Goal: Information Seeking & Learning: Learn about a topic

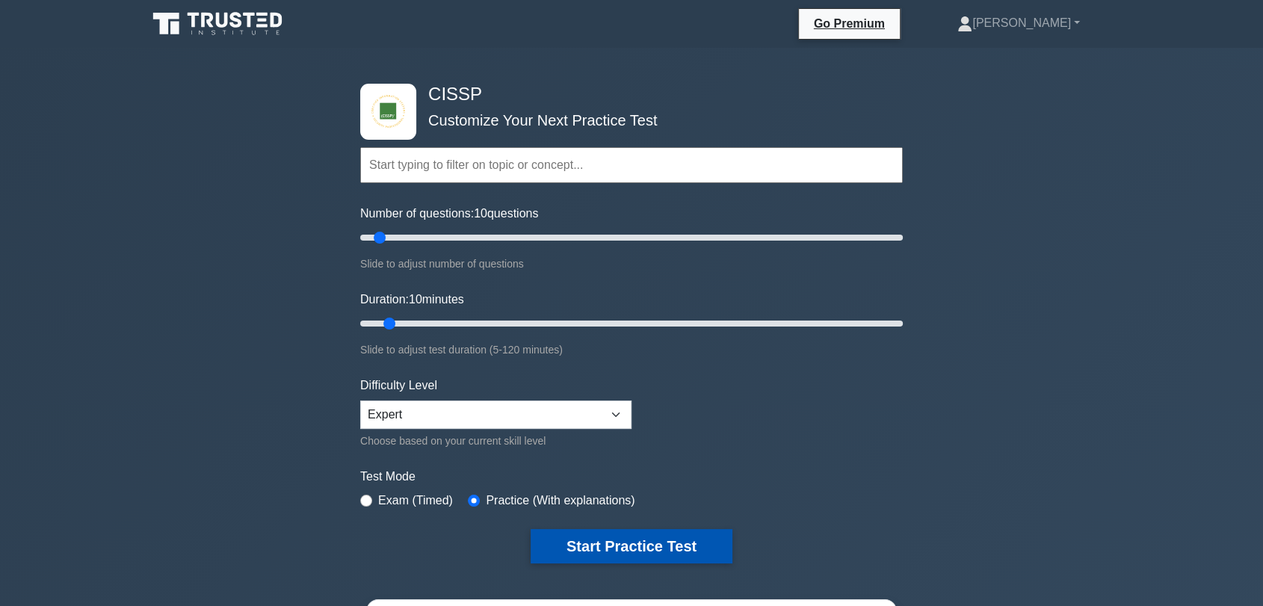
click at [643, 551] on button "Start Practice Test" at bounding box center [632, 546] width 202 height 34
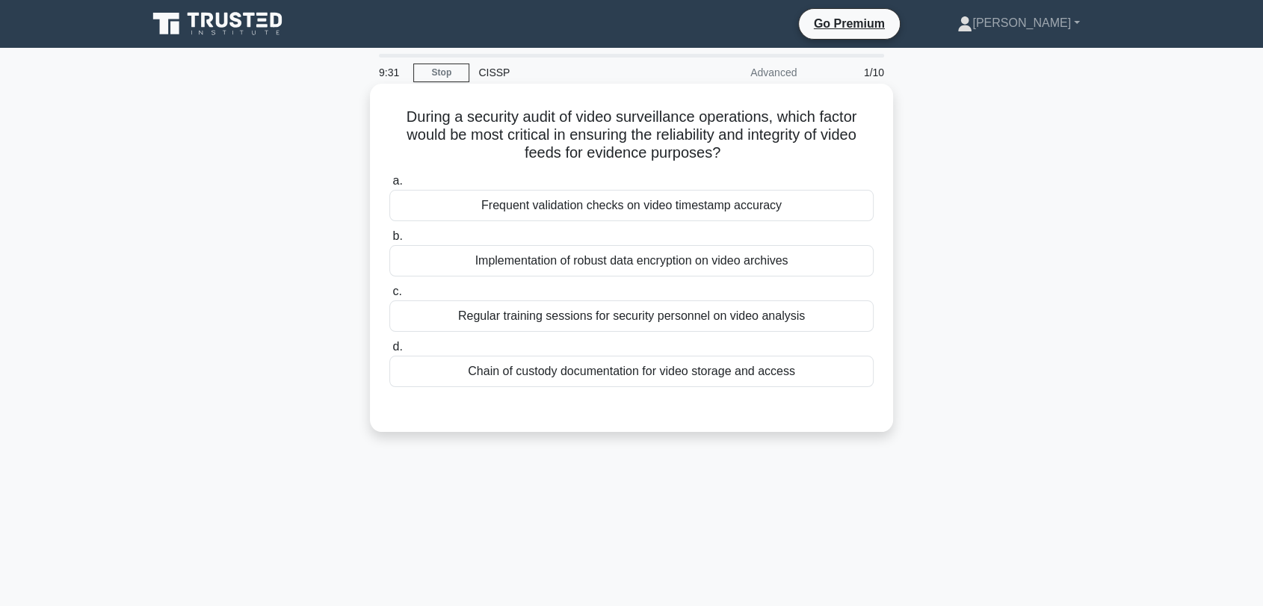
click at [572, 363] on div "Chain of custody documentation for video storage and access" at bounding box center [631, 371] width 484 height 31
click at [389, 352] on input "d. Chain of custody documentation for video storage and access" at bounding box center [389, 347] width 0 height 10
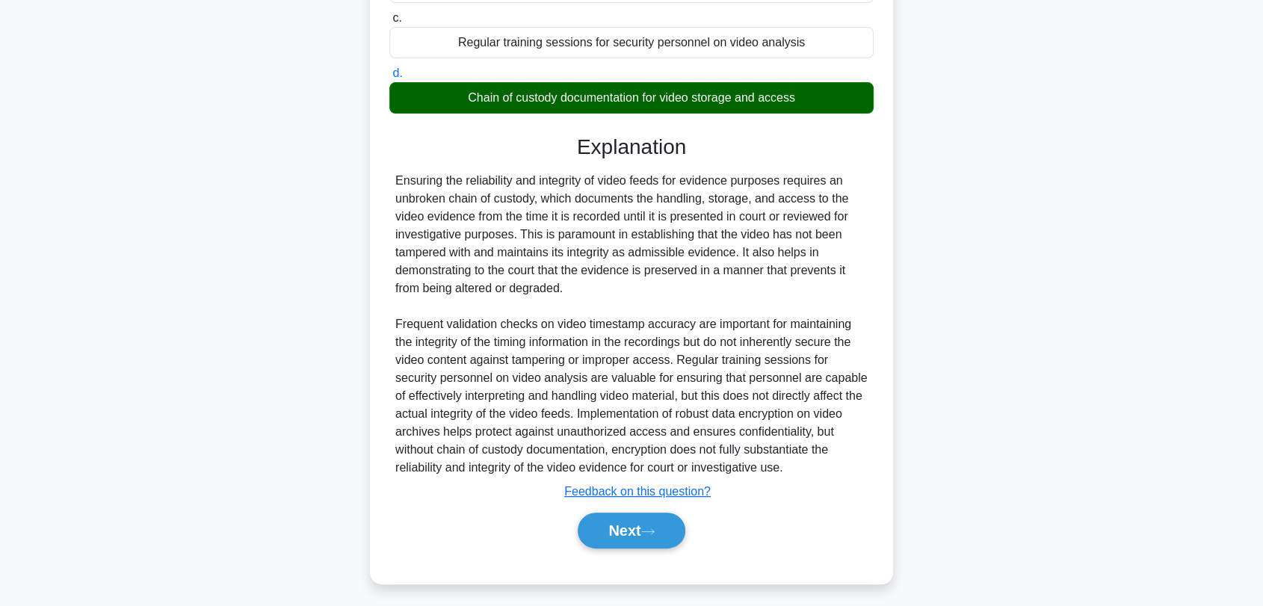
scroll to position [279, 0]
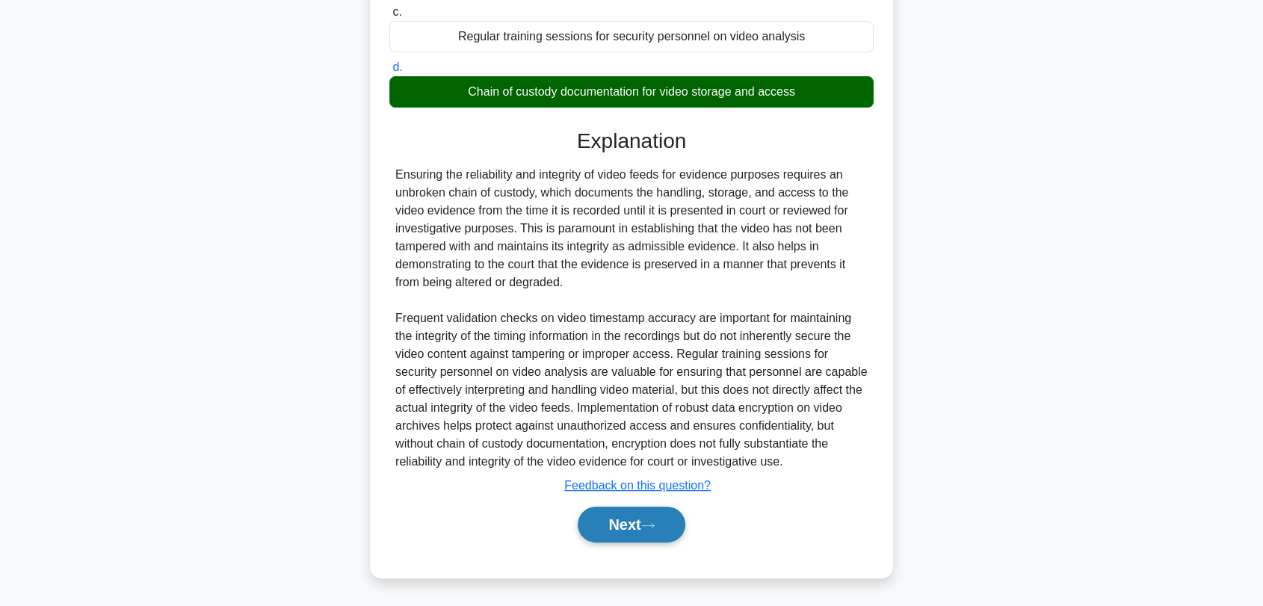
click at [616, 540] on button "Next" at bounding box center [631, 525] width 107 height 36
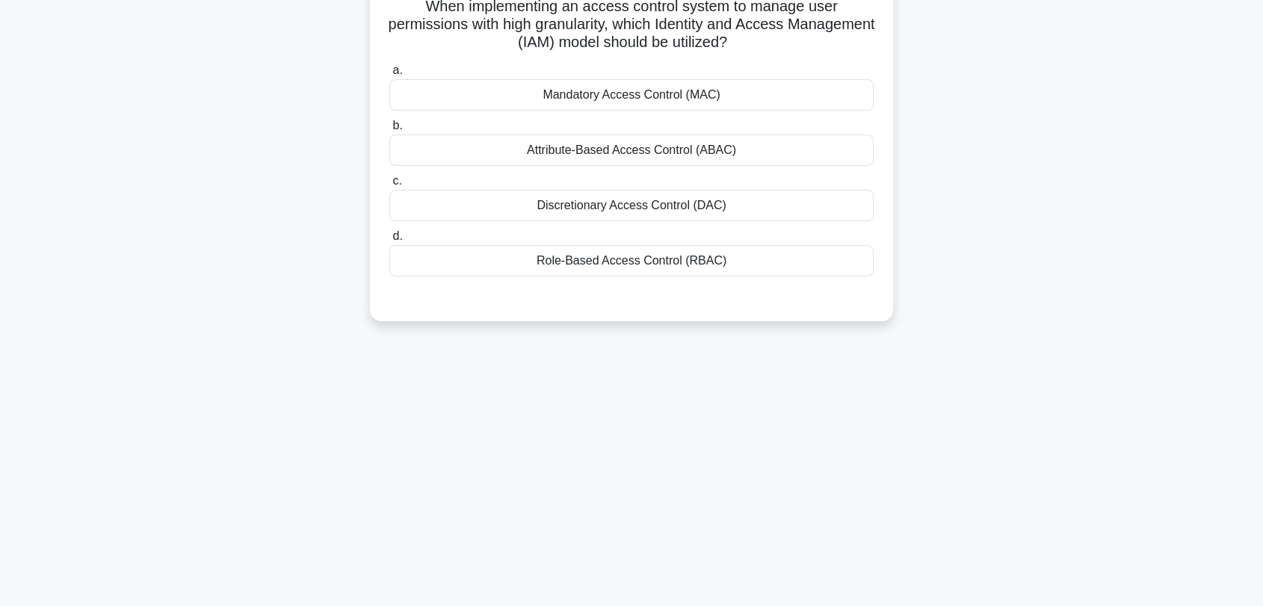
scroll to position [0, 0]
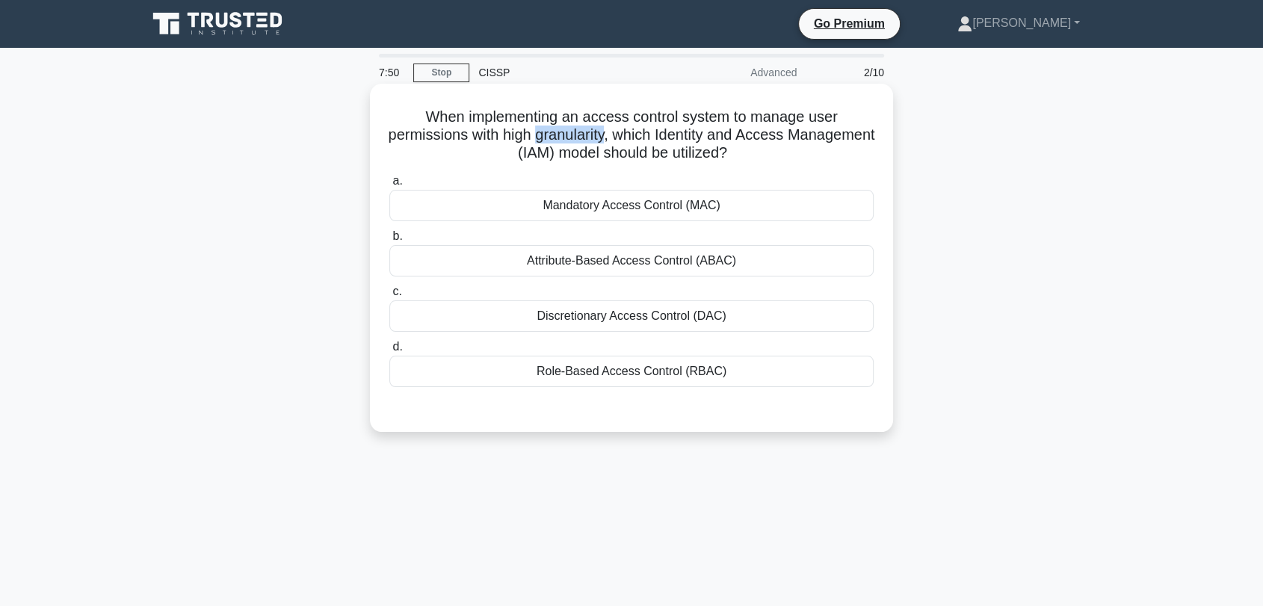
drag, startPoint x: 652, startPoint y: 134, endPoint x: 582, endPoint y: 143, distance: 70.1
click at [582, 143] on h5 "When implementing an access control system to manage user permissions with high…" at bounding box center [631, 135] width 487 height 55
copy h5 "granularity"
drag, startPoint x: 779, startPoint y: 154, endPoint x: 424, endPoint y: 111, distance: 357.5
click at [424, 111] on h5 "When implementing an access control system to manage user permissions with high…" at bounding box center [631, 135] width 487 height 55
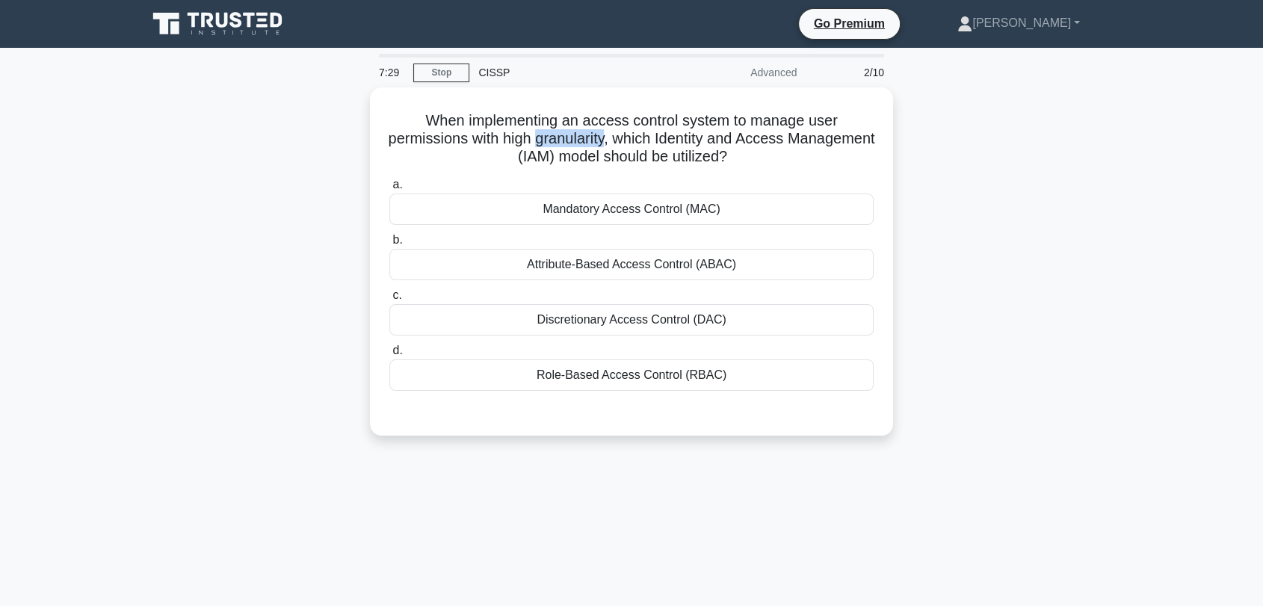
copy h5 "When implementing an access control system to manage user permissions with high…"
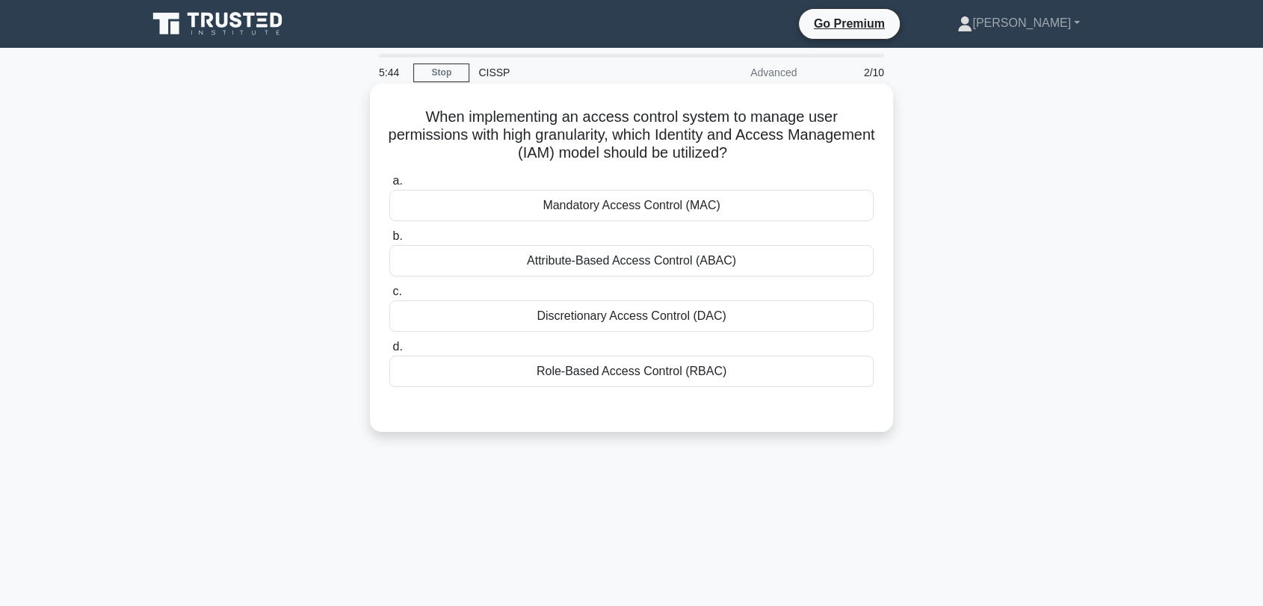
click at [603, 374] on div "Role-Based Access Control (RBAC)" at bounding box center [631, 371] width 484 height 31
click at [389, 352] on input "d. Role-Based Access Control (RBAC)" at bounding box center [389, 347] width 0 height 10
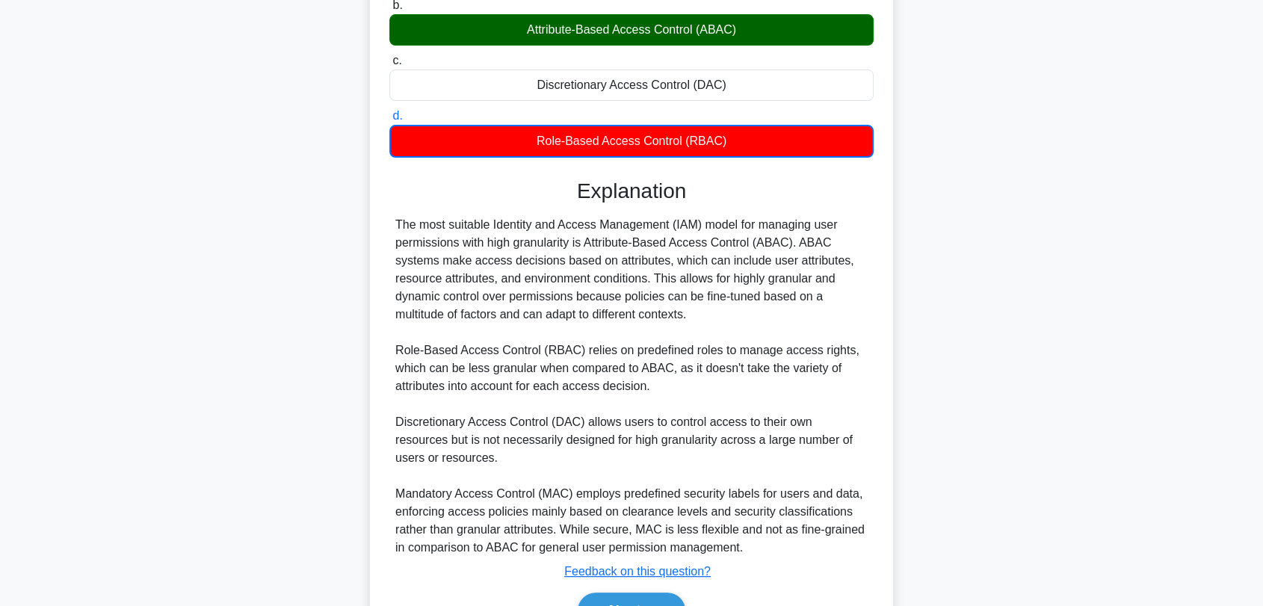
scroll to position [317, 0]
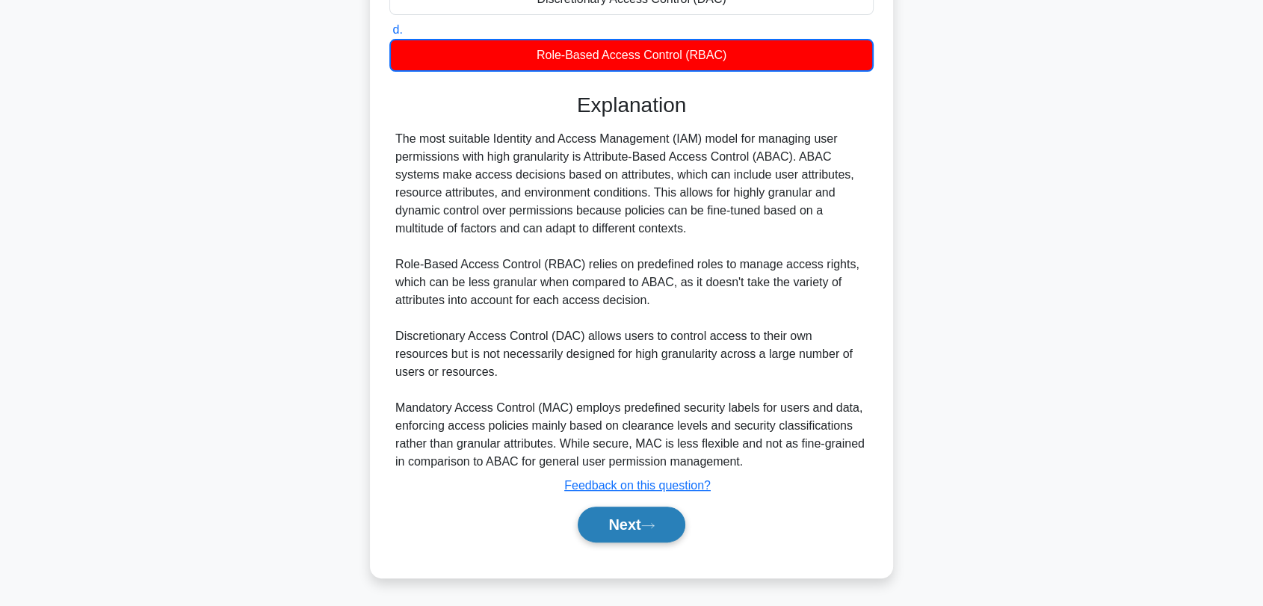
click at [639, 529] on button "Next" at bounding box center [631, 525] width 107 height 36
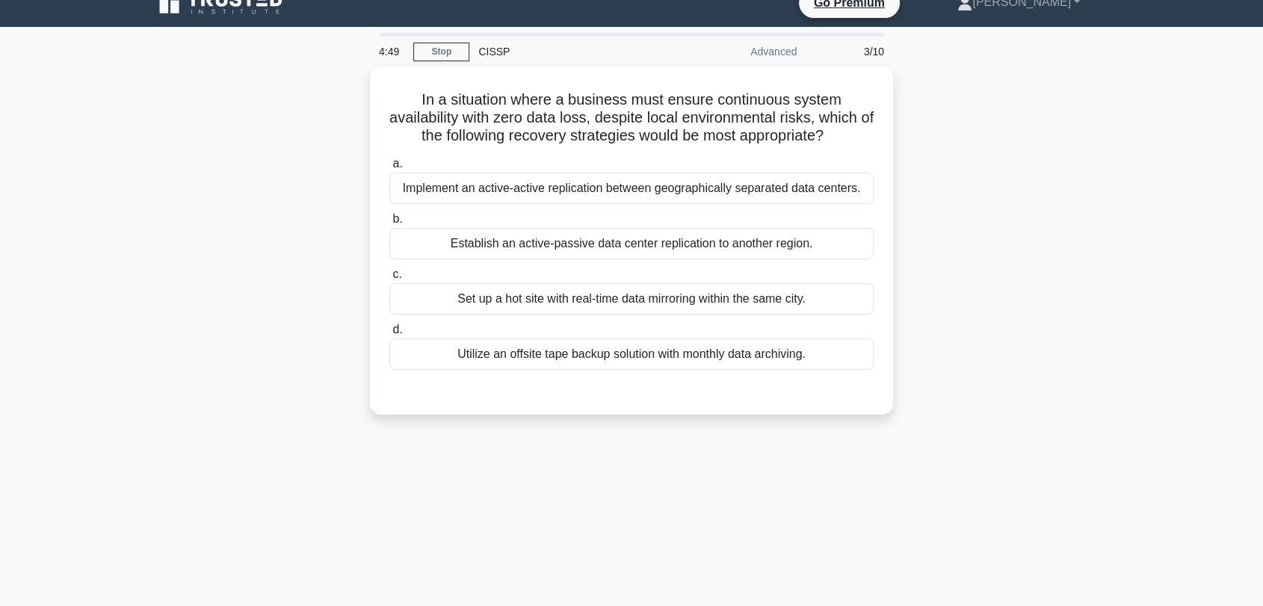
scroll to position [0, 0]
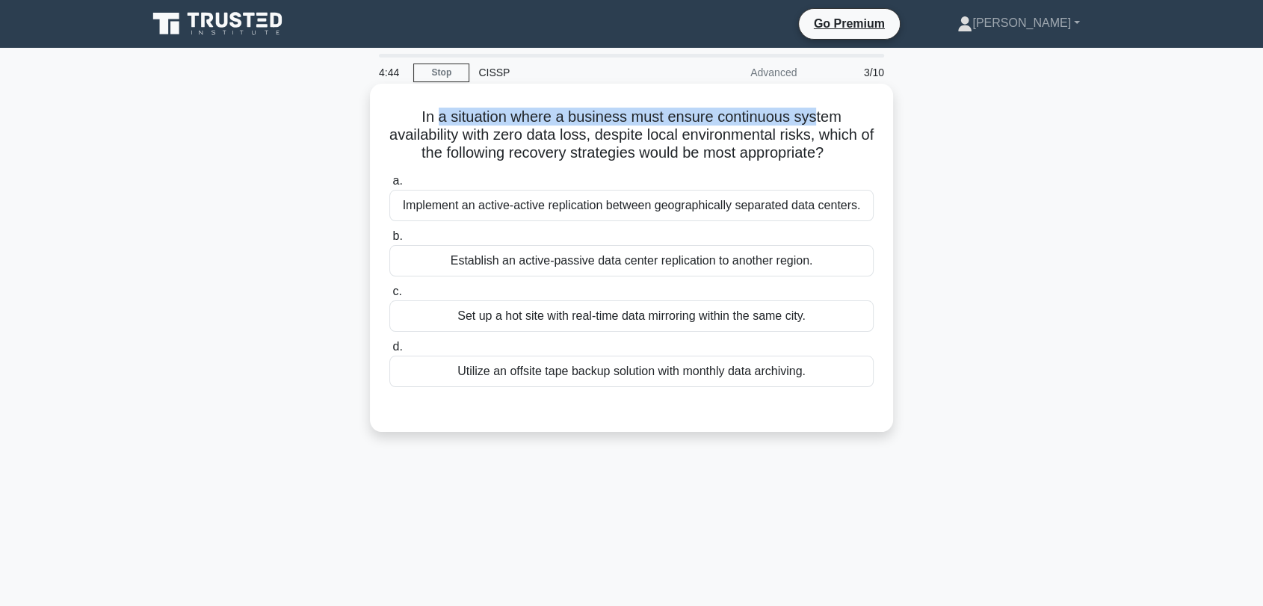
drag, startPoint x: 439, startPoint y: 121, endPoint x: 819, endPoint y: 114, distance: 380.4
click at [819, 114] on h5 "In a situation where a business must ensure continuous system availability with…" at bounding box center [631, 135] width 487 height 55
click at [690, 172] on label "a. Implement an active-active replication between geographically separated data…" at bounding box center [631, 196] width 484 height 49
click at [389, 176] on input "a. Implement an active-active replication between geographically separated data…" at bounding box center [389, 181] width 0 height 10
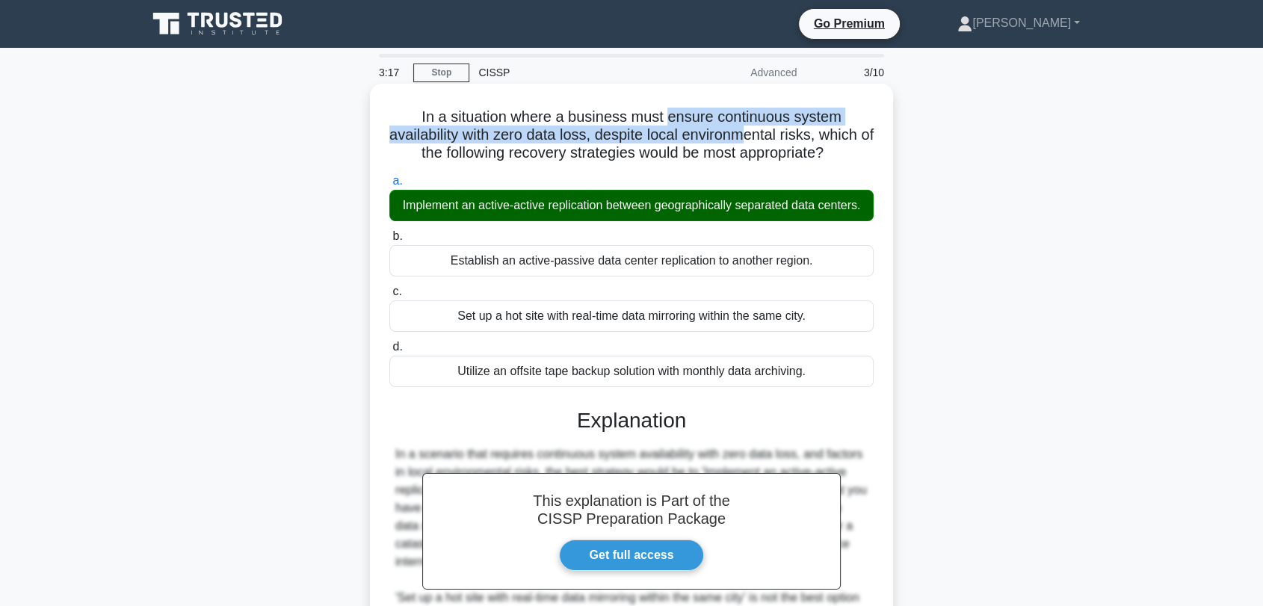
drag, startPoint x: 667, startPoint y: 123, endPoint x: 749, endPoint y: 137, distance: 82.7
click at [749, 137] on h5 "In a situation where a business must ensure continuous system availability with…" at bounding box center [631, 135] width 487 height 55
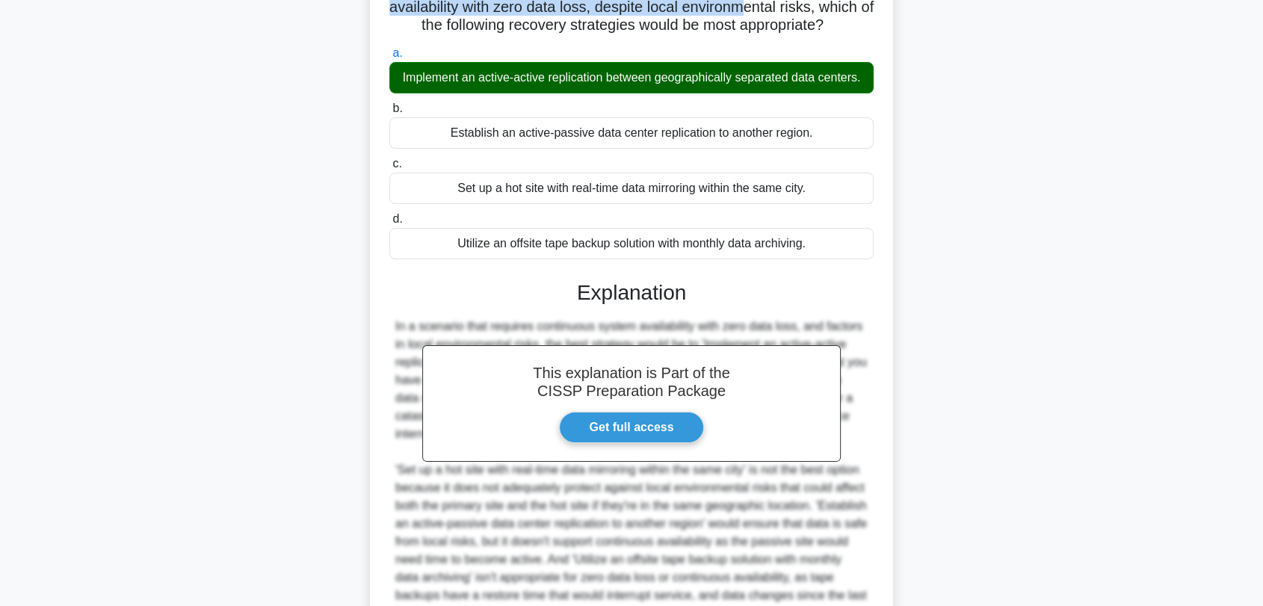
scroll to position [249, 0]
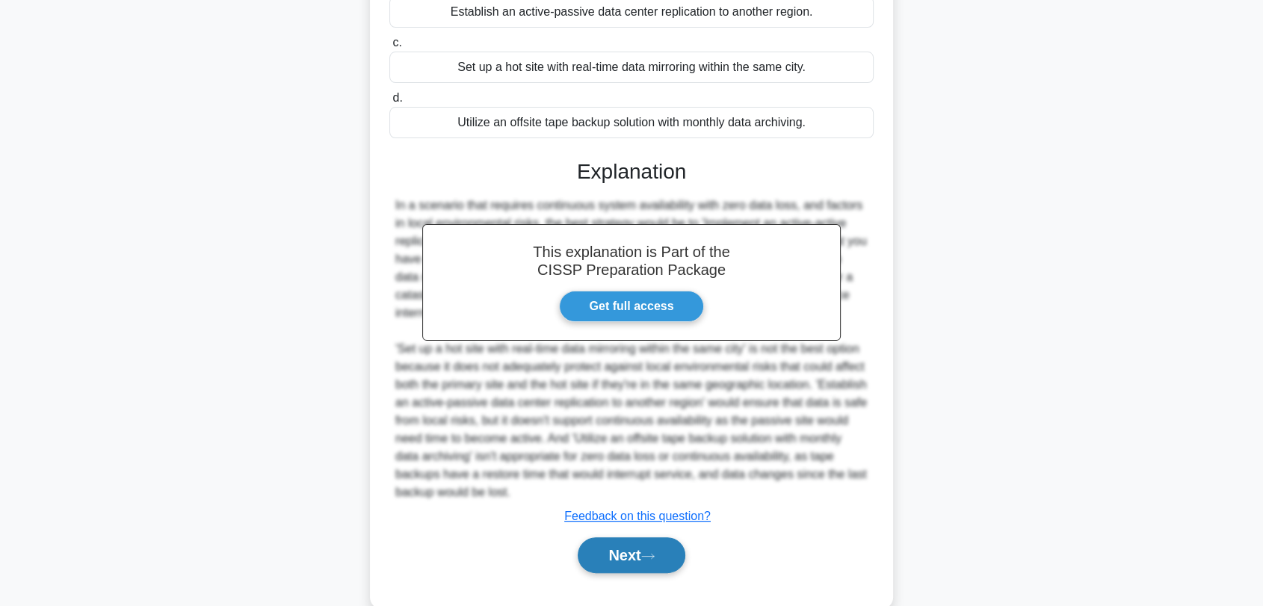
click at [621, 553] on button "Next" at bounding box center [631, 555] width 107 height 36
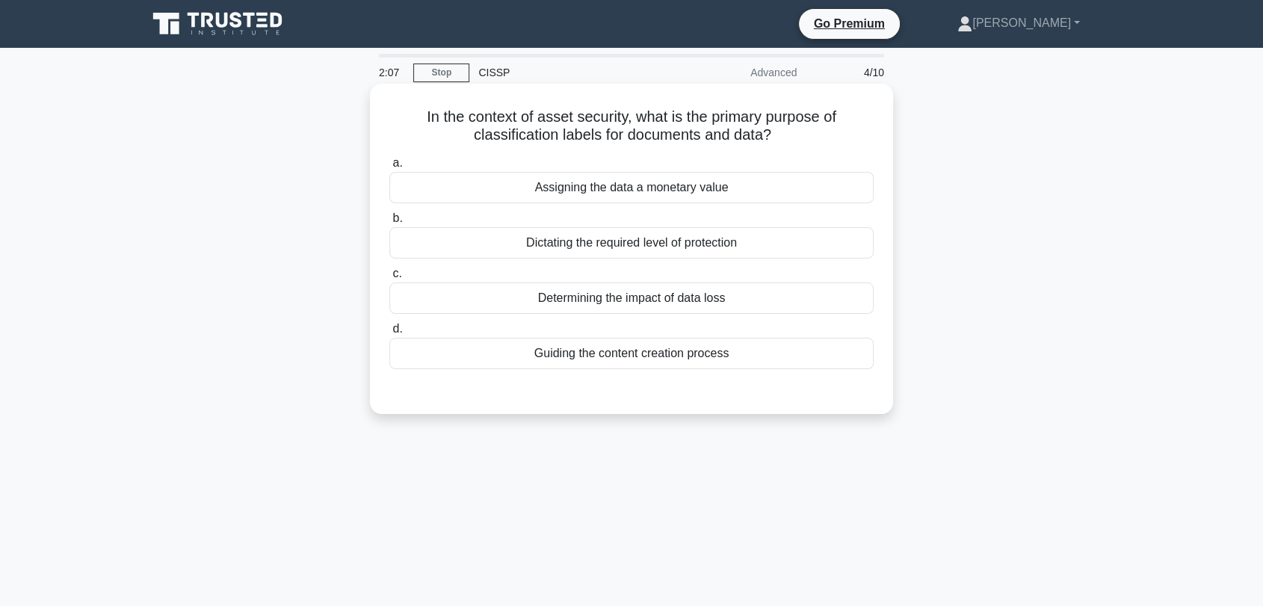
click at [797, 237] on div "Dictating the required level of protection" at bounding box center [631, 242] width 484 height 31
click at [389, 223] on input "b. Dictating the required level of protection" at bounding box center [389, 219] width 0 height 10
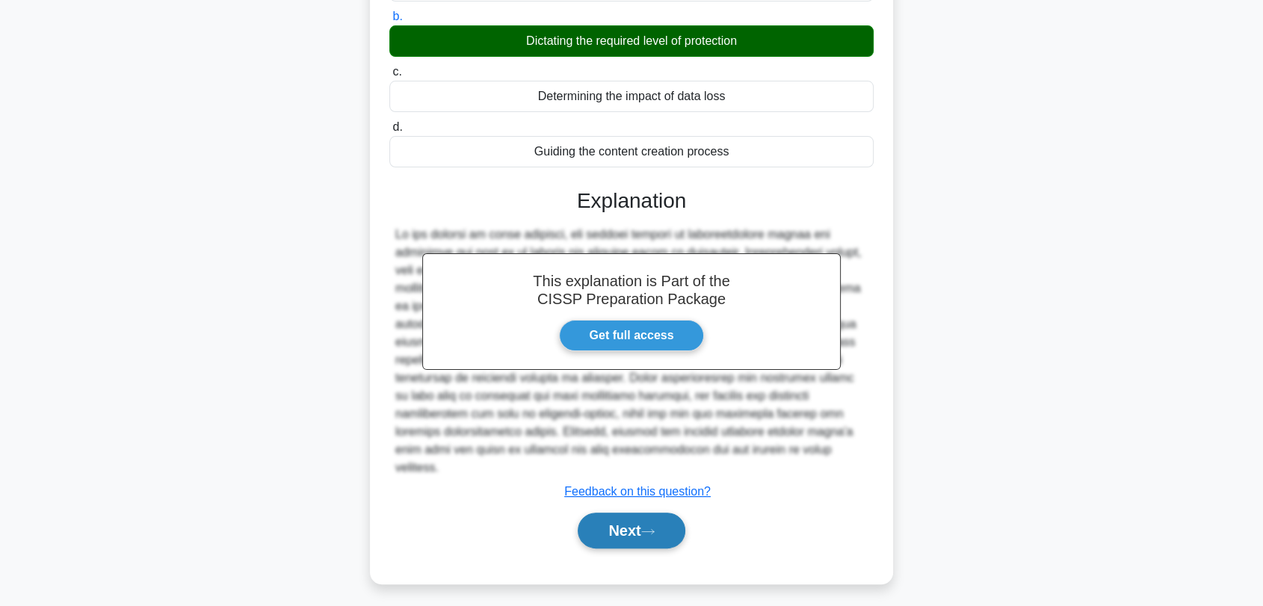
click at [655, 528] on icon at bounding box center [647, 532] width 13 height 8
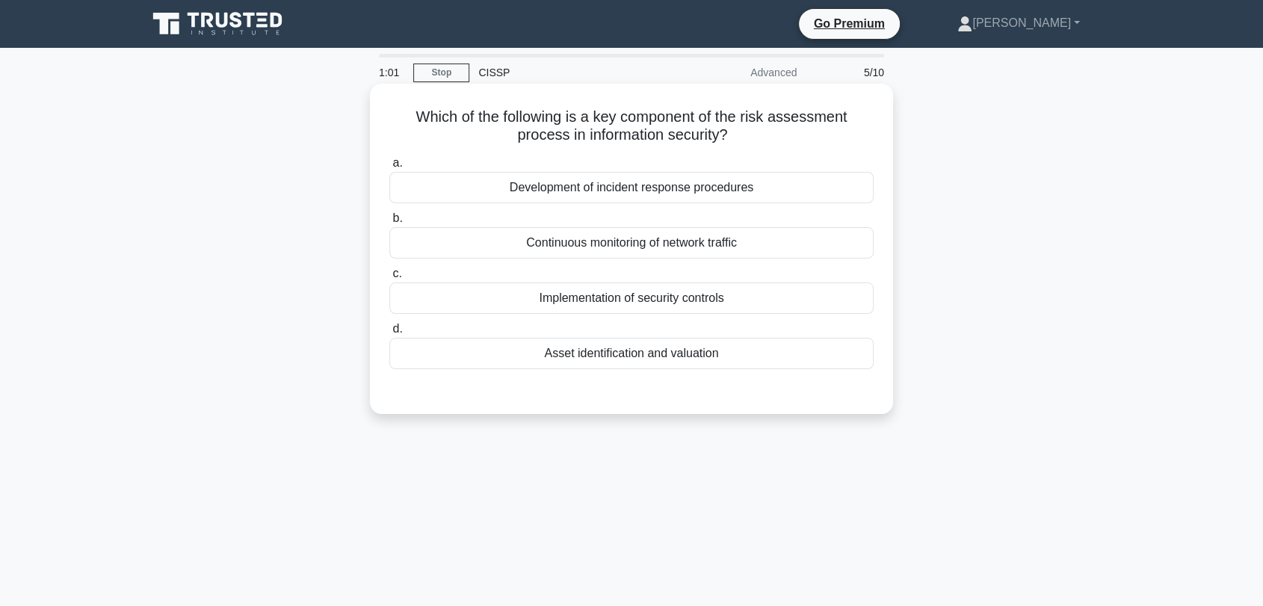
click at [603, 352] on div "Asset identification and valuation" at bounding box center [631, 353] width 484 height 31
click at [389, 334] on input "d. Asset identification and valuation" at bounding box center [389, 329] width 0 height 10
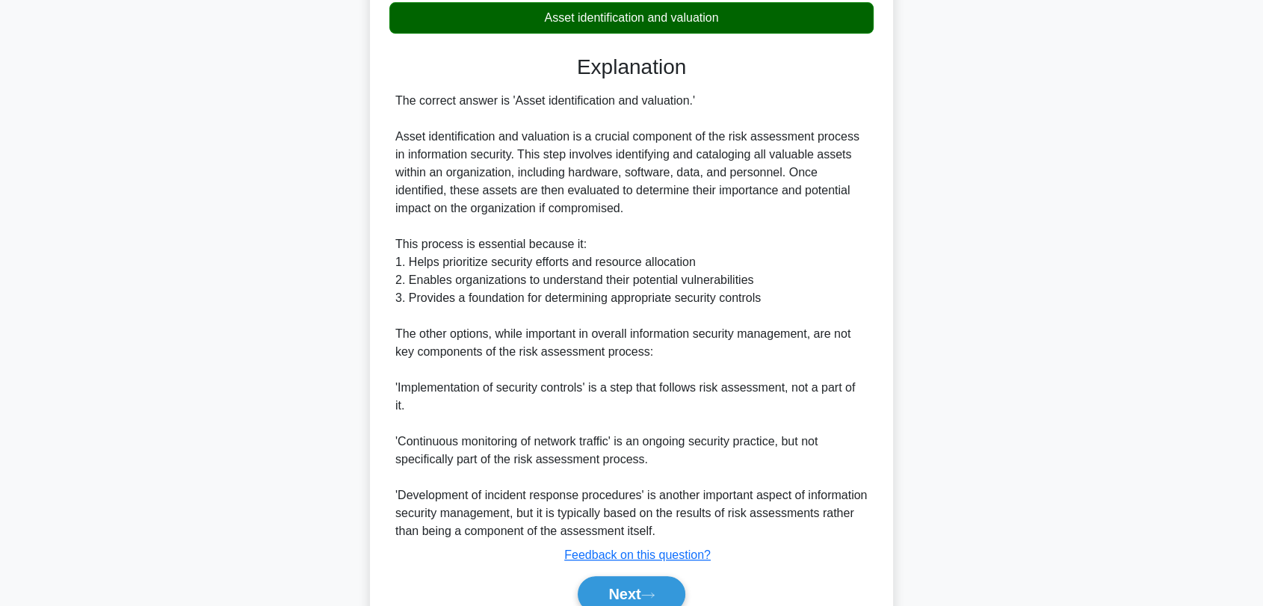
scroll to position [405, 0]
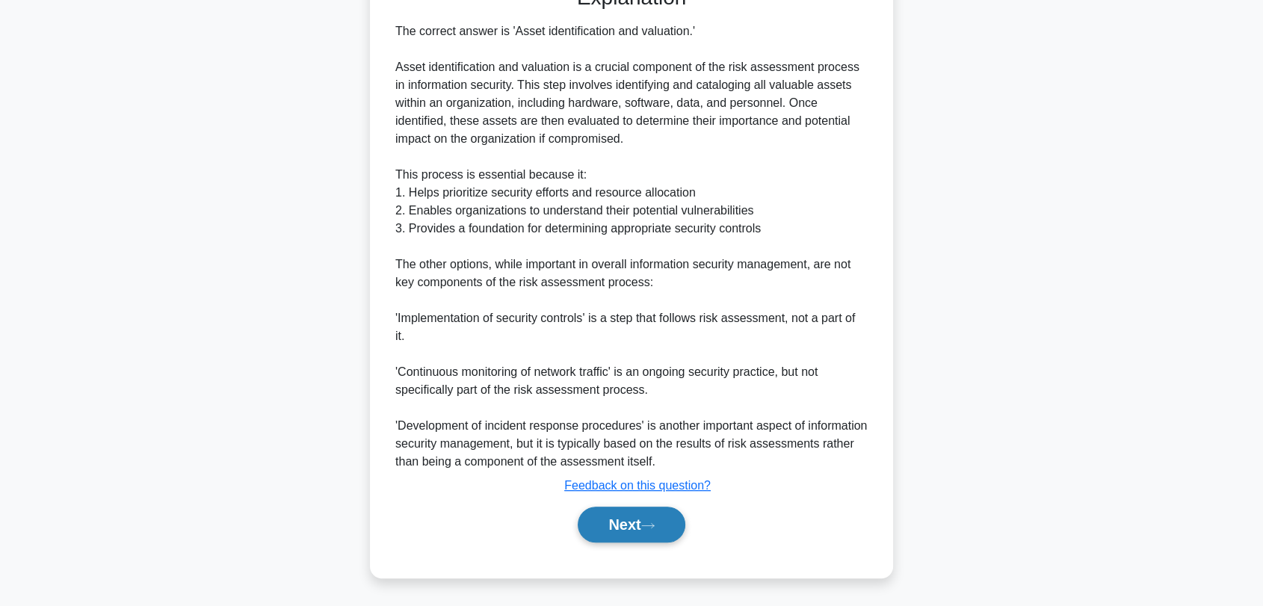
click at [622, 529] on button "Next" at bounding box center [631, 525] width 107 height 36
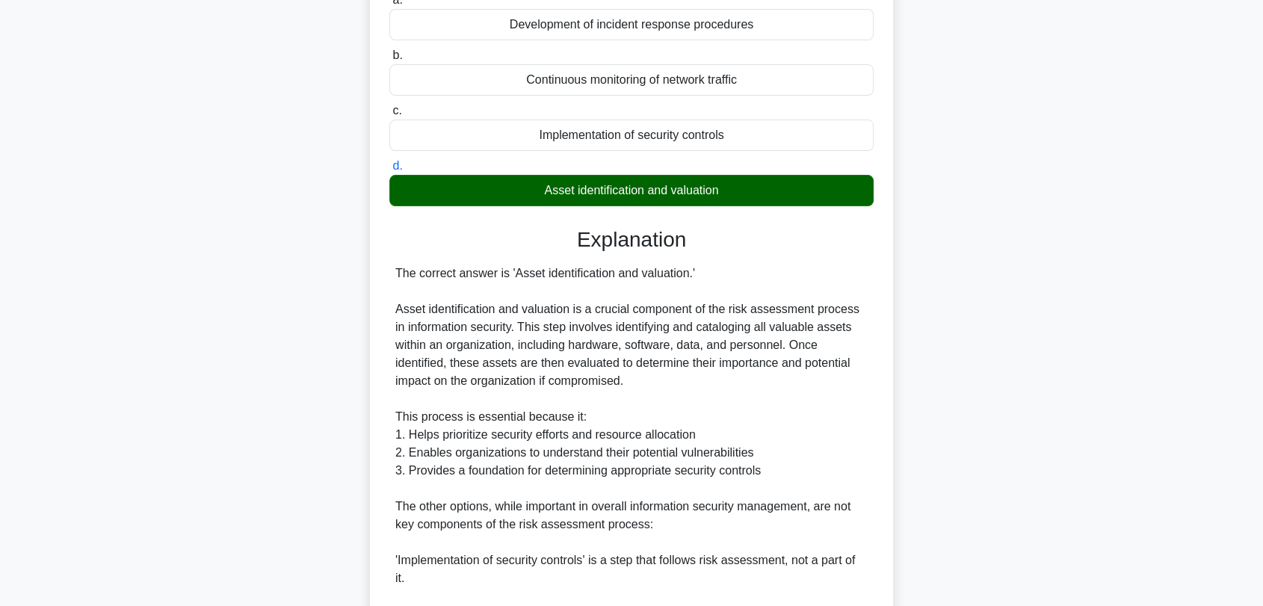
scroll to position [155, 0]
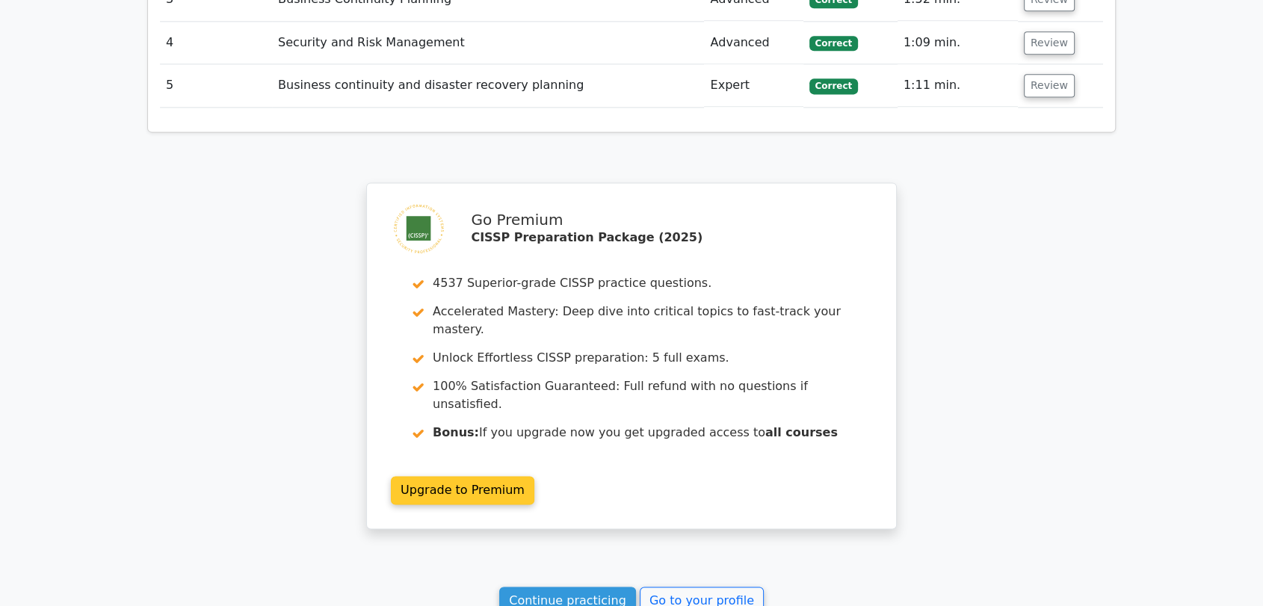
scroll to position [2168, 0]
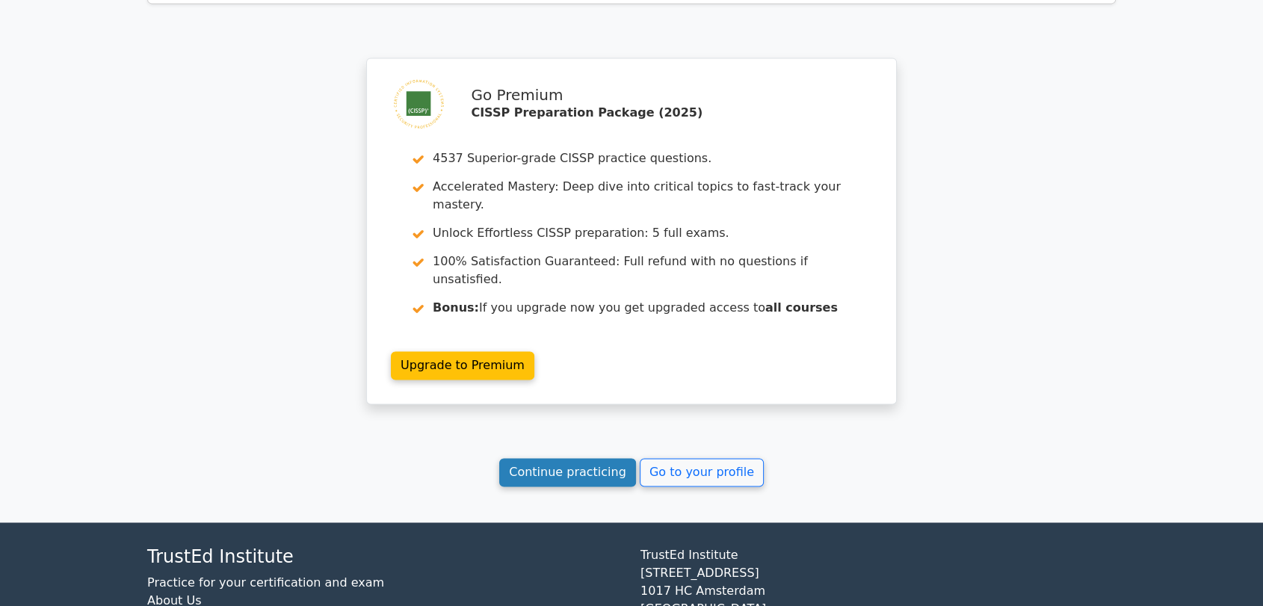
click at [598, 458] on link "Continue practicing" at bounding box center [567, 472] width 137 height 28
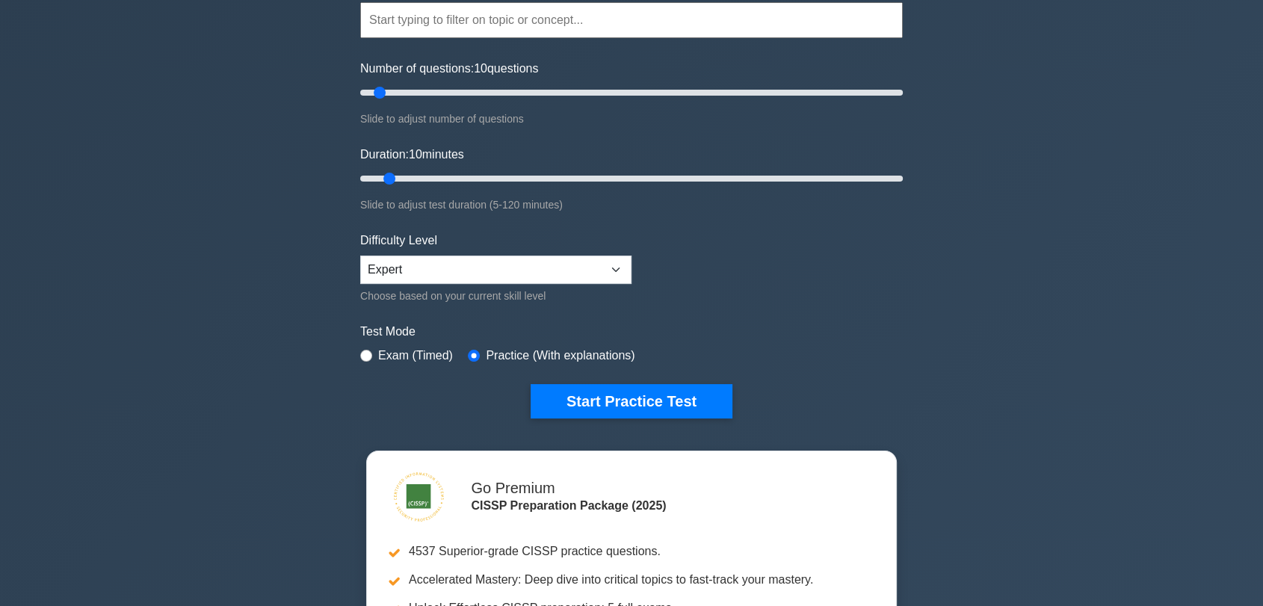
scroll to position [249, 0]
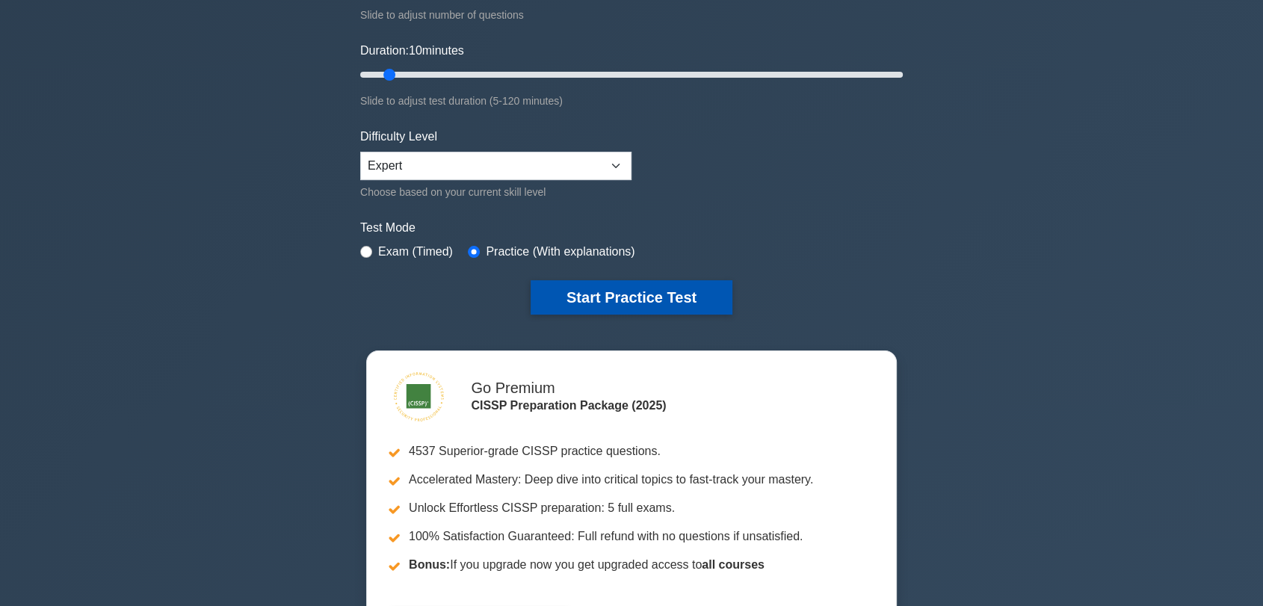
click at [647, 287] on button "Start Practice Test" at bounding box center [632, 297] width 202 height 34
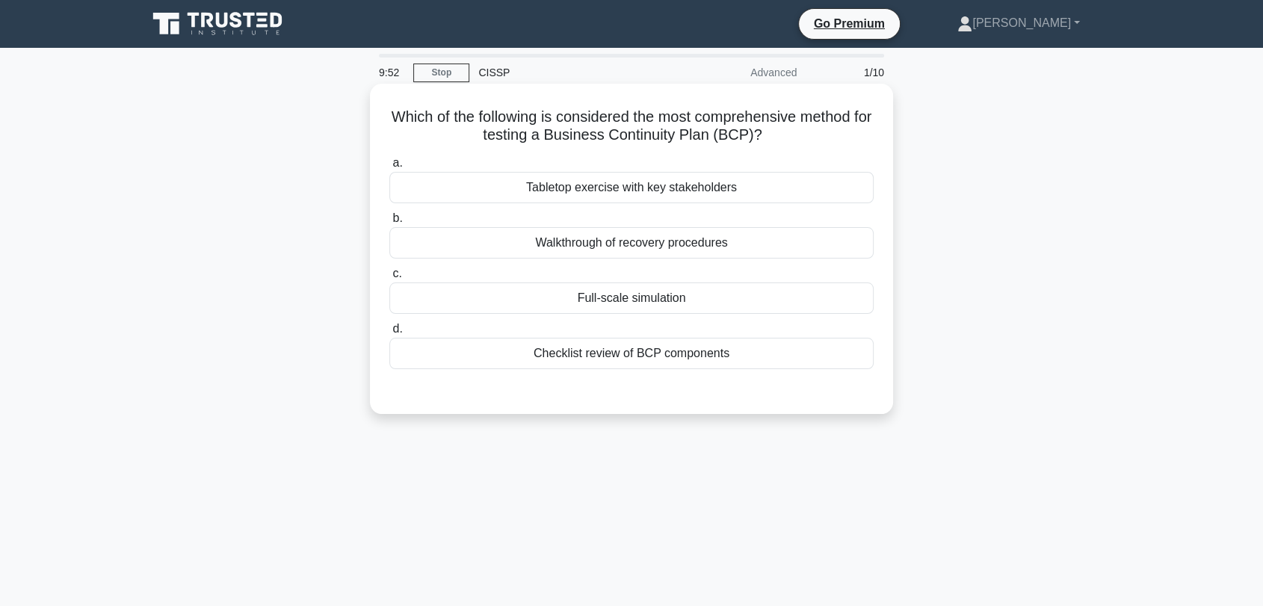
click at [649, 184] on div "Tabletop exercise with key stakeholders" at bounding box center [631, 187] width 484 height 31
click at [389, 168] on input "a. Tabletop exercise with key stakeholders" at bounding box center [389, 163] width 0 height 10
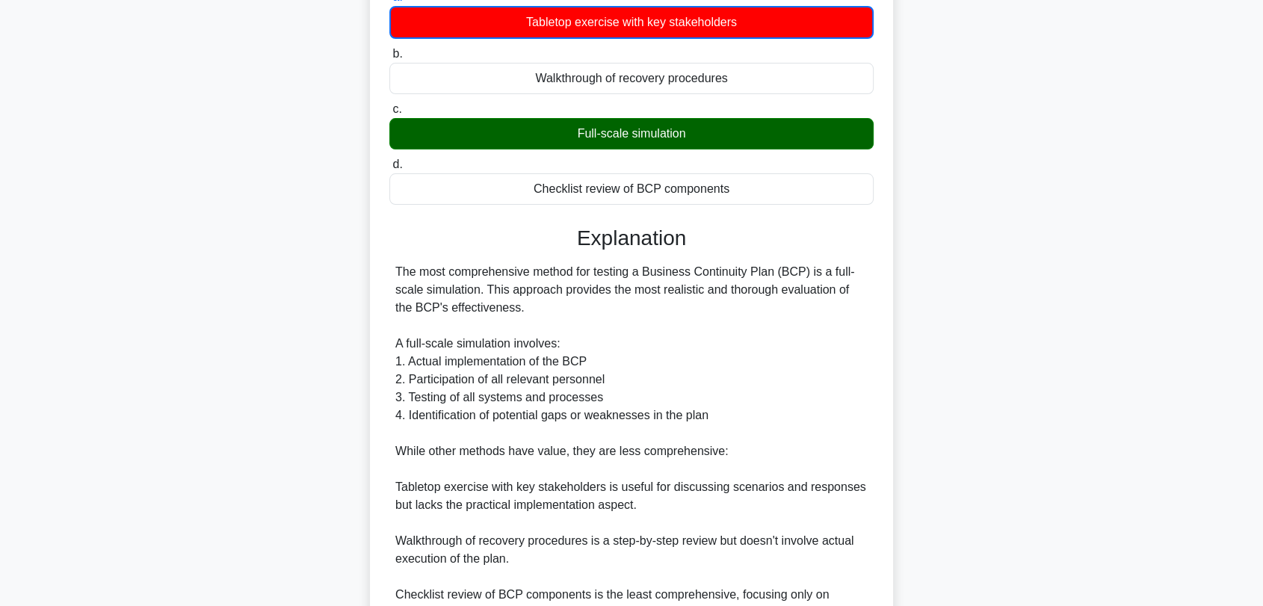
scroll to position [371, 0]
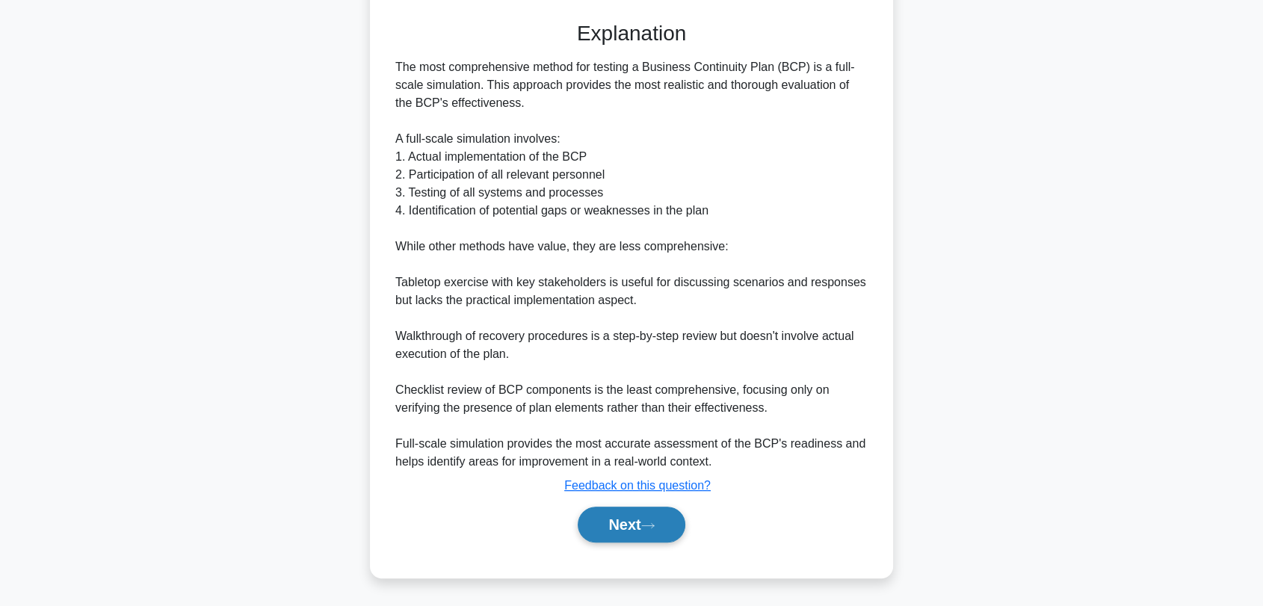
click at [662, 533] on button "Next" at bounding box center [631, 525] width 107 height 36
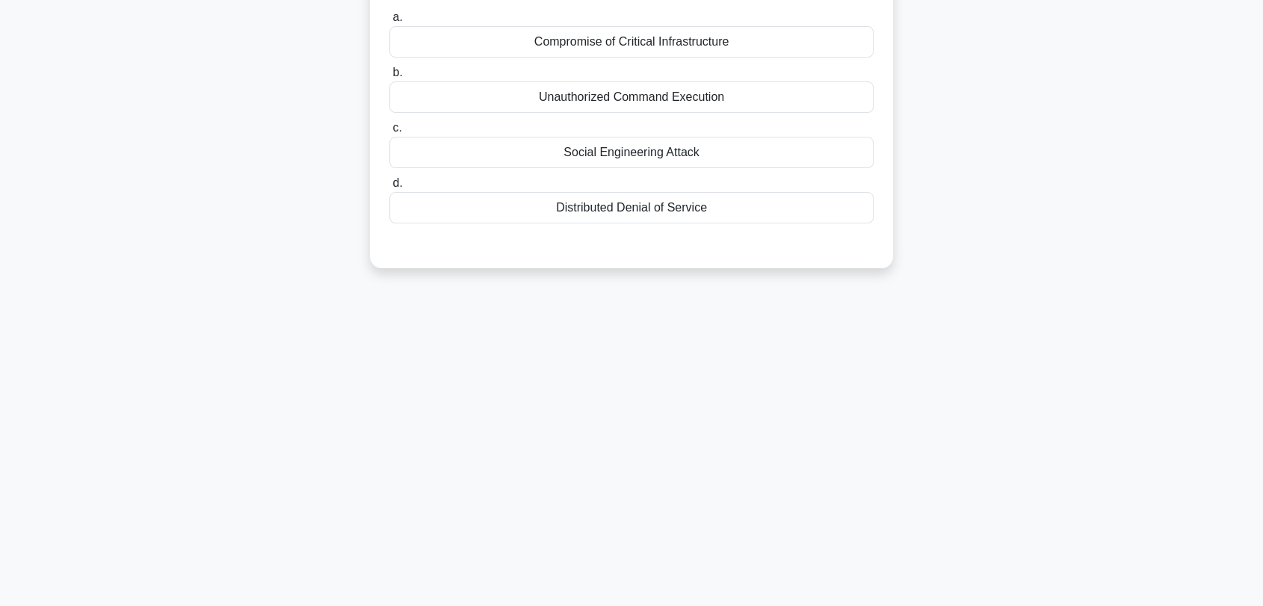
scroll to position [0, 0]
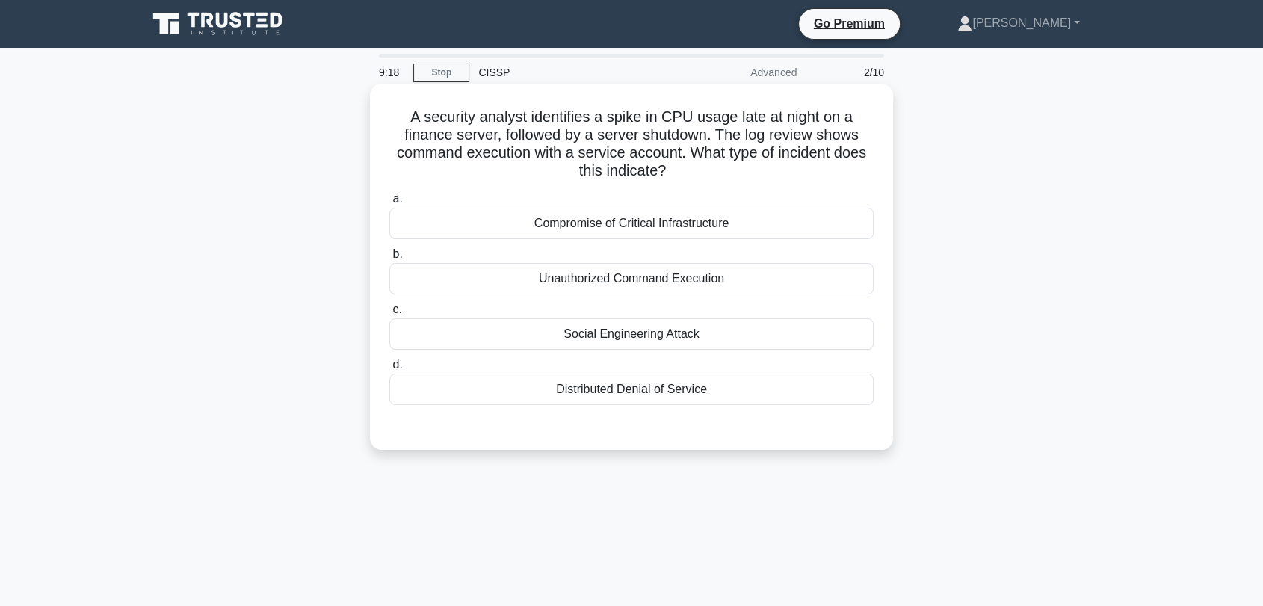
drag, startPoint x: 652, startPoint y: 223, endPoint x: 649, endPoint y: 235, distance: 11.6
click at [652, 223] on div "Compromise of Critical Infrastructure" at bounding box center [631, 223] width 484 height 31
click at [389, 204] on input "a. Compromise of Critical Infrastructure" at bounding box center [389, 199] width 0 height 10
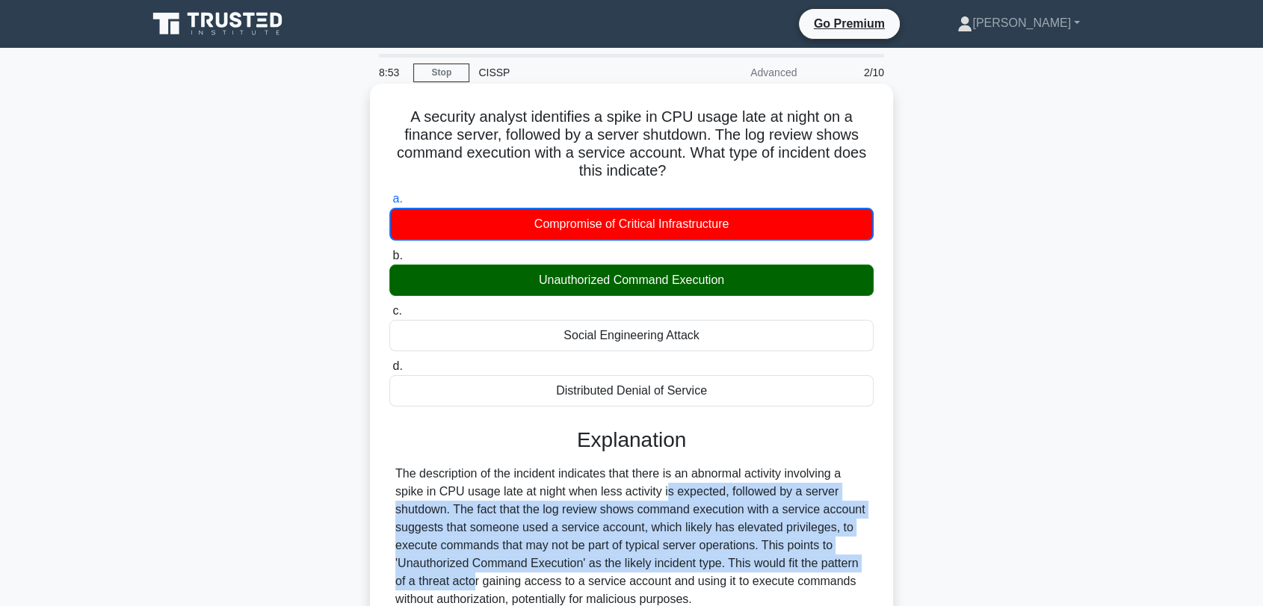
drag, startPoint x: 586, startPoint y: 487, endPoint x: 869, endPoint y: 557, distance: 291.8
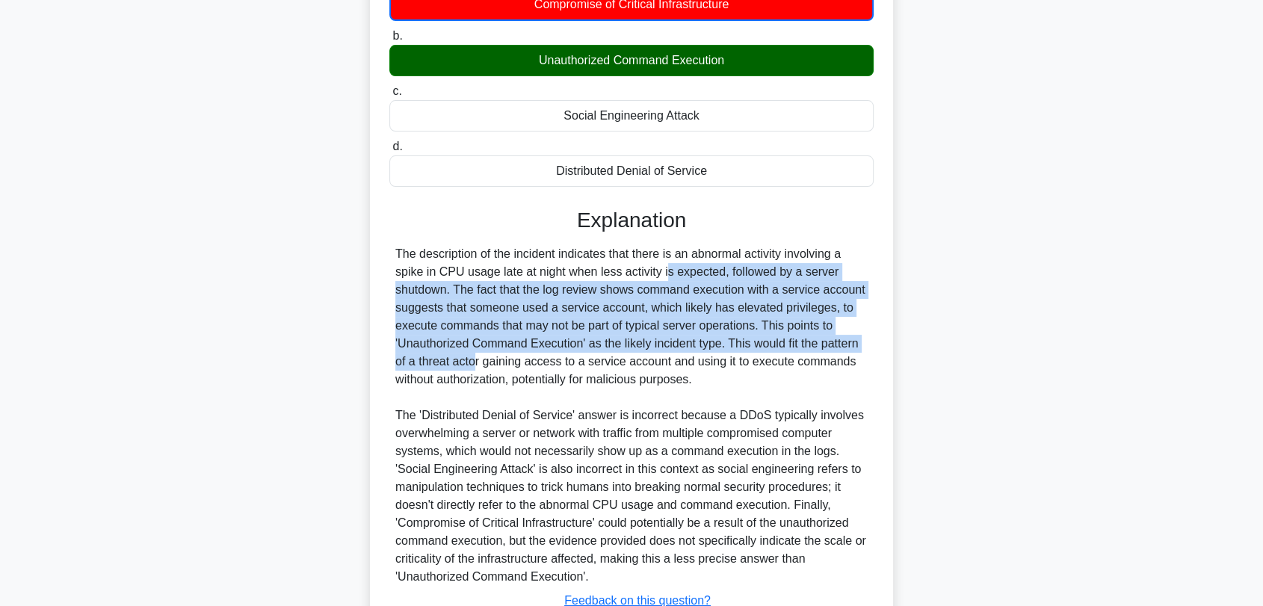
scroll to position [249, 0]
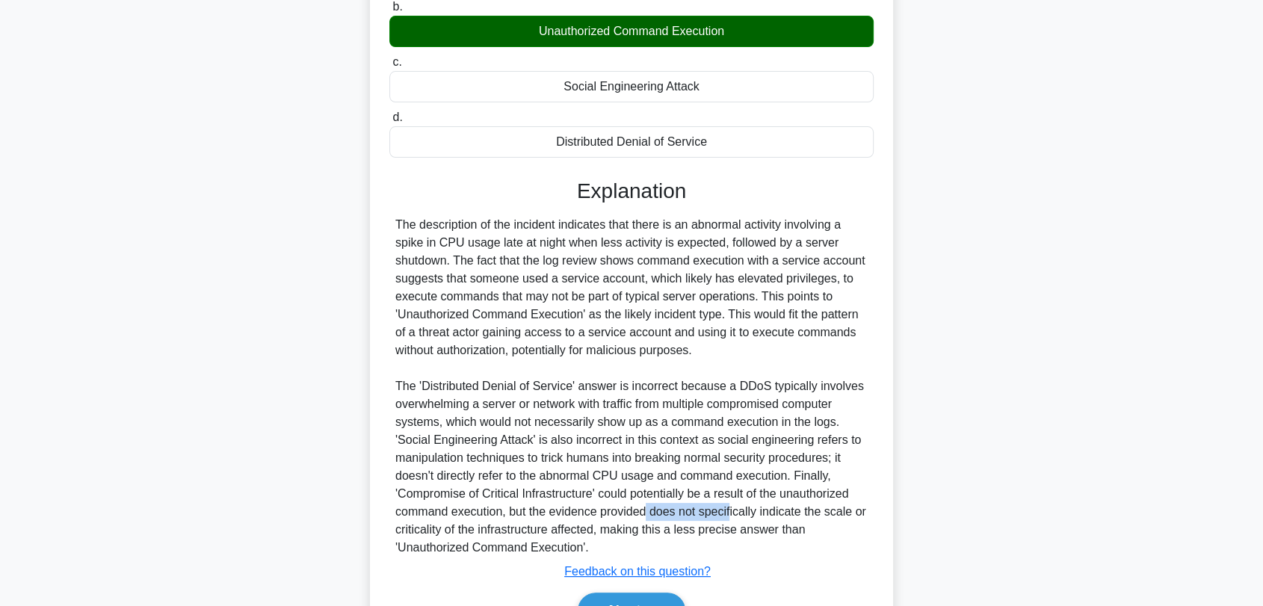
drag, startPoint x: 643, startPoint y: 508, endPoint x: 730, endPoint y: 512, distance: 86.8
click at [730, 512] on div "The description of the incident indicates that there is an abnormal activity in…" at bounding box center [631, 386] width 472 height 341
click at [674, 598] on button "Next" at bounding box center [631, 611] width 107 height 36
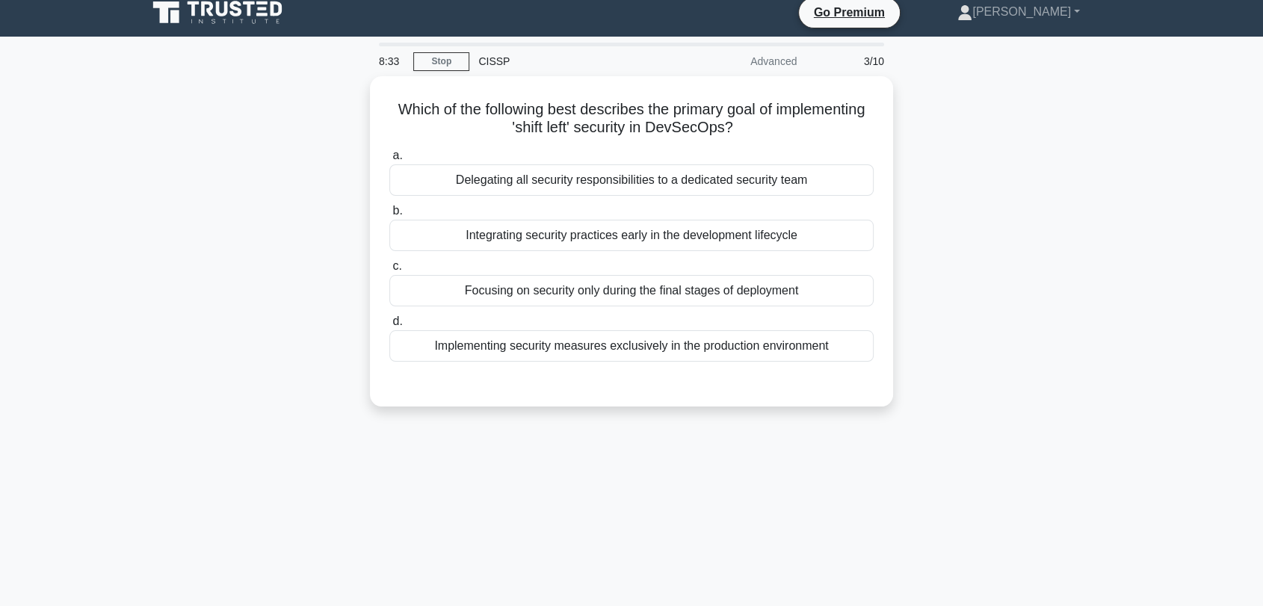
scroll to position [0, 0]
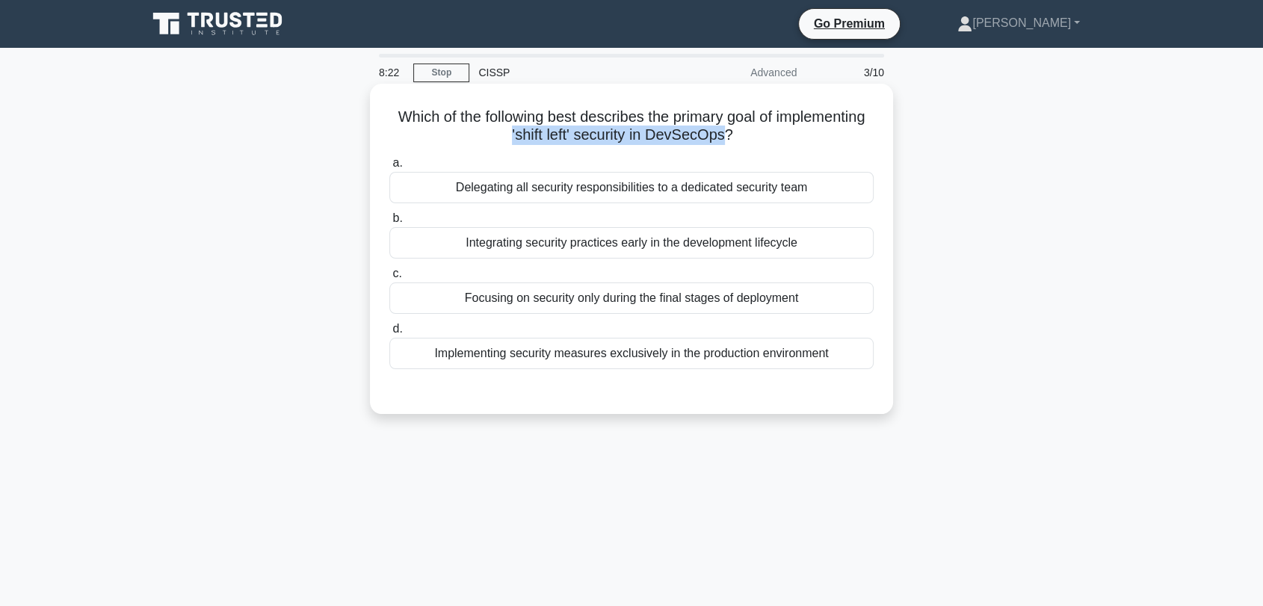
drag, startPoint x: 555, startPoint y: 134, endPoint x: 773, endPoint y: 130, distance: 218.2
click at [773, 130] on h5 "Which of the following best describes the primary goal of implementing 'shift l…" at bounding box center [631, 126] width 487 height 37
click at [590, 251] on div "Integrating security practices early in the development lifecycle" at bounding box center [631, 242] width 484 height 31
click at [389, 223] on input "b. Integrating security practices early in the development lifecycle" at bounding box center [389, 219] width 0 height 10
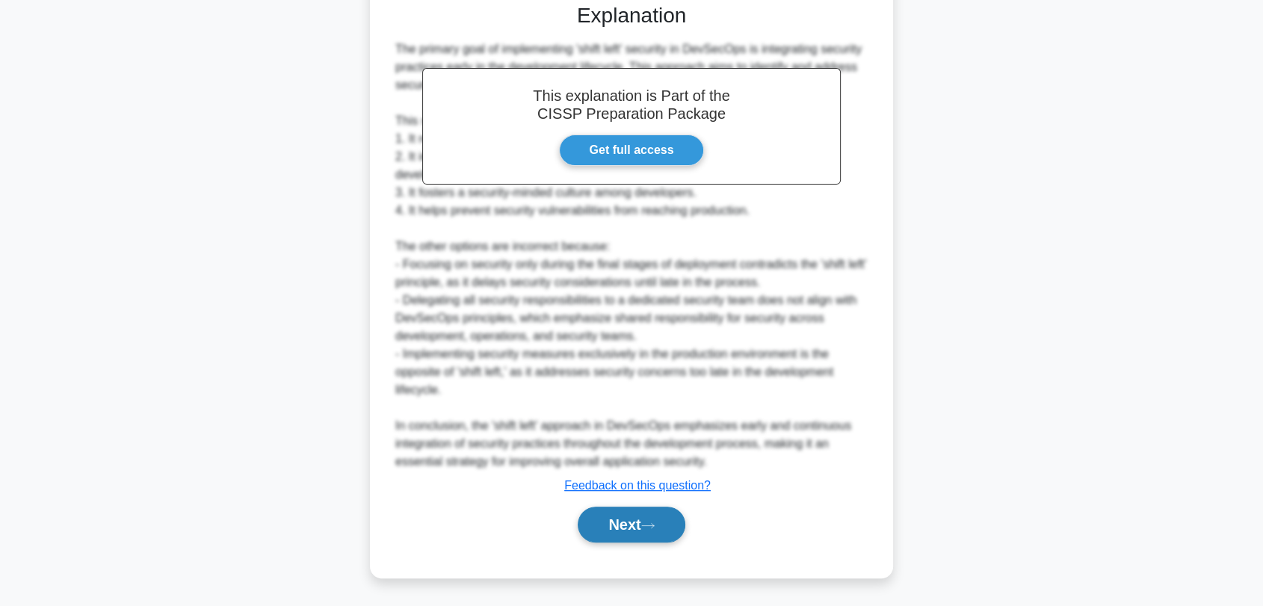
click at [636, 512] on button "Next" at bounding box center [631, 525] width 107 height 36
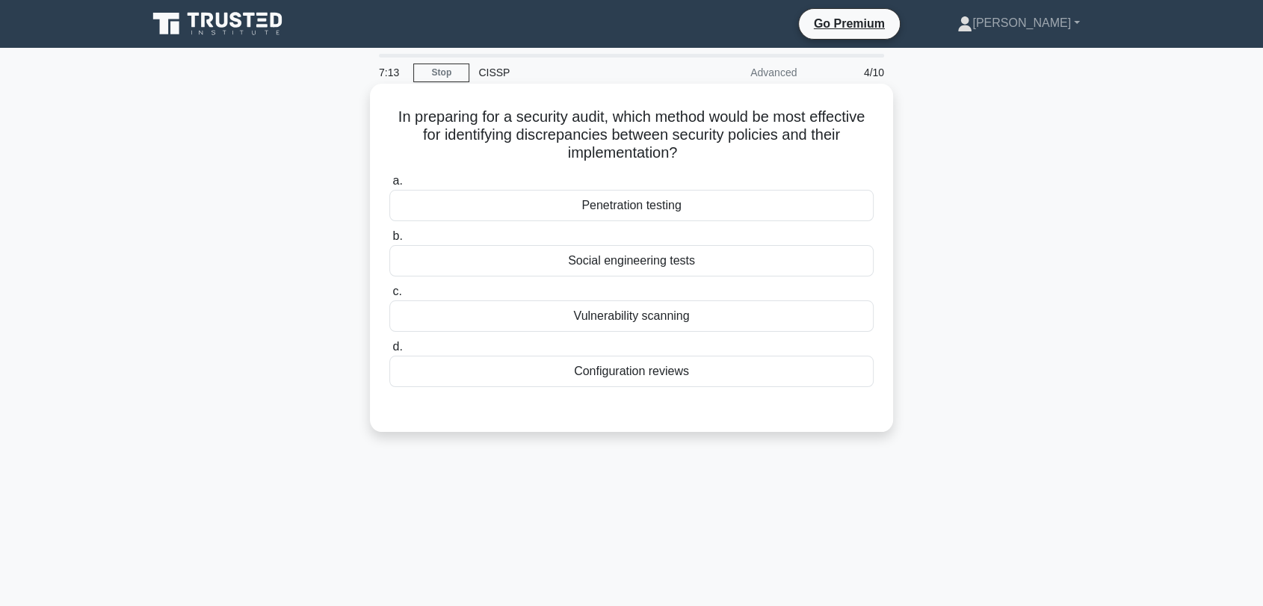
click at [640, 375] on div "Configuration reviews" at bounding box center [631, 371] width 484 height 31
click at [389, 352] on input "d. Configuration reviews" at bounding box center [389, 347] width 0 height 10
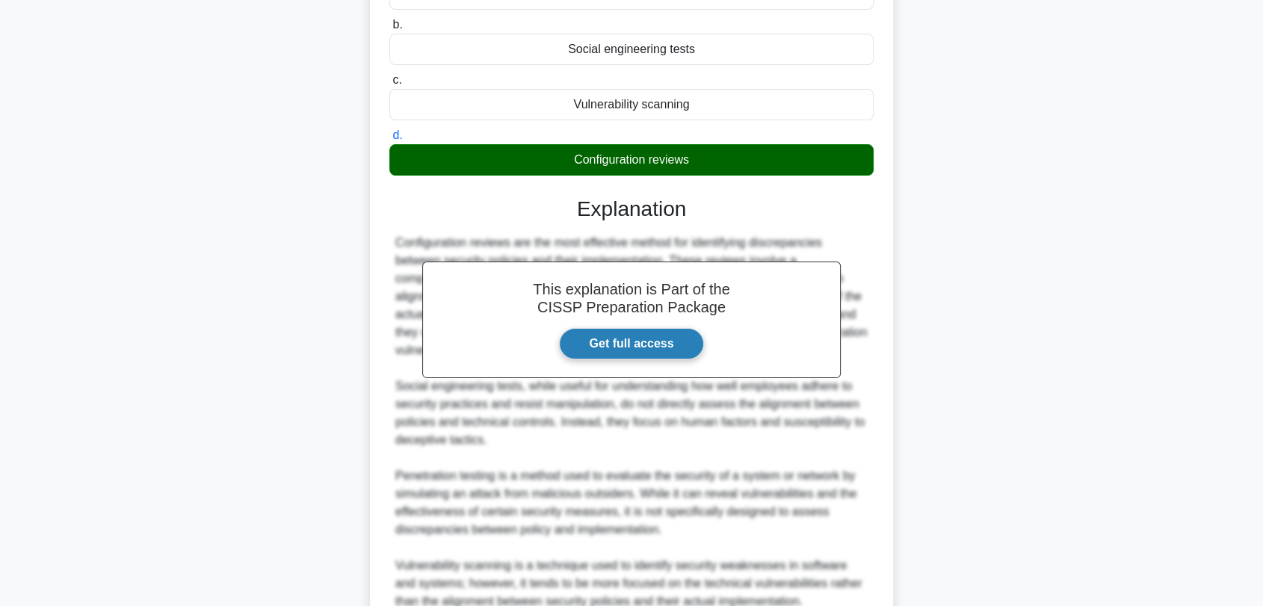
scroll to position [351, 0]
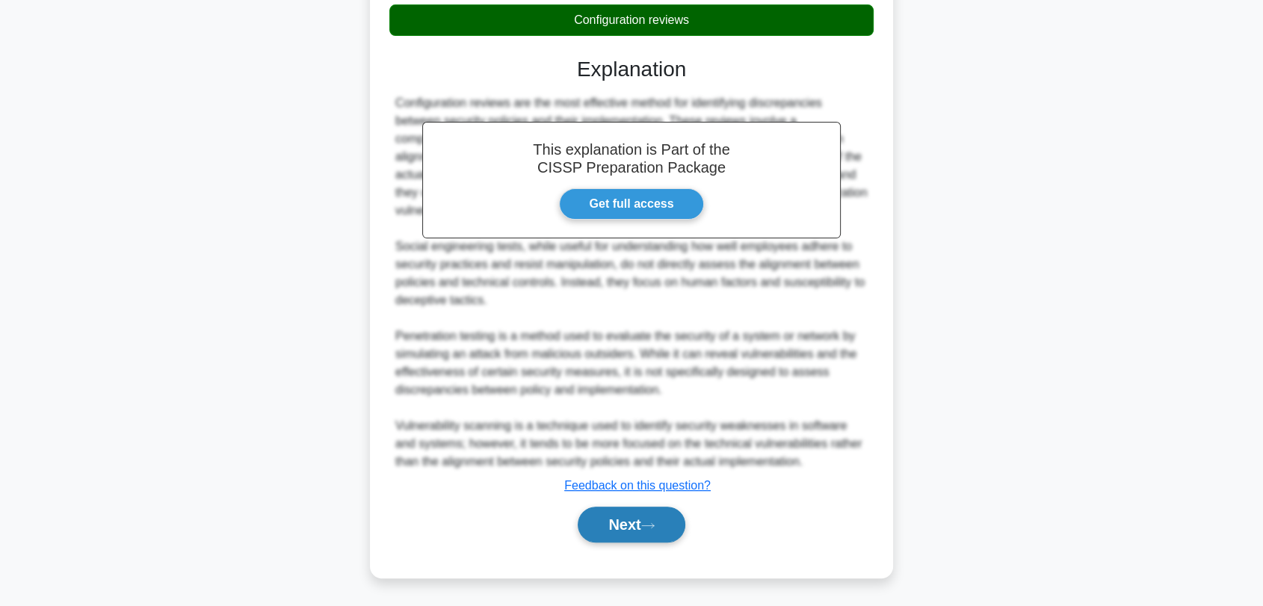
click at [655, 519] on button "Next" at bounding box center [631, 525] width 107 height 36
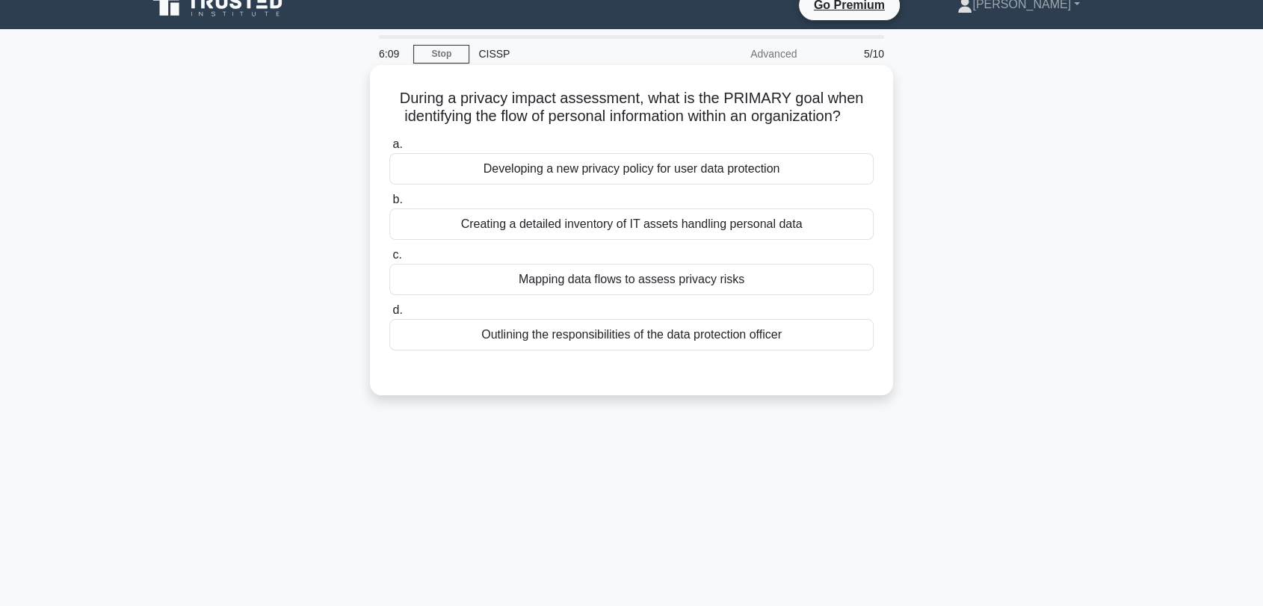
click at [526, 230] on div "Creating a detailed inventory of IT assets handling personal data" at bounding box center [631, 223] width 484 height 31
click at [389, 205] on input "b. Creating a detailed inventory of IT assets handling personal data" at bounding box center [389, 200] width 0 height 10
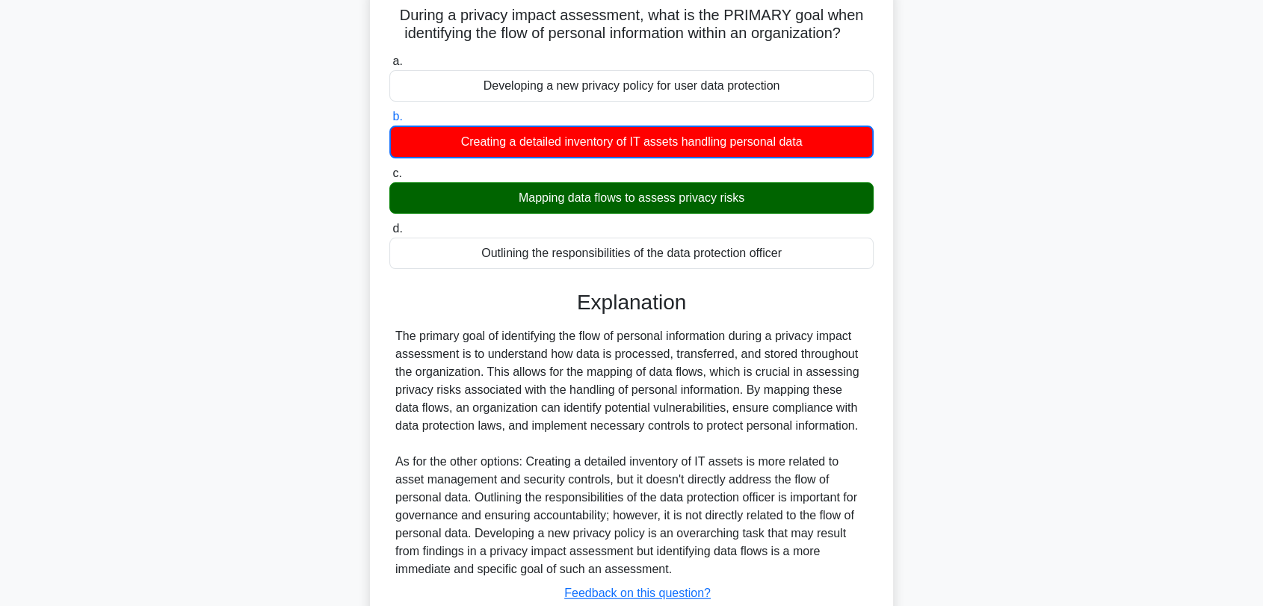
scroll to position [185, 0]
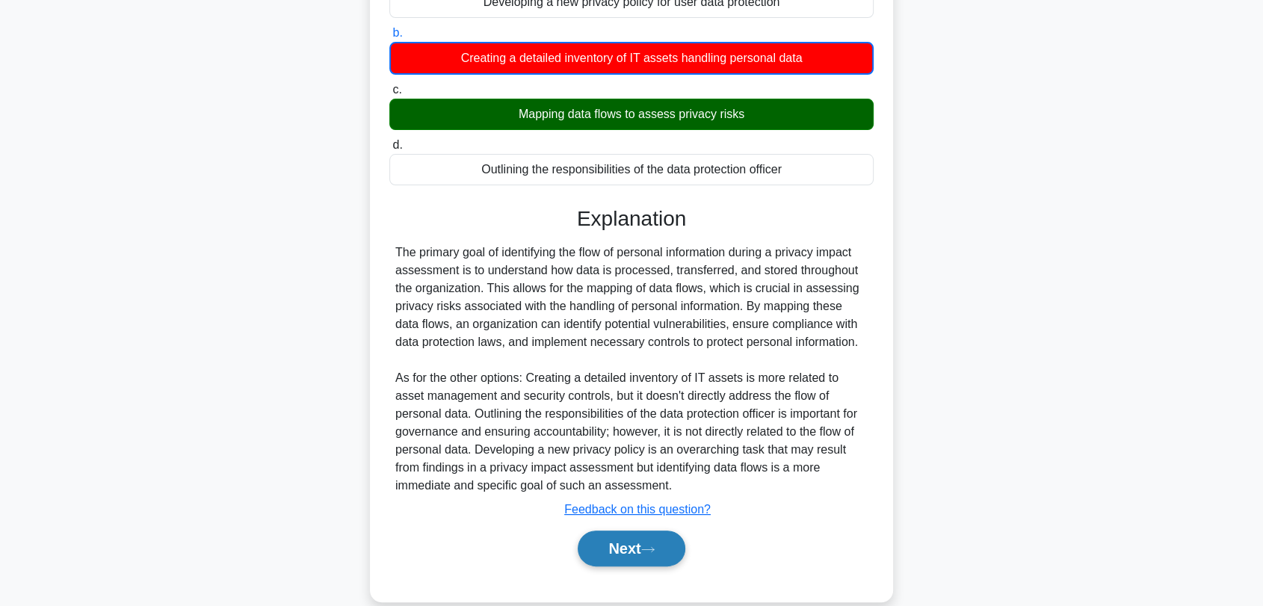
click at [609, 545] on button "Next" at bounding box center [631, 549] width 107 height 36
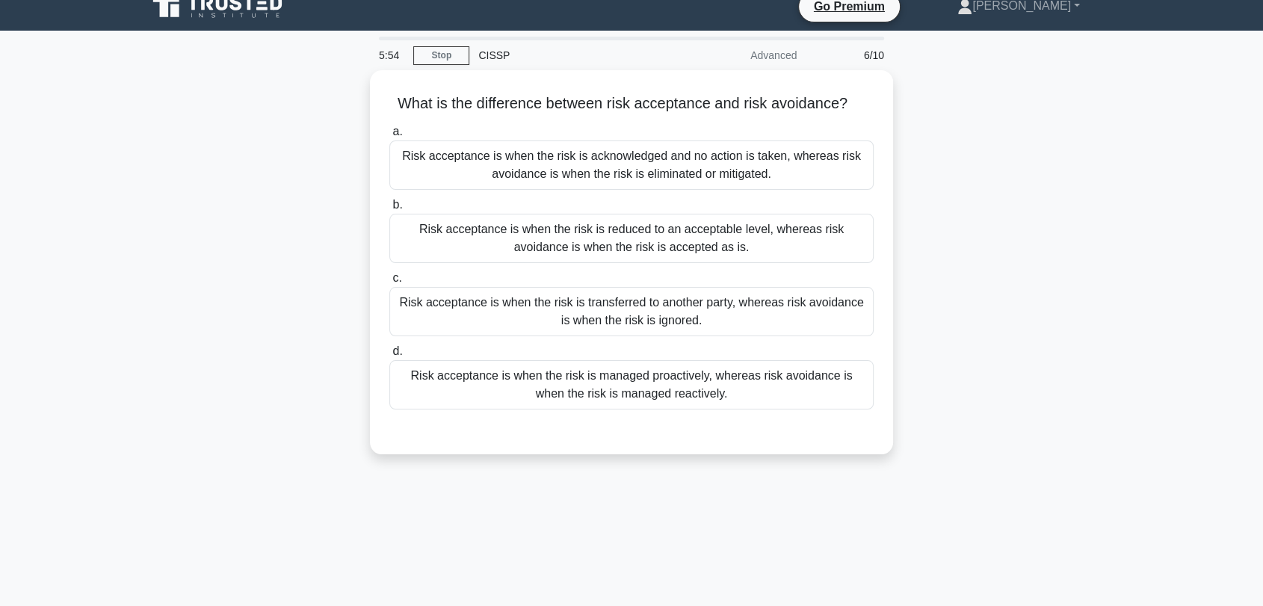
scroll to position [0, 0]
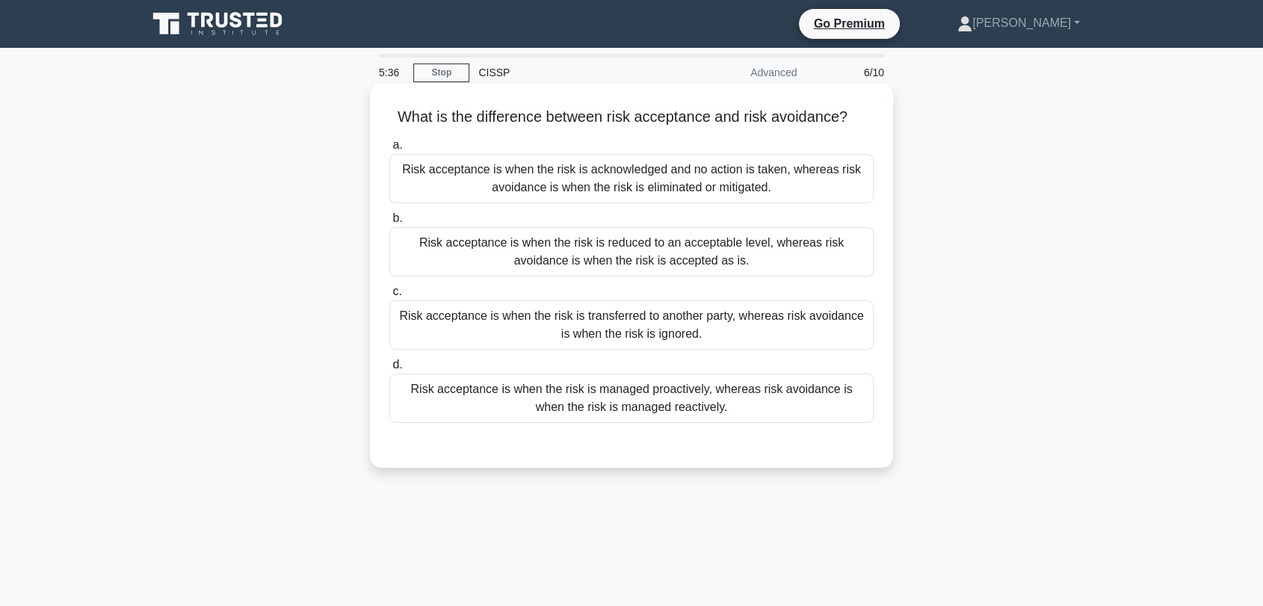
click at [650, 172] on div "Risk acceptance is when the risk is acknowledged and no action is taken, wherea…" at bounding box center [631, 178] width 484 height 49
click at [389, 150] on input "a. Risk acceptance is when the risk is acknowledged and no action is taken, whe…" at bounding box center [389, 145] width 0 height 10
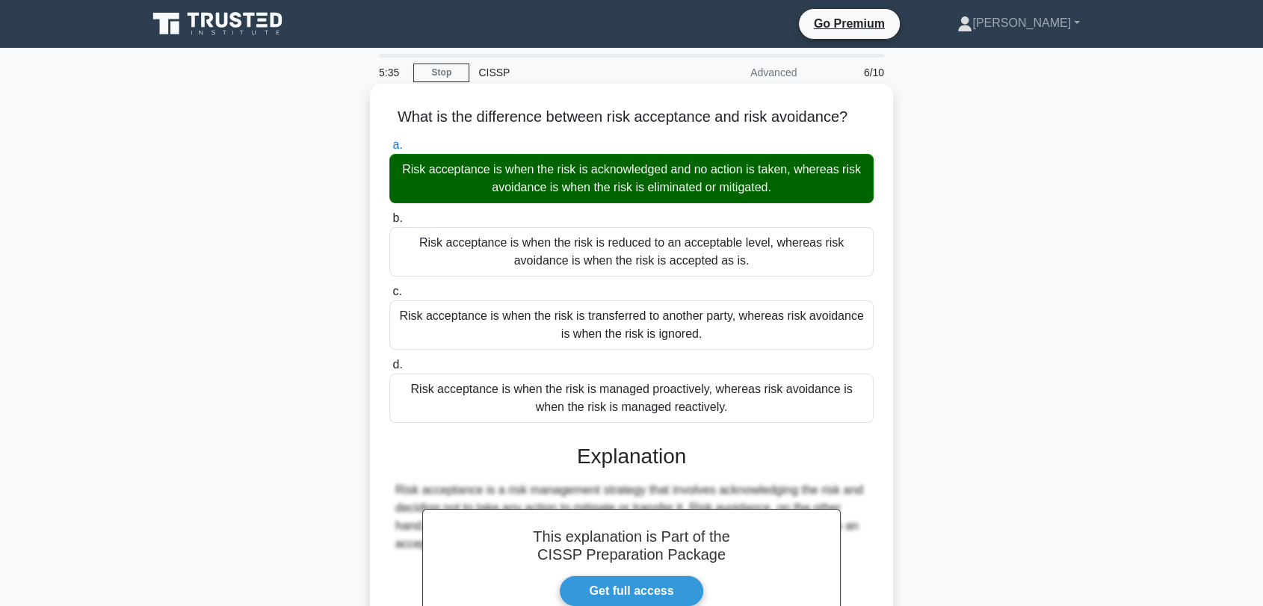
scroll to position [202, 0]
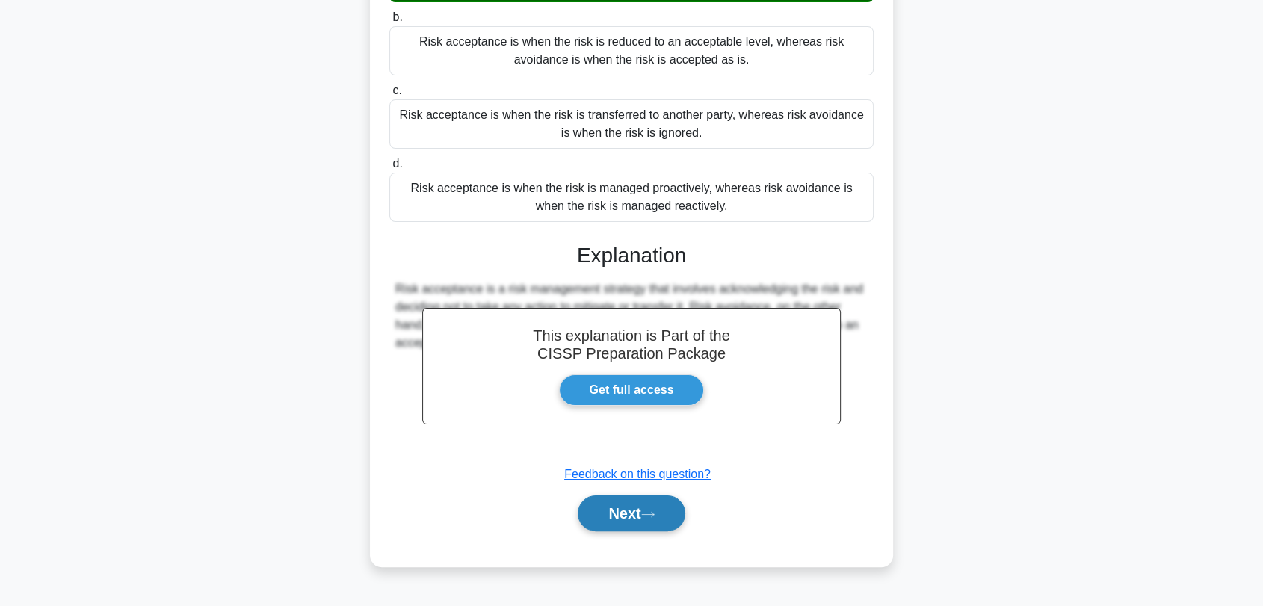
click at [617, 510] on button "Next" at bounding box center [631, 513] width 107 height 36
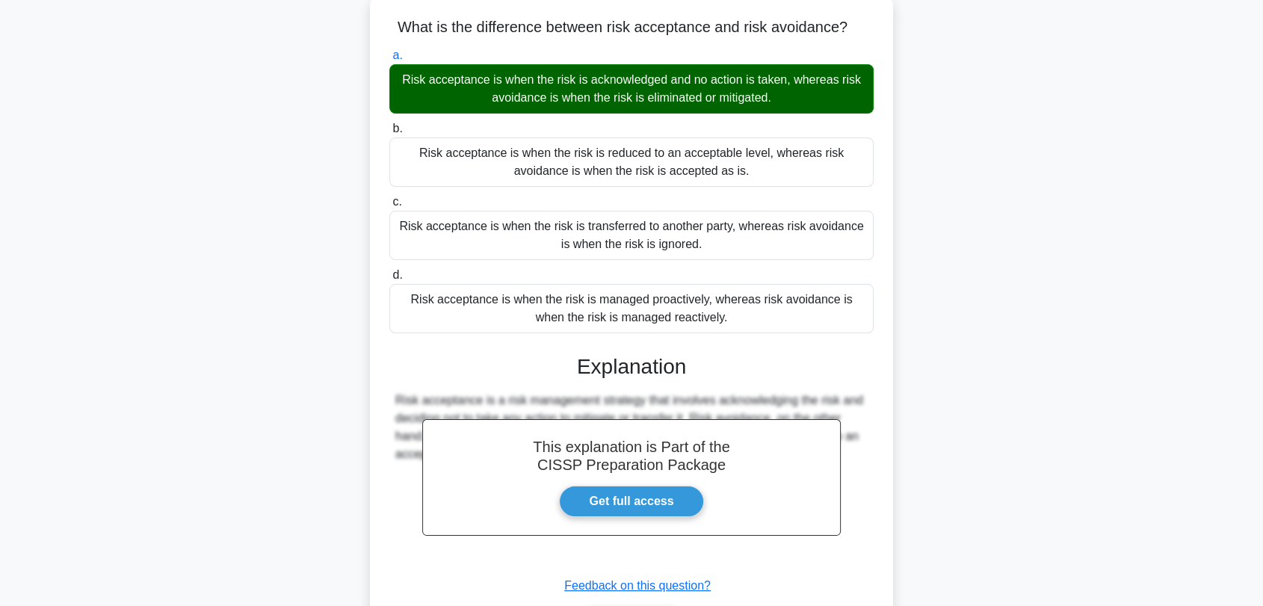
scroll to position [0, 0]
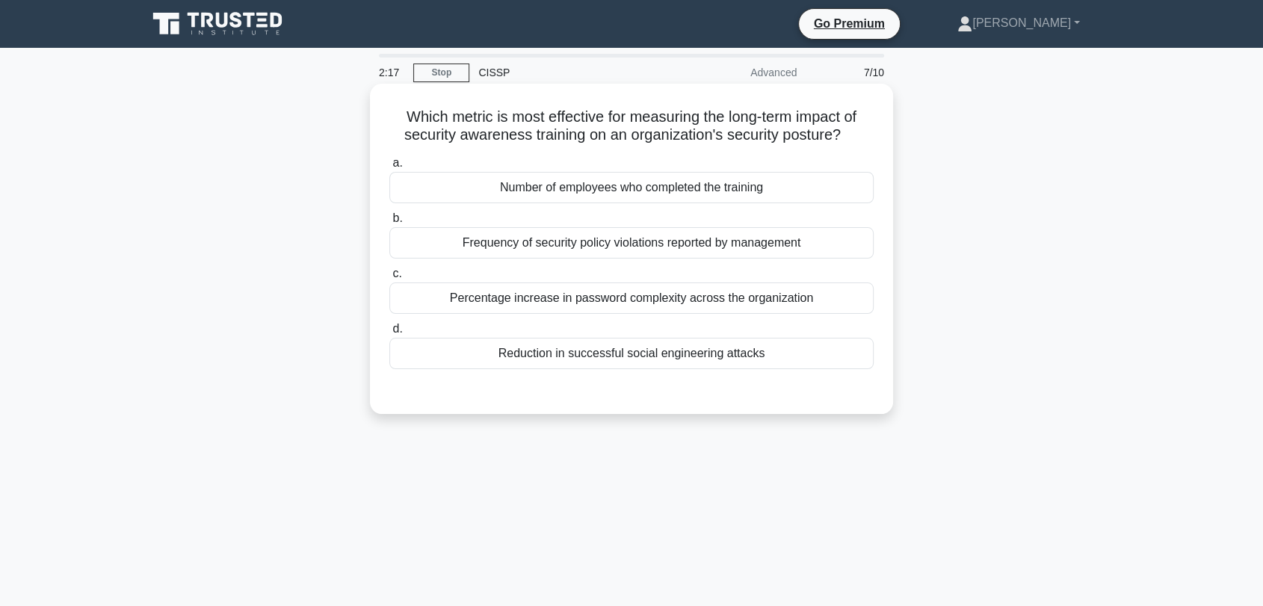
click at [489, 250] on div "Frequency of security policy violations reported by management" at bounding box center [631, 242] width 484 height 31
click at [389, 223] on input "b. Frequency of security policy violations reported by management" at bounding box center [389, 219] width 0 height 10
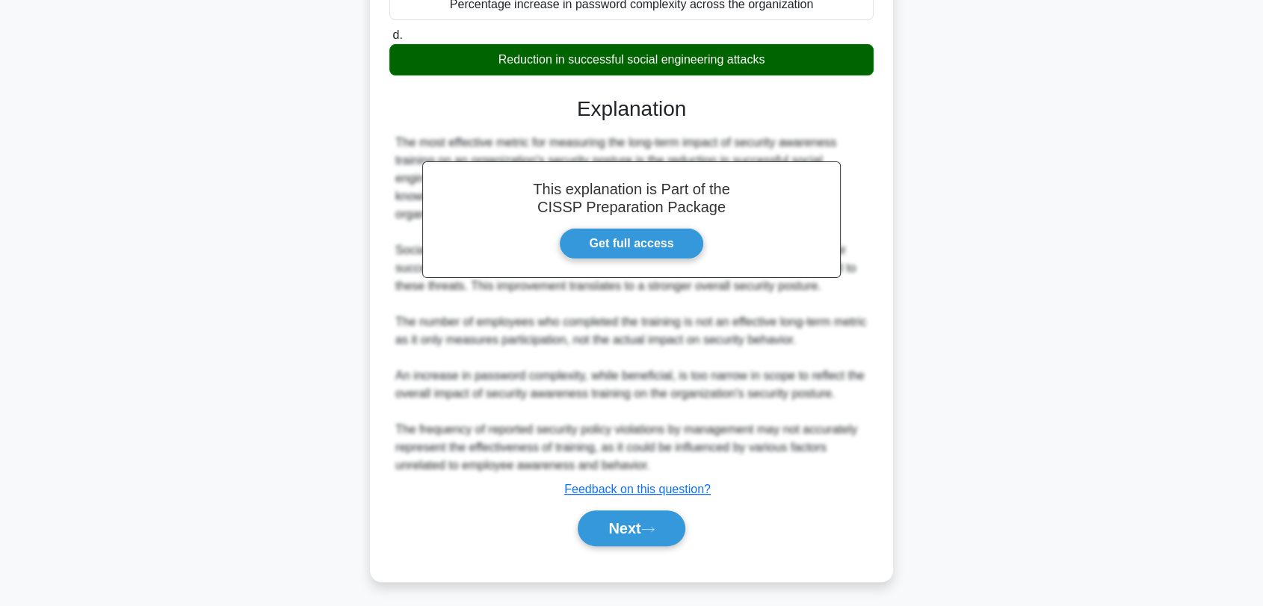
scroll to position [299, 0]
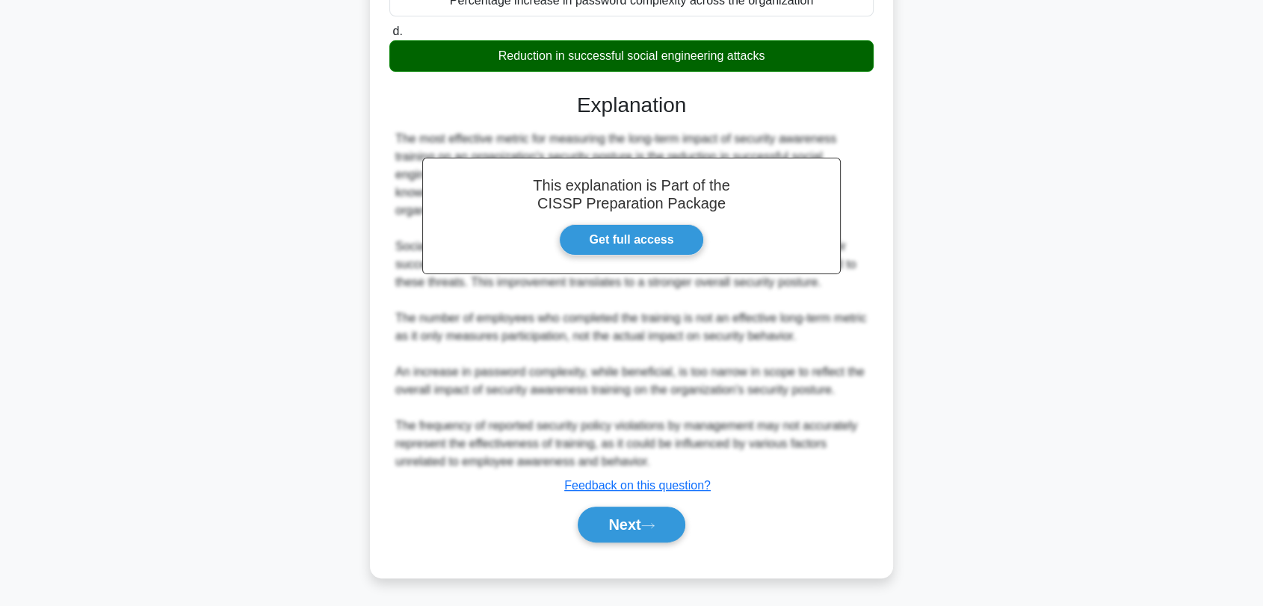
click at [600, 542] on div "Next" at bounding box center [631, 525] width 484 height 48
click at [598, 534] on button "Next" at bounding box center [631, 525] width 107 height 36
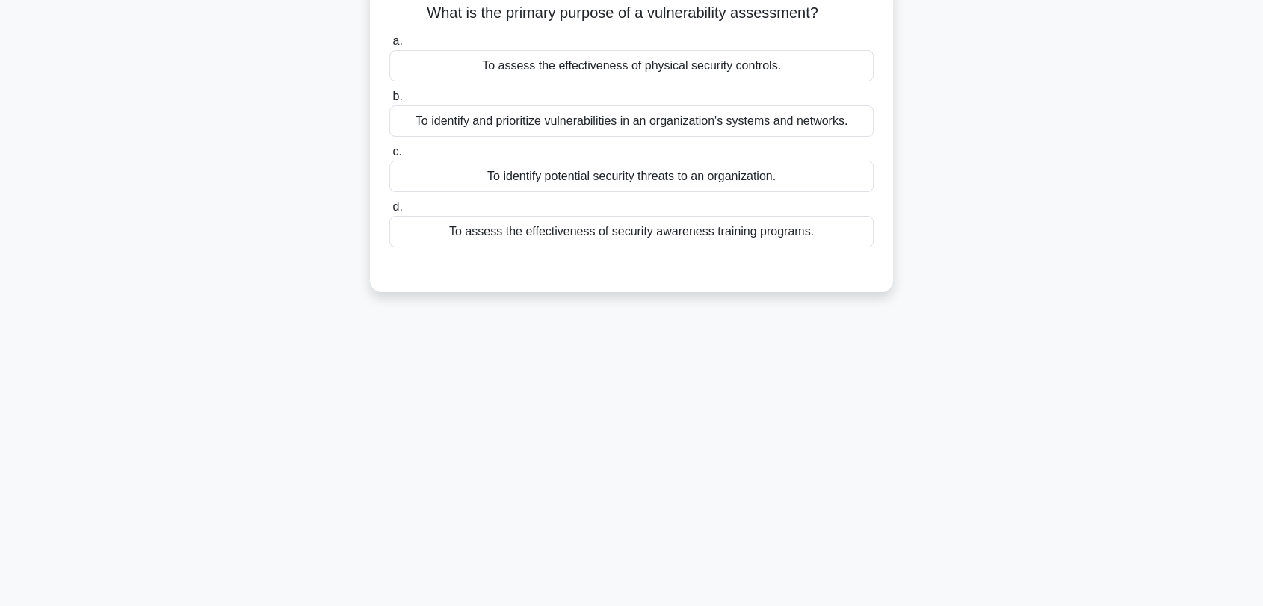
scroll to position [0, 0]
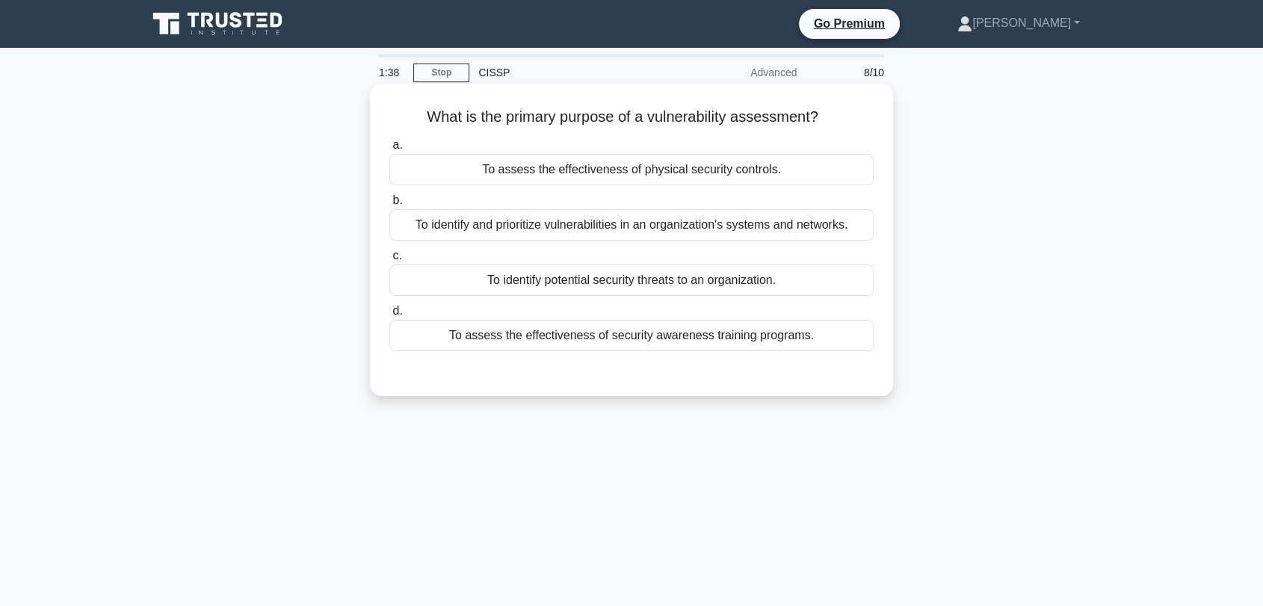
click at [508, 338] on div "To assess the effectiveness of security awareness training programs." at bounding box center [631, 335] width 484 height 31
click at [389, 316] on input "d. To assess the effectiveness of security awareness training programs." at bounding box center [389, 311] width 0 height 10
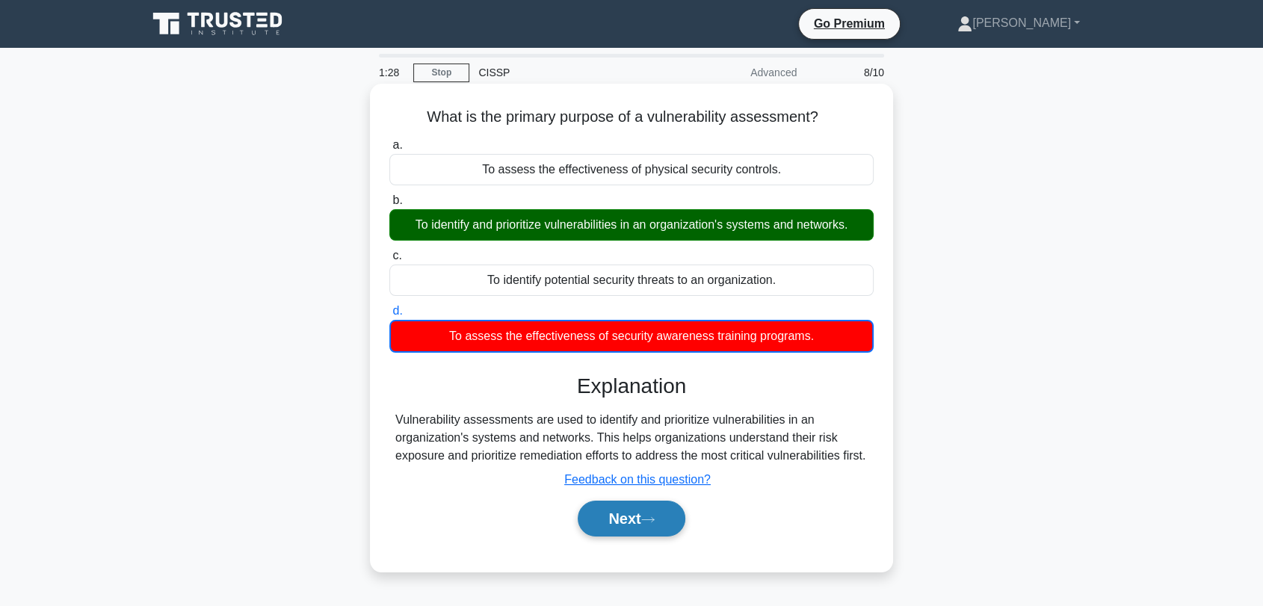
click at [653, 537] on button "Next" at bounding box center [631, 519] width 107 height 36
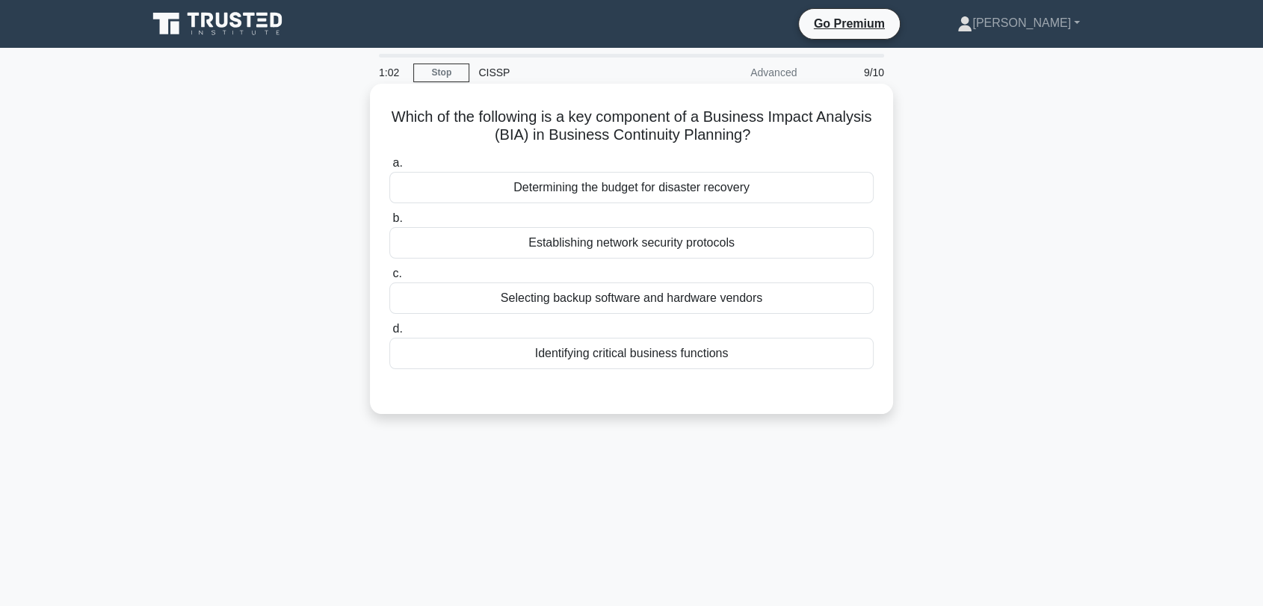
click at [575, 369] on div "a. Determining the budget for disaster recovery b. Establishing network securit…" at bounding box center [631, 261] width 502 height 221
click at [579, 353] on div "Identifying critical business functions" at bounding box center [631, 353] width 484 height 31
click at [389, 334] on input "d. Identifying critical business functions" at bounding box center [389, 329] width 0 height 10
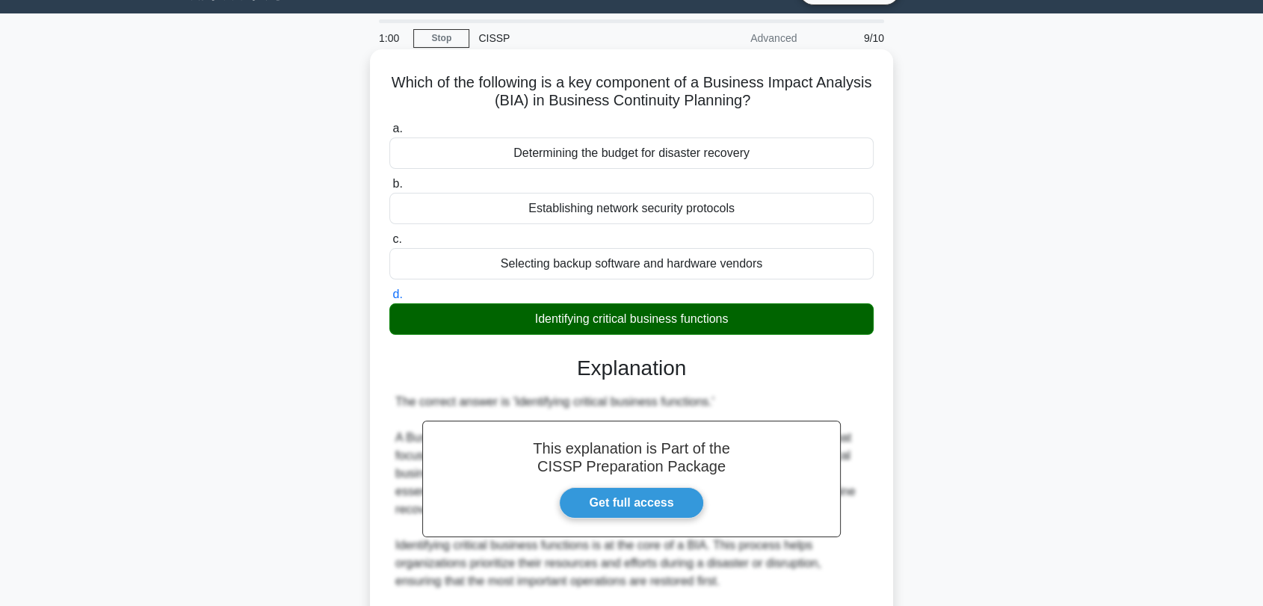
scroll to position [387, 0]
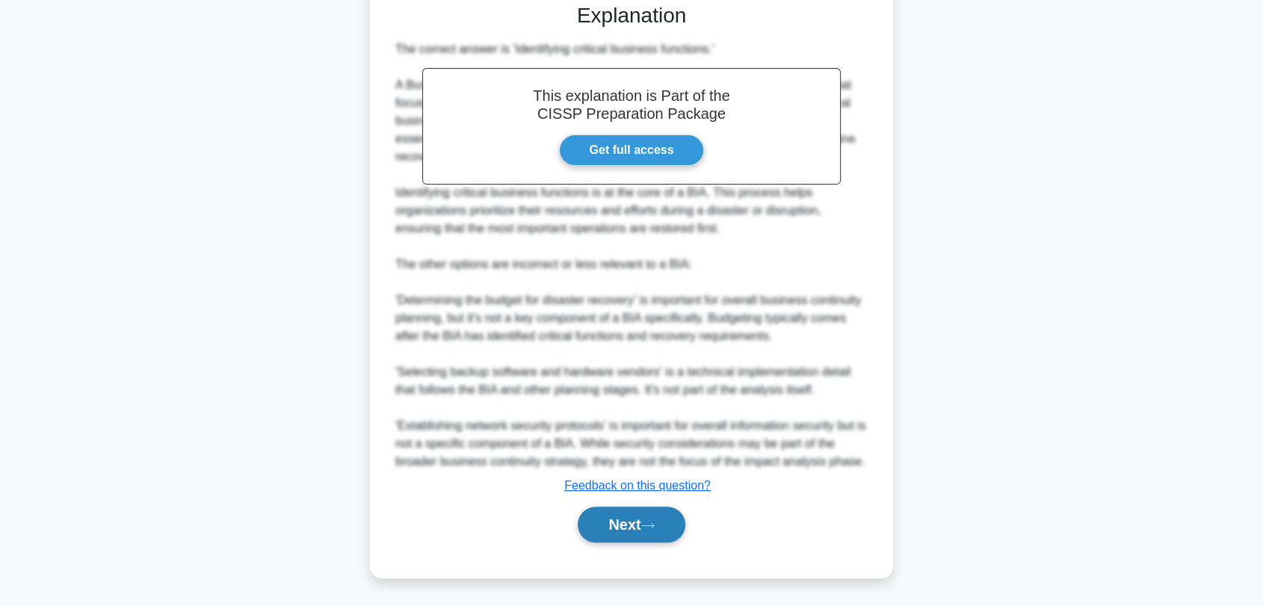
click at [625, 525] on button "Next" at bounding box center [631, 525] width 107 height 36
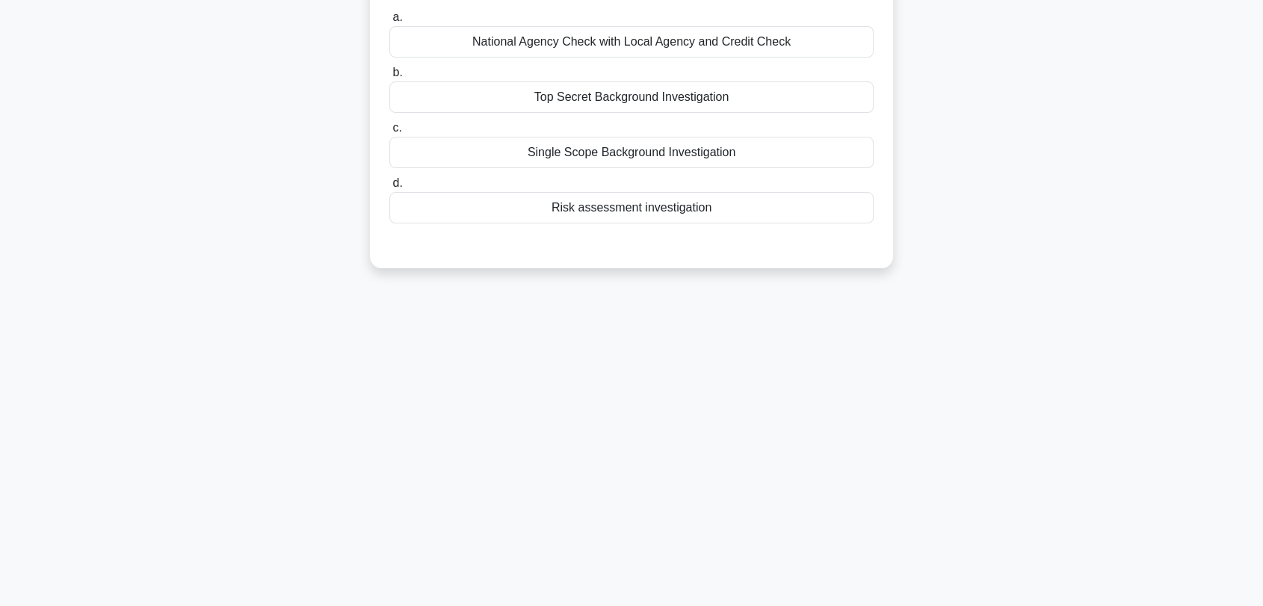
scroll to position [0, 0]
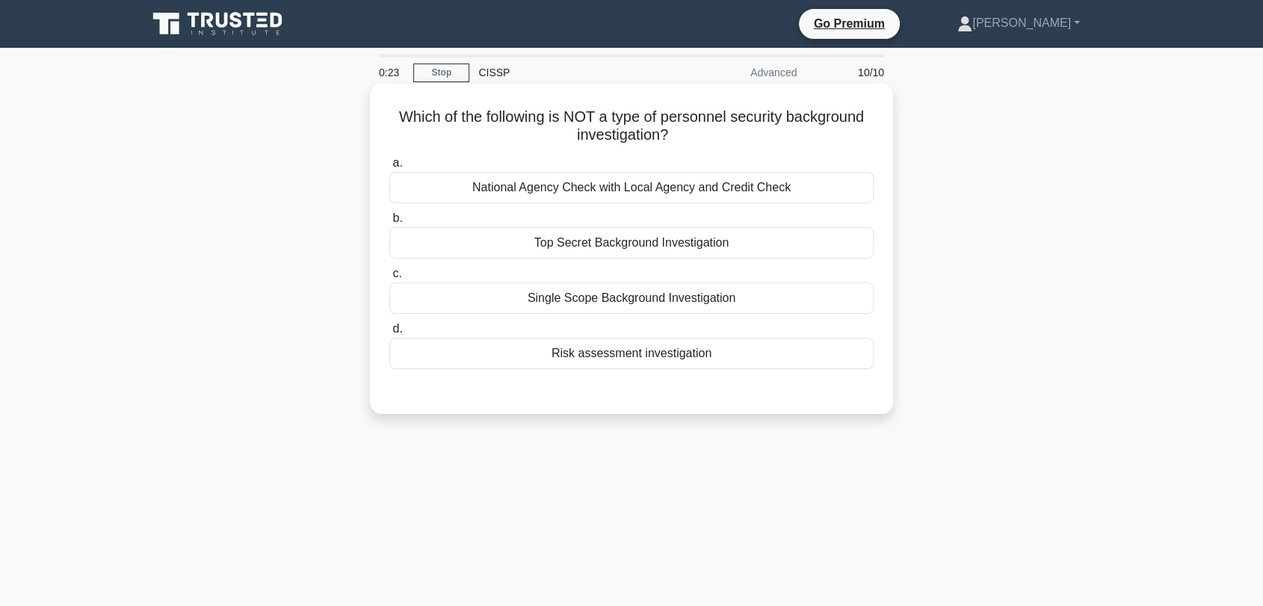
click at [685, 245] on div "Top Secret Background Investigation" at bounding box center [631, 242] width 484 height 31
click at [389, 223] on input "b. Top Secret Background Investigation" at bounding box center [389, 219] width 0 height 10
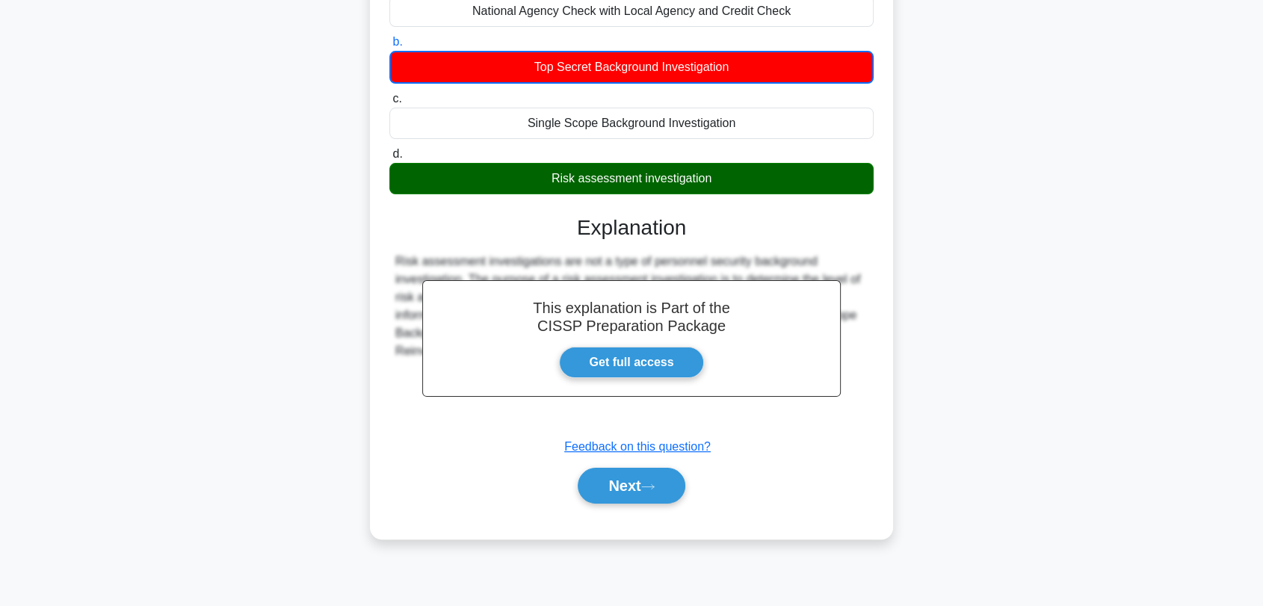
scroll to position [202, 0]
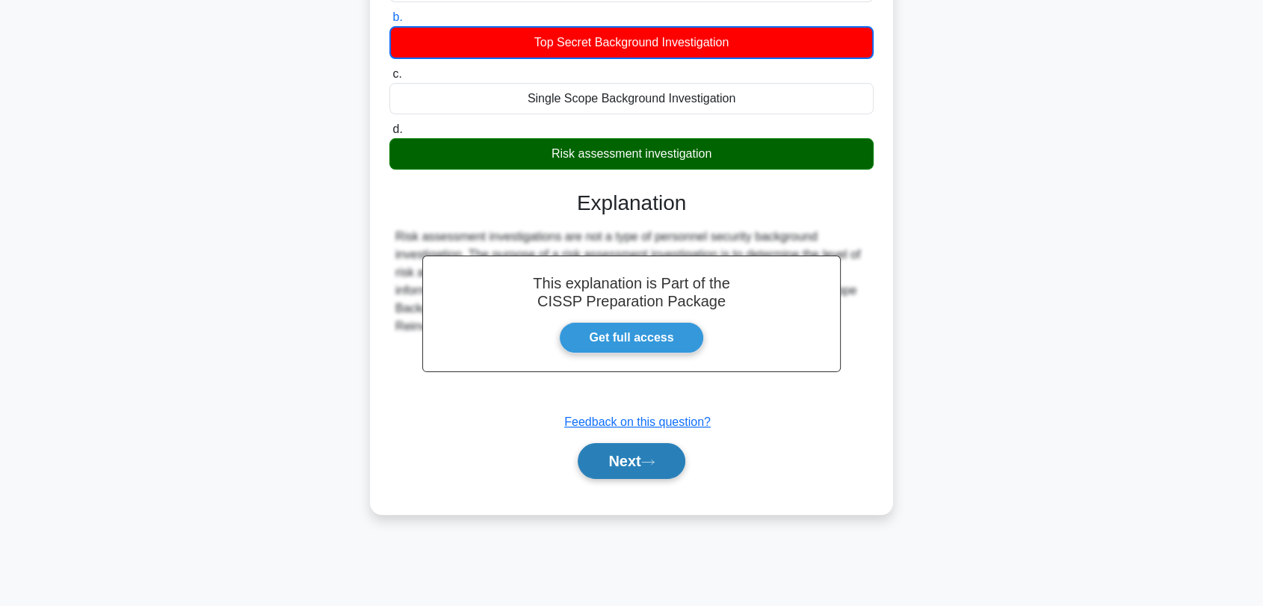
click at [664, 465] on button "Next" at bounding box center [631, 461] width 107 height 36
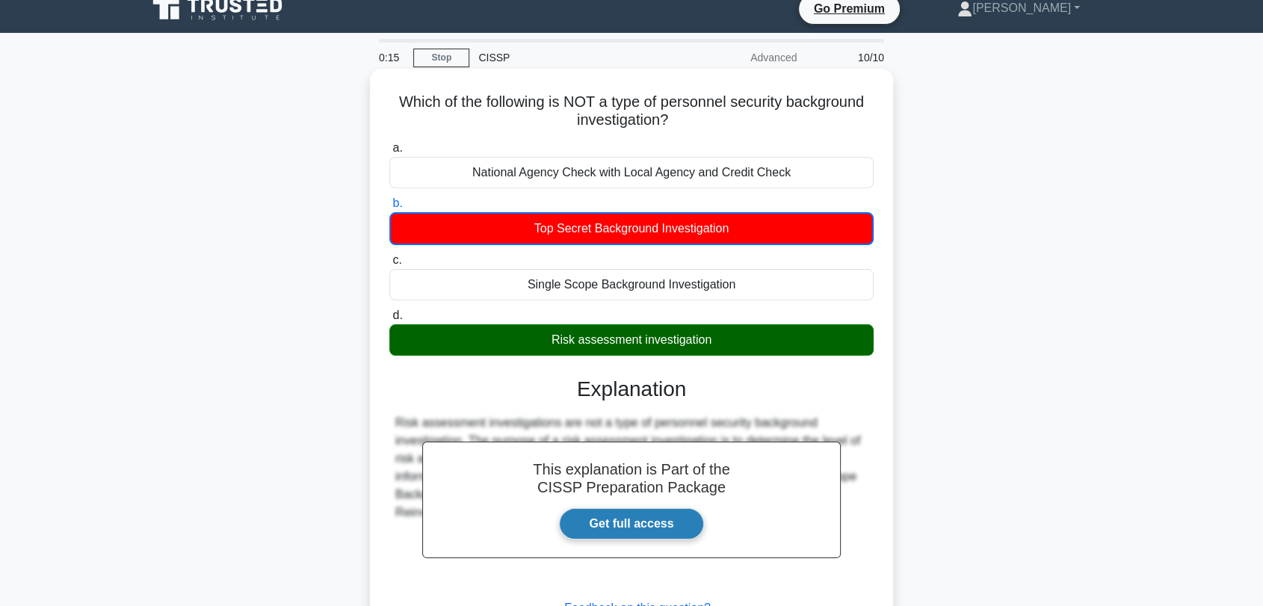
scroll to position [0, 0]
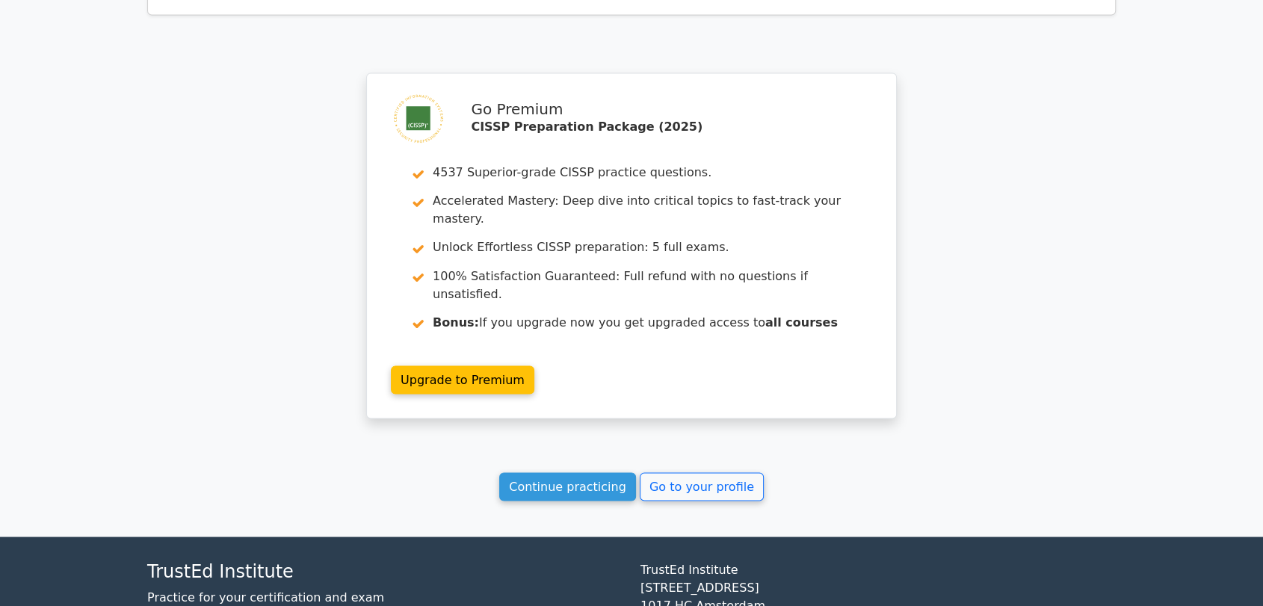
scroll to position [2603, 0]
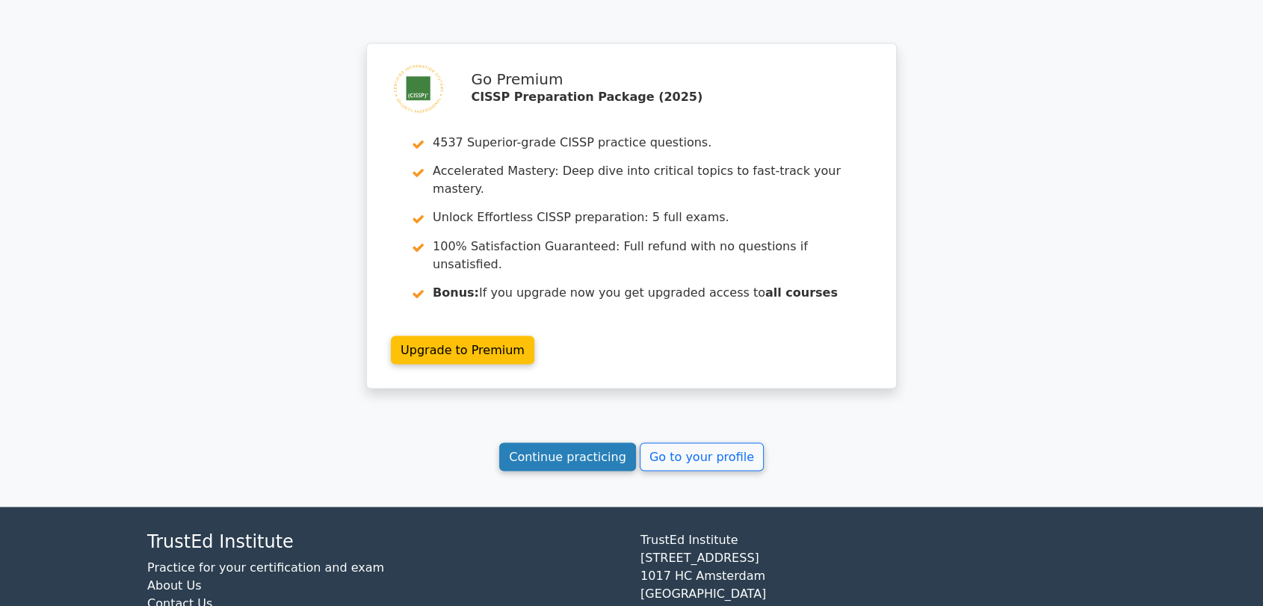
click at [596, 442] on link "Continue practicing" at bounding box center [567, 456] width 137 height 28
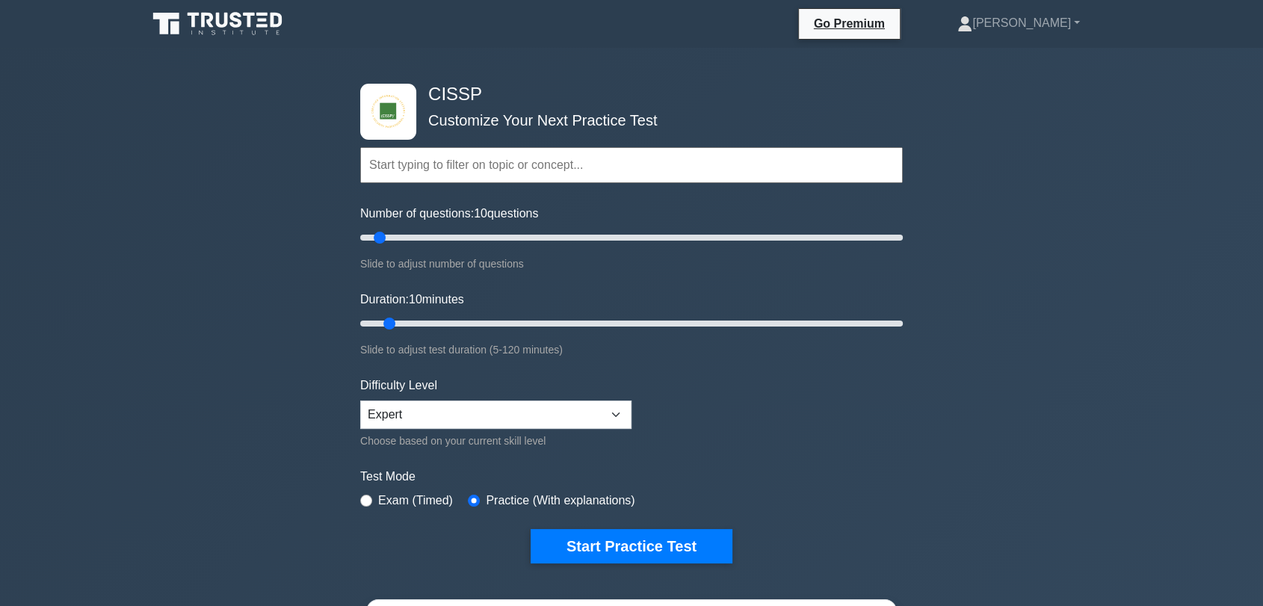
click at [594, 527] on form "Topics Security and Risk Management Asset Security Security Architecture and En…" at bounding box center [631, 333] width 542 height 462
click at [596, 543] on button "Start Practice Test" at bounding box center [632, 546] width 202 height 34
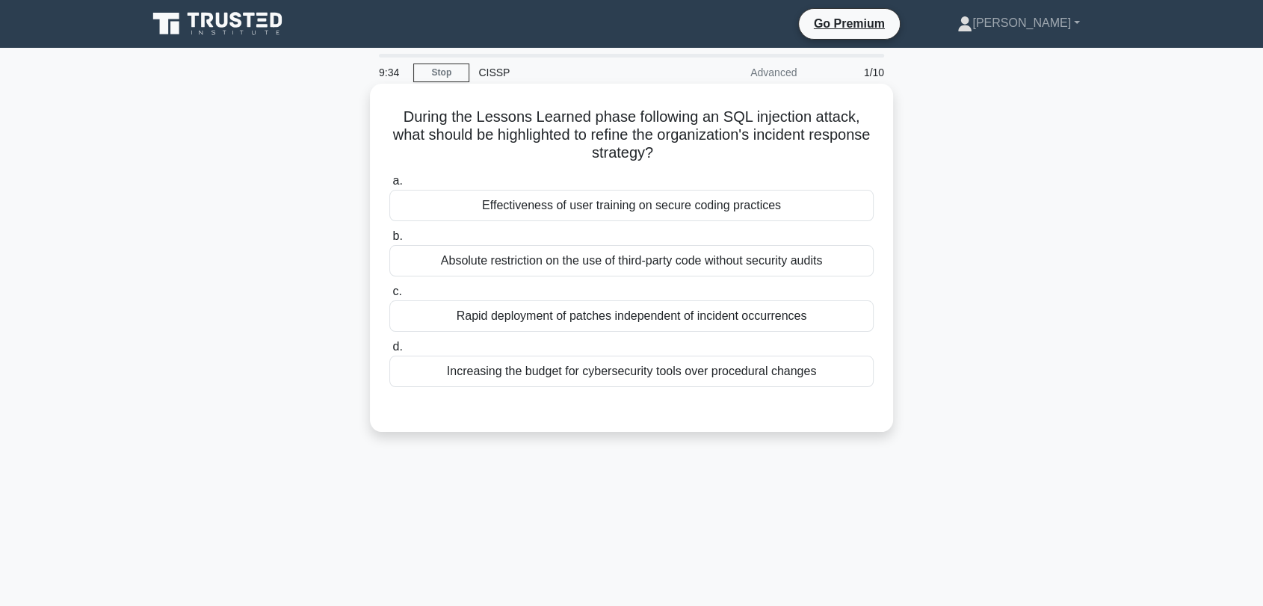
click at [687, 209] on div "Effectiveness of user training on secure coding practices" at bounding box center [631, 205] width 484 height 31
click at [389, 186] on input "a. Effectiveness of user training on secure coding practices" at bounding box center [389, 181] width 0 height 10
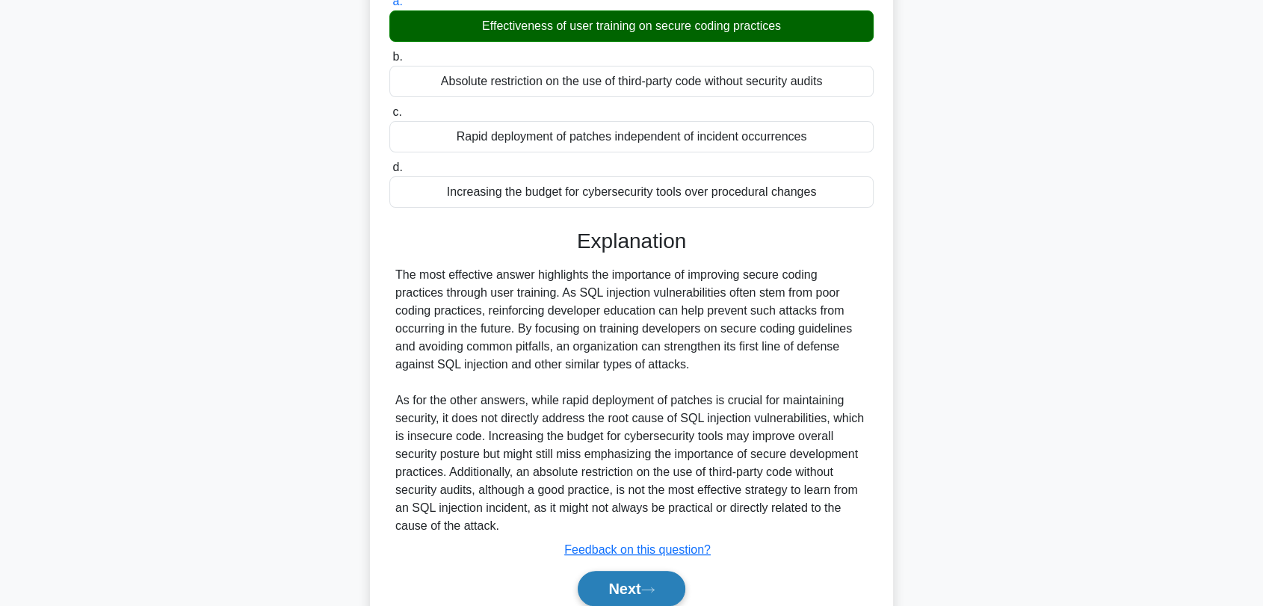
scroll to position [244, 0]
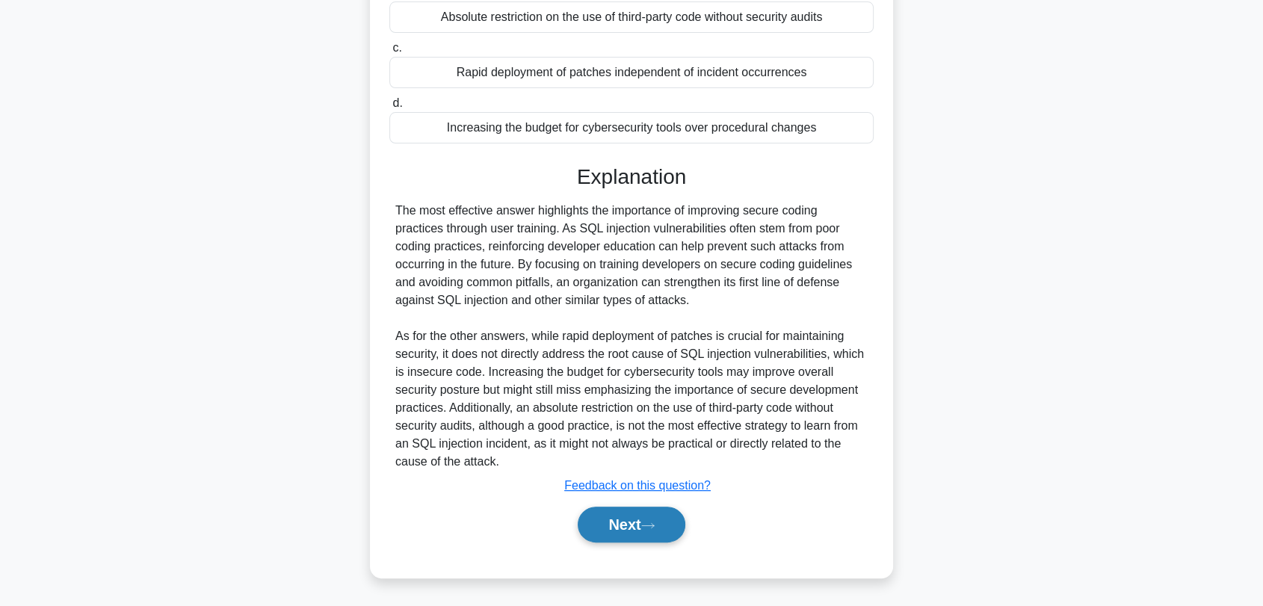
click at [655, 525] on icon at bounding box center [647, 526] width 13 height 8
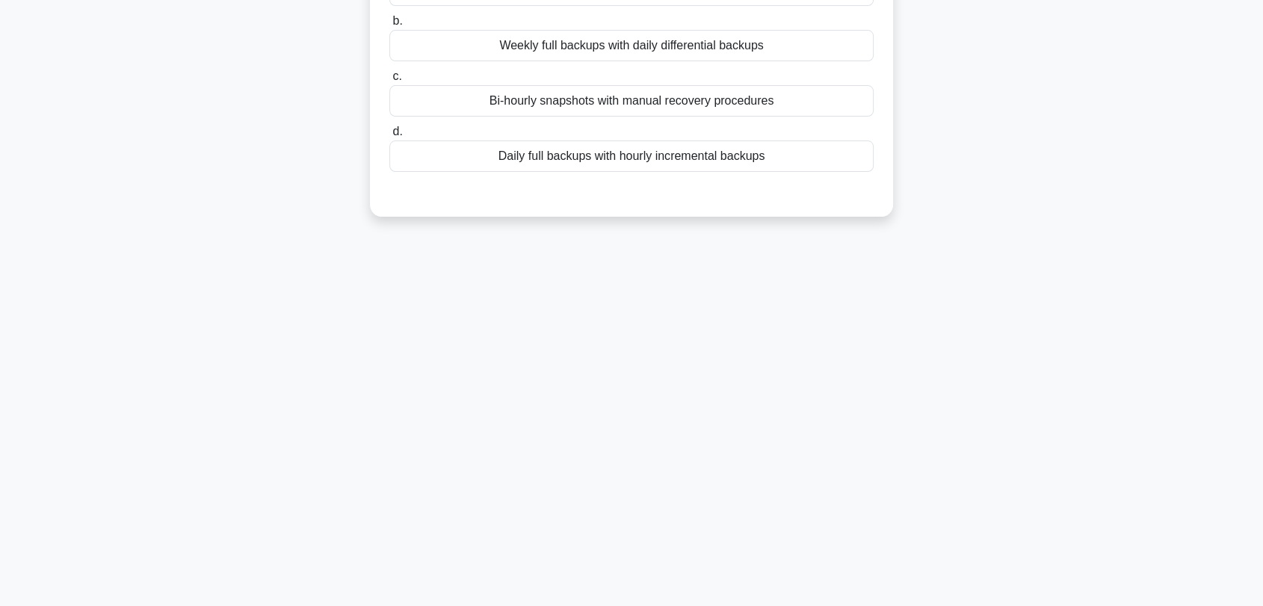
scroll to position [0, 0]
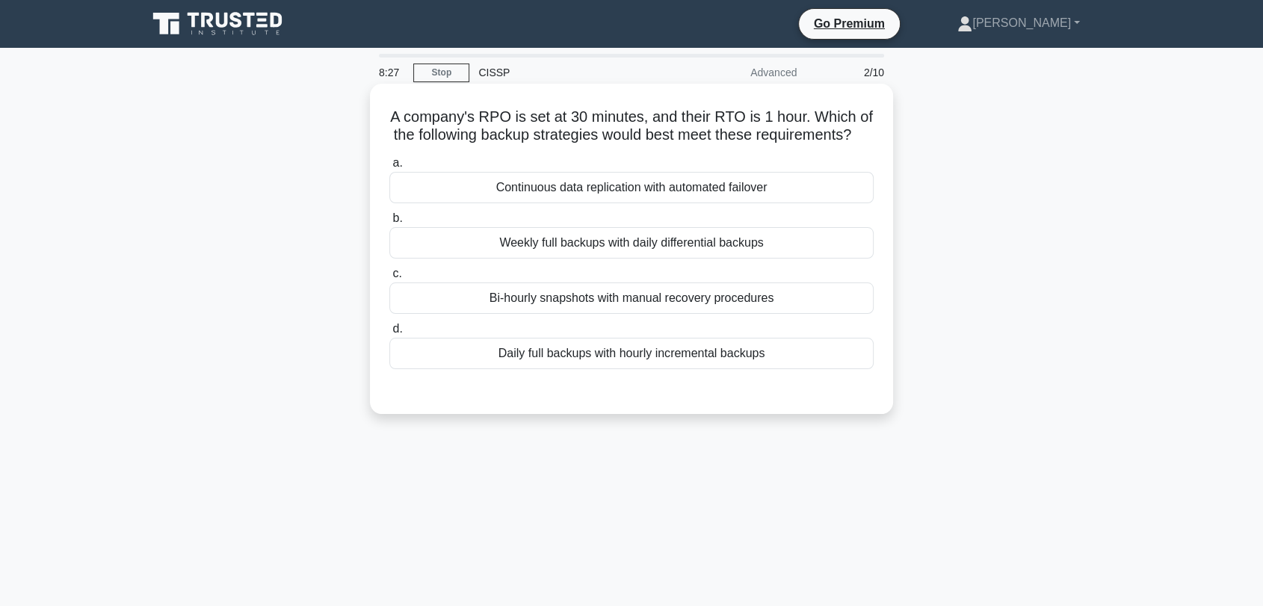
click at [520, 200] on div "Continuous data replication with automated failover" at bounding box center [631, 187] width 484 height 31
click at [389, 168] on input "a. Continuous data replication with automated failover" at bounding box center [389, 163] width 0 height 10
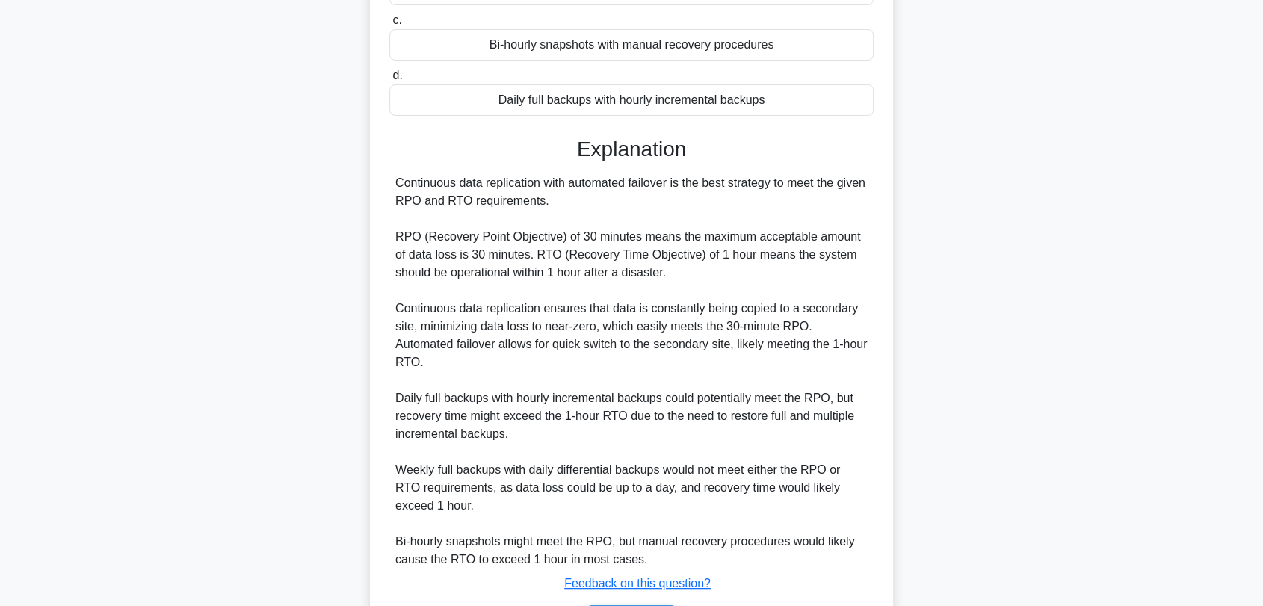
scroll to position [332, 0]
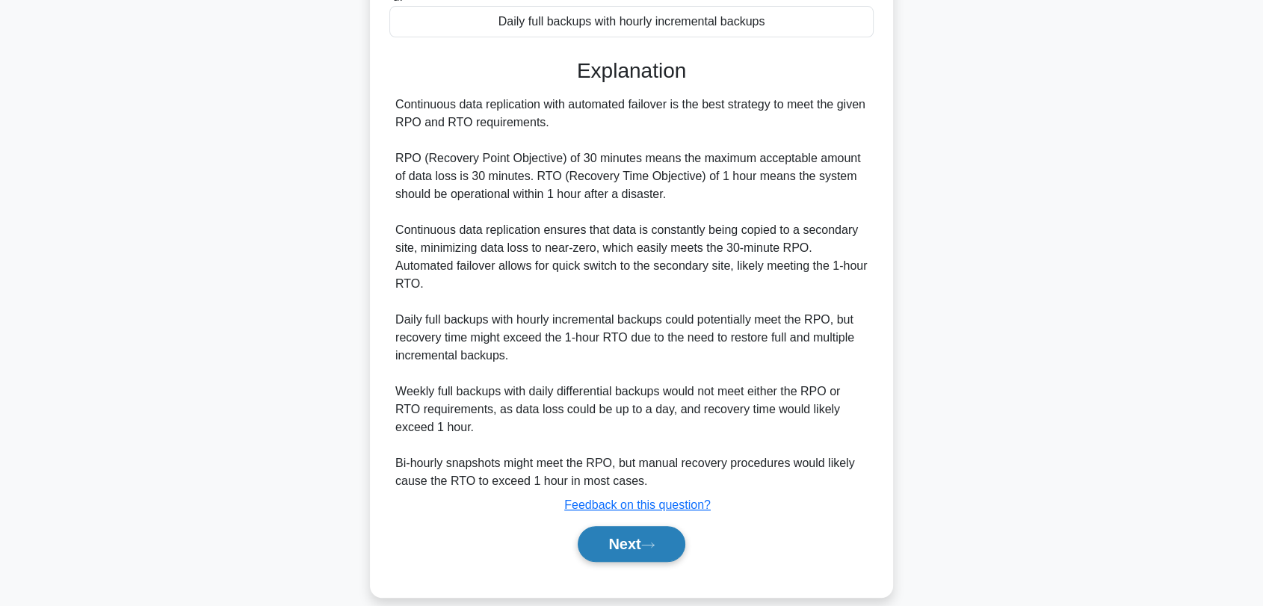
click at [605, 556] on button "Next" at bounding box center [631, 544] width 107 height 36
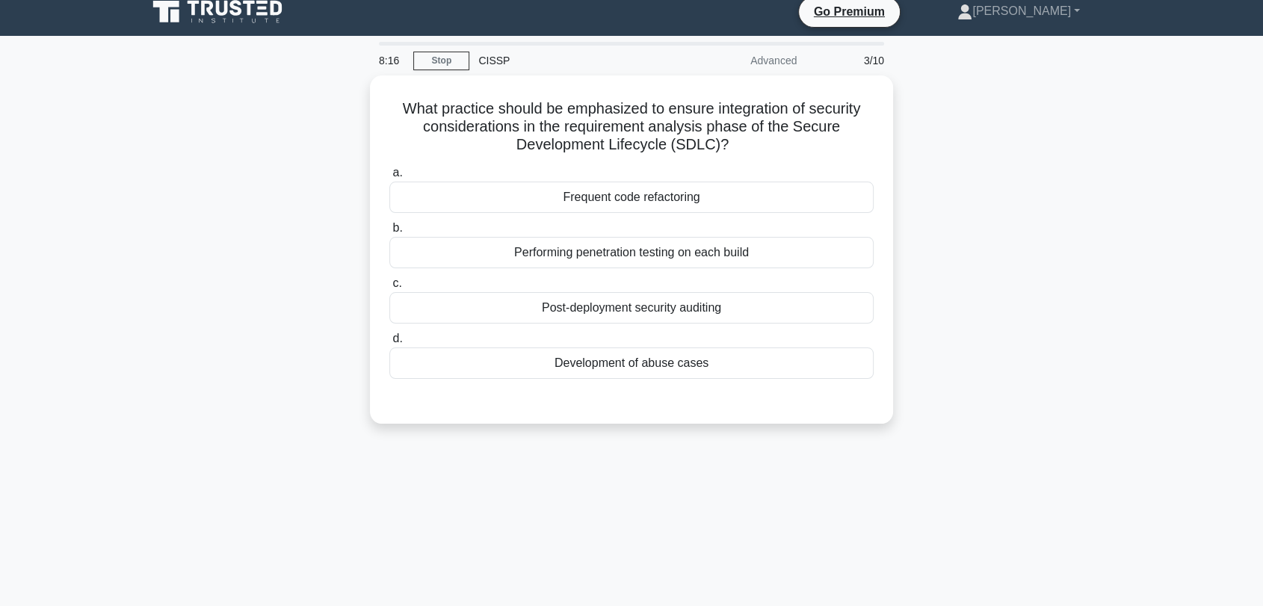
scroll to position [0, 0]
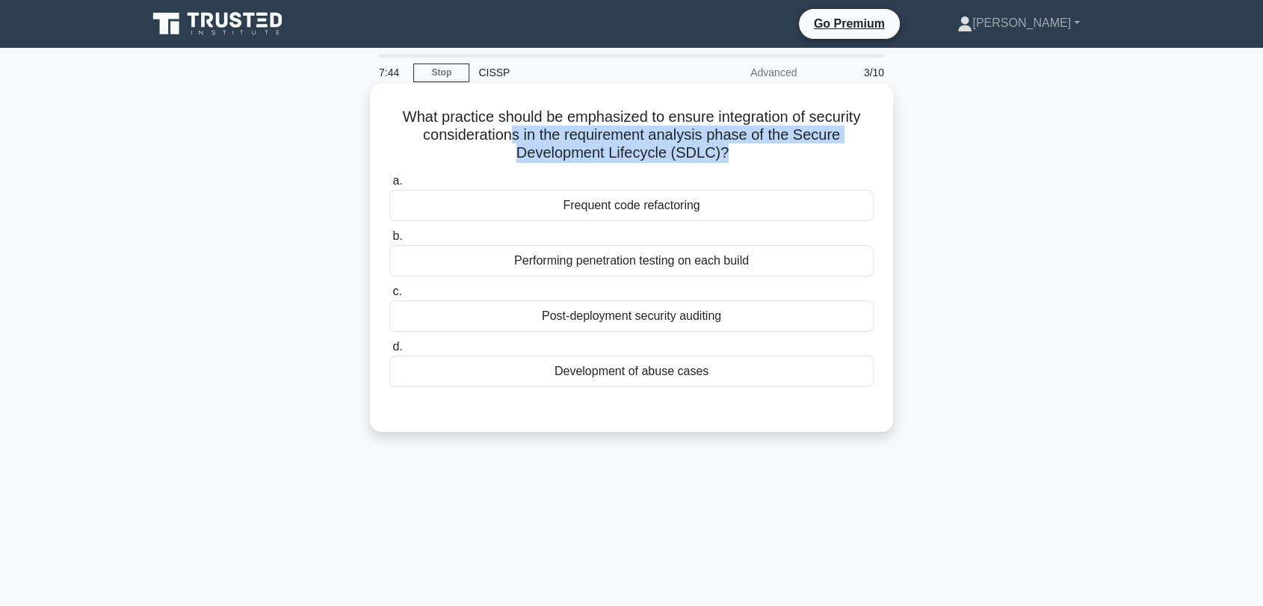
drag, startPoint x: 510, startPoint y: 137, endPoint x: 725, endPoint y: 164, distance: 216.2
click at [725, 164] on div "What practice should be emphasized to ensure integration of security considerat…" at bounding box center [631, 258] width 511 height 336
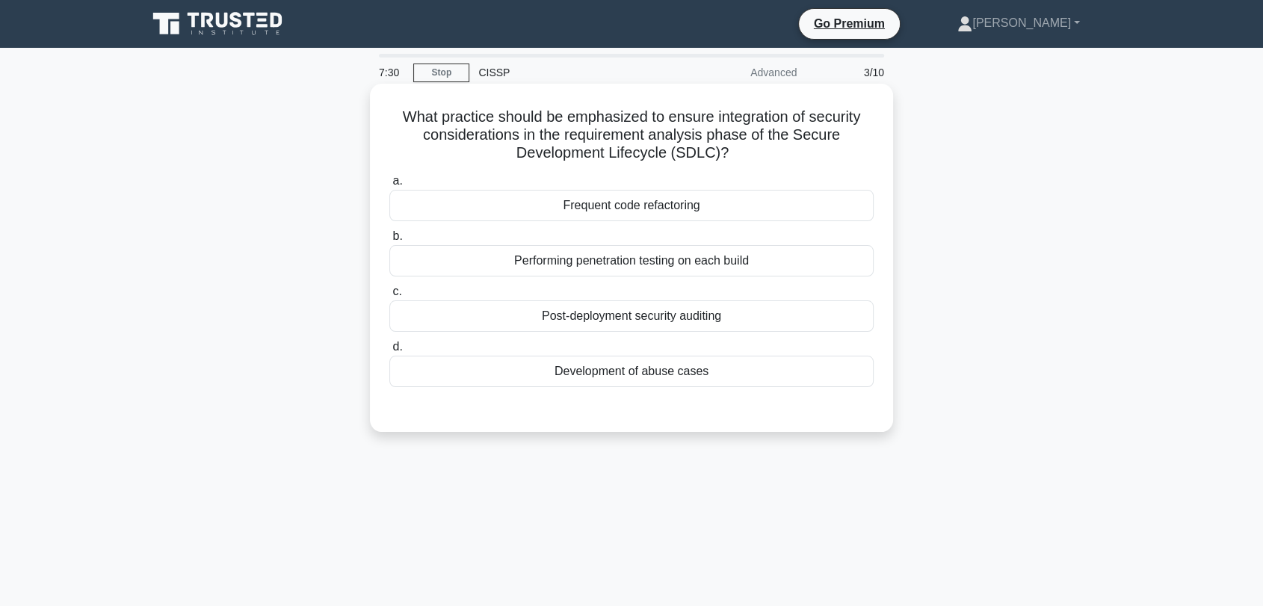
click at [689, 208] on div "Frequent code refactoring" at bounding box center [631, 205] width 484 height 31
click at [389, 186] on input "a. Frequent code refactoring" at bounding box center [389, 181] width 0 height 10
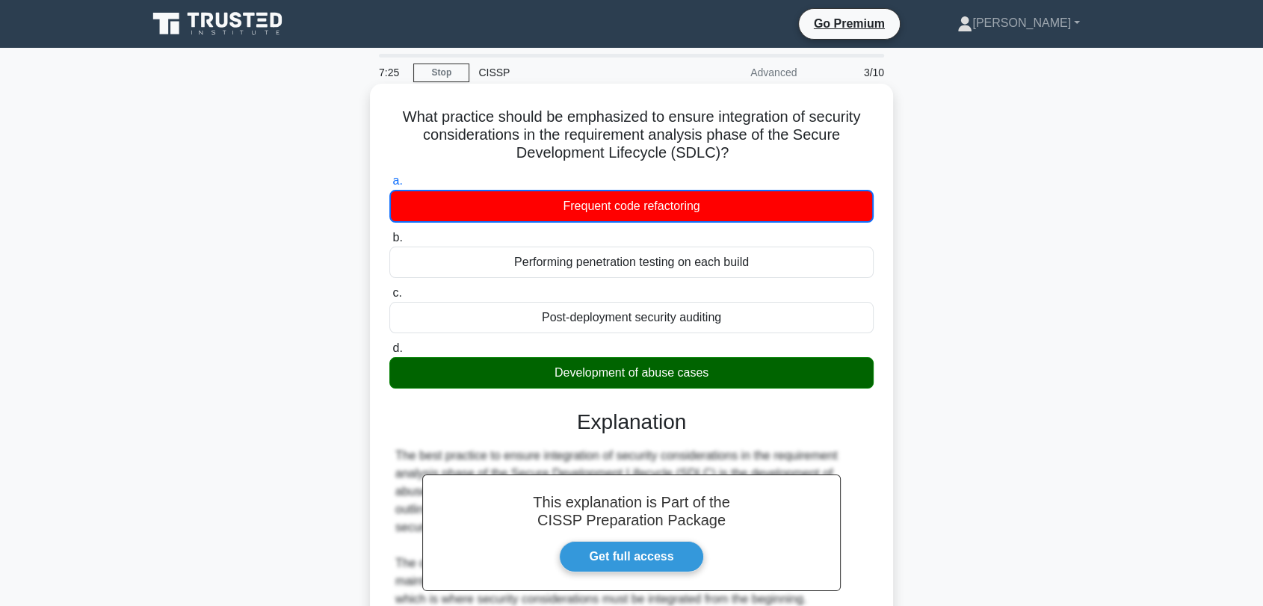
drag, startPoint x: 710, startPoint y: 368, endPoint x: 551, endPoint y: 369, distance: 159.2
click at [551, 369] on div "Development of abuse cases" at bounding box center [631, 372] width 484 height 31
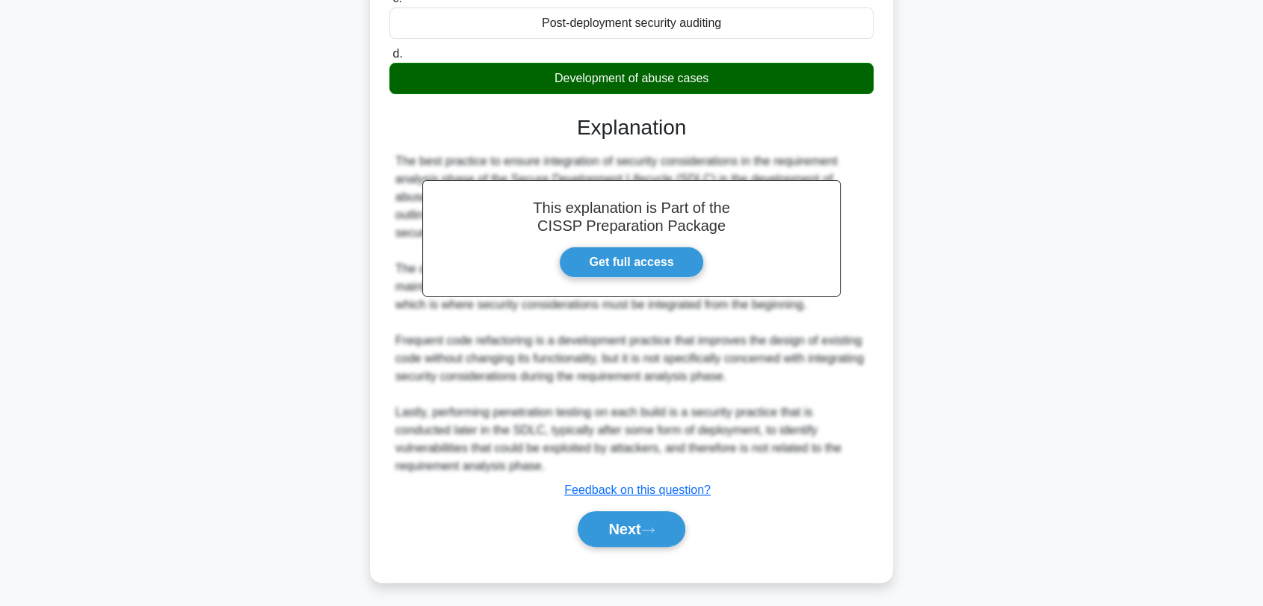
scroll to position [299, 0]
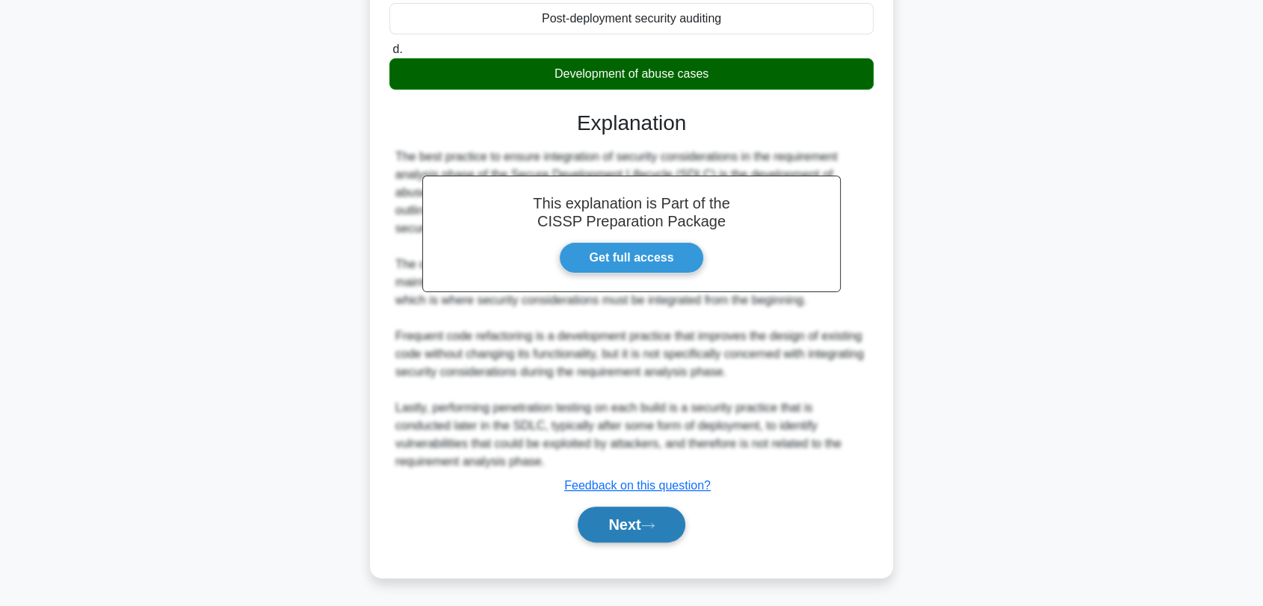
click at [600, 518] on button "Next" at bounding box center [631, 525] width 107 height 36
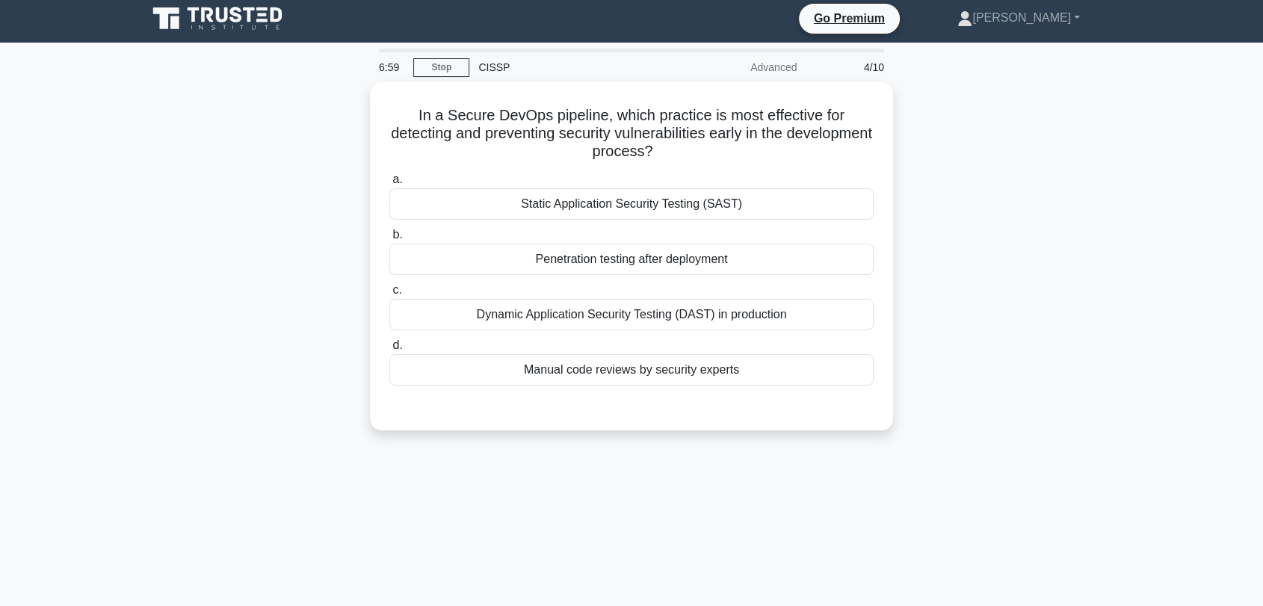
scroll to position [0, 0]
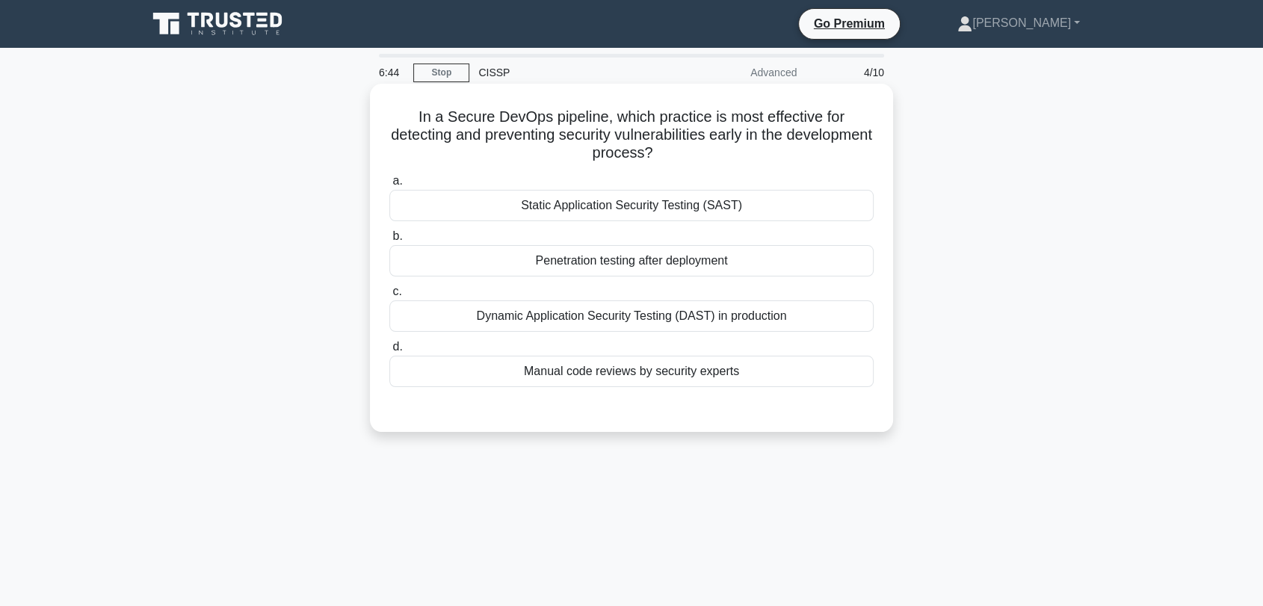
click at [679, 205] on div "Static Application Security Testing (SAST)" at bounding box center [631, 205] width 484 height 31
click at [389, 186] on input "a. Static Application Security Testing (SAST)" at bounding box center [389, 181] width 0 height 10
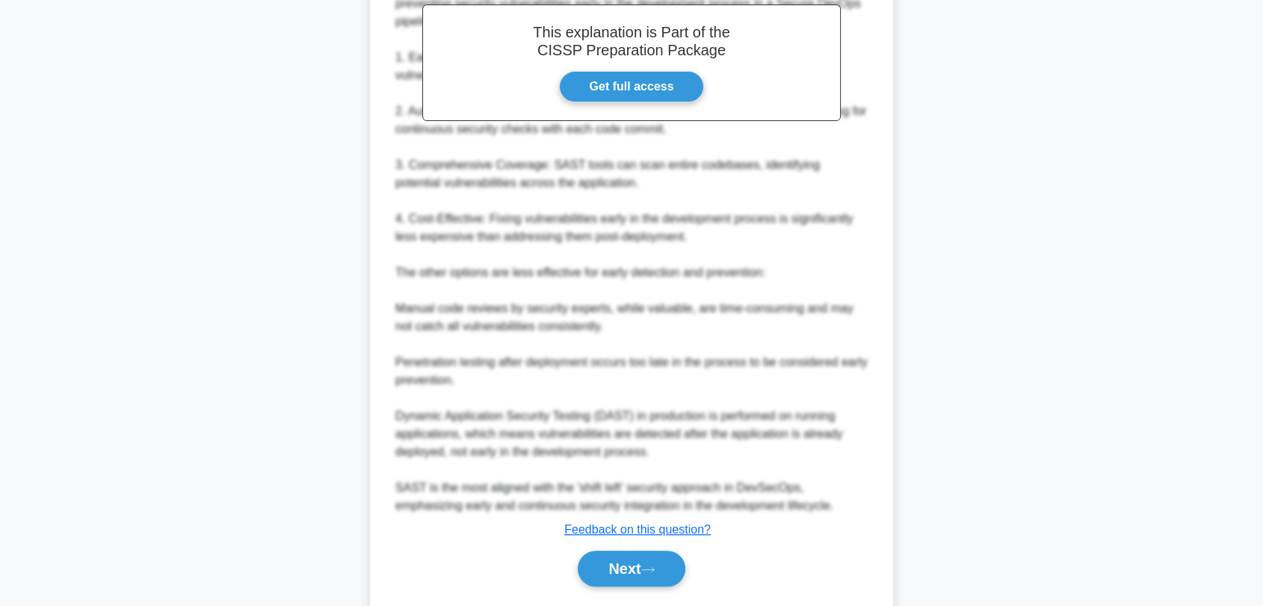
scroll to position [513, 0]
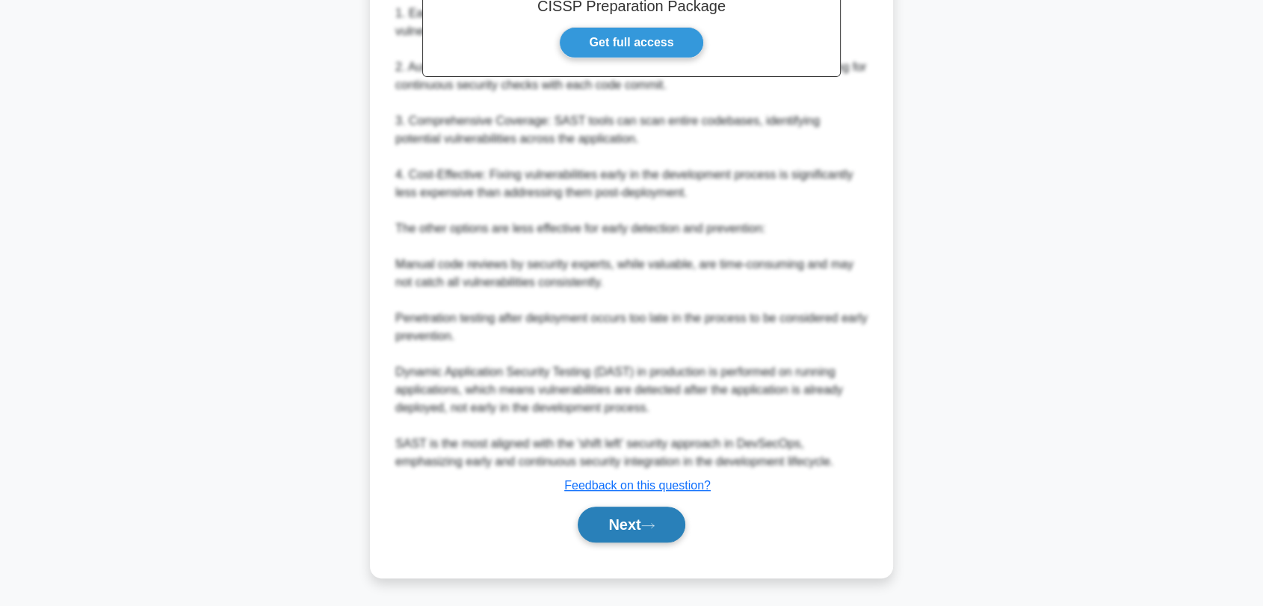
click at [652, 536] on button "Next" at bounding box center [631, 525] width 107 height 36
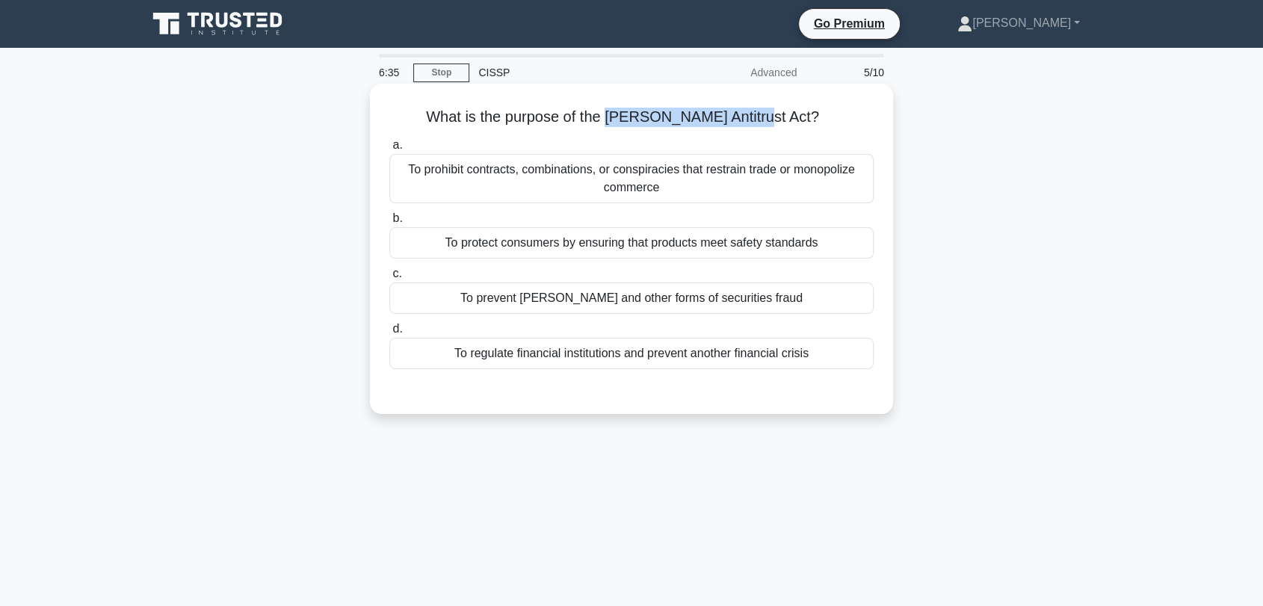
drag, startPoint x: 638, startPoint y: 113, endPoint x: 785, endPoint y: 108, distance: 146.5
click at [785, 108] on h5 "What is the purpose of the Sherman Antitrust Act? .spinner_0XTQ{transform-origi…" at bounding box center [631, 117] width 487 height 19
click at [485, 188] on div "To prohibit contracts, combinations, or conspiracies that restrain trade or mon…" at bounding box center [631, 178] width 484 height 49
click at [389, 150] on input "a. To prohibit contracts, combinations, or conspiracies that restrain trade or …" at bounding box center [389, 145] width 0 height 10
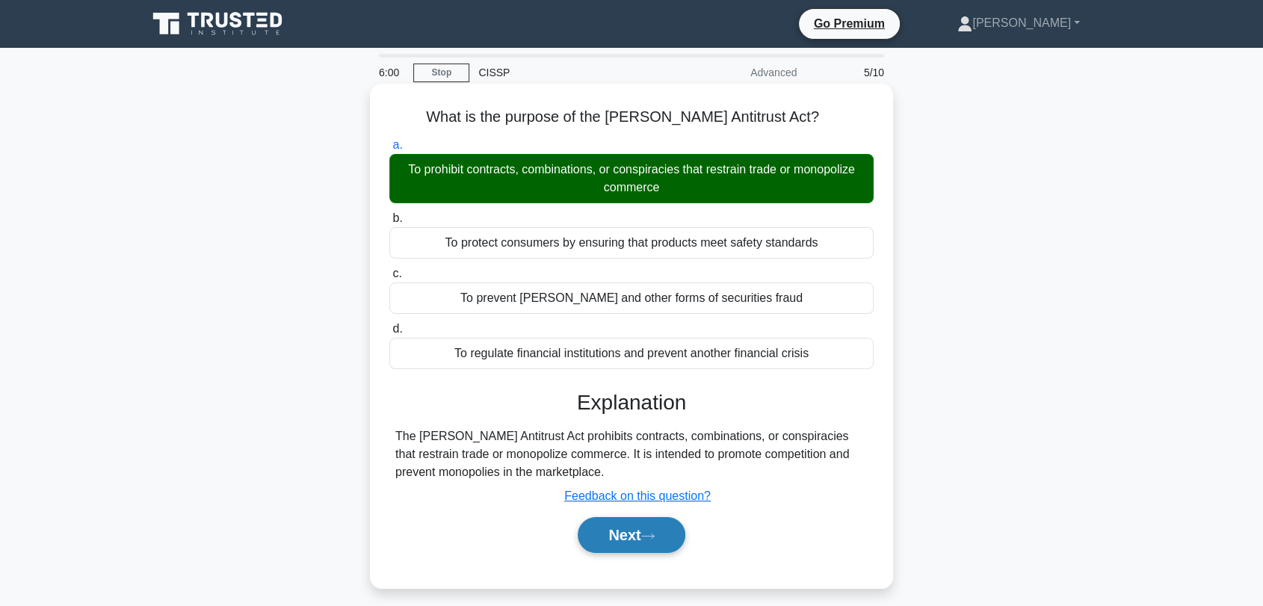
click at [609, 522] on button "Next" at bounding box center [631, 535] width 107 height 36
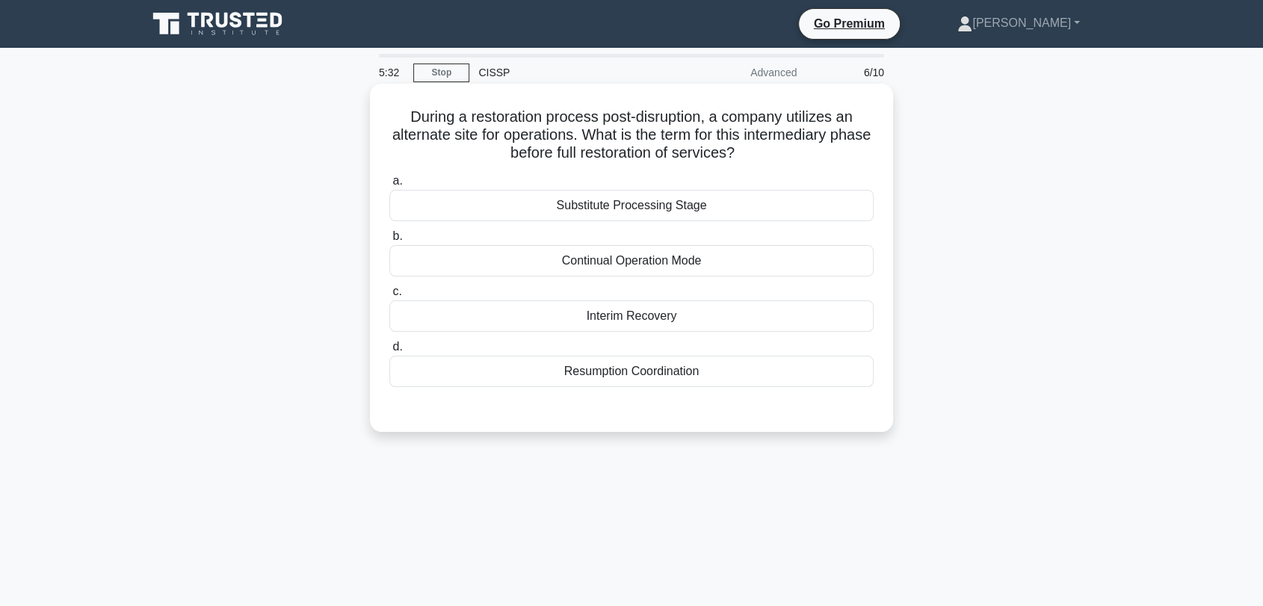
click at [667, 320] on div "Interim Recovery" at bounding box center [631, 315] width 484 height 31
click at [389, 297] on input "c. Interim Recovery" at bounding box center [389, 292] width 0 height 10
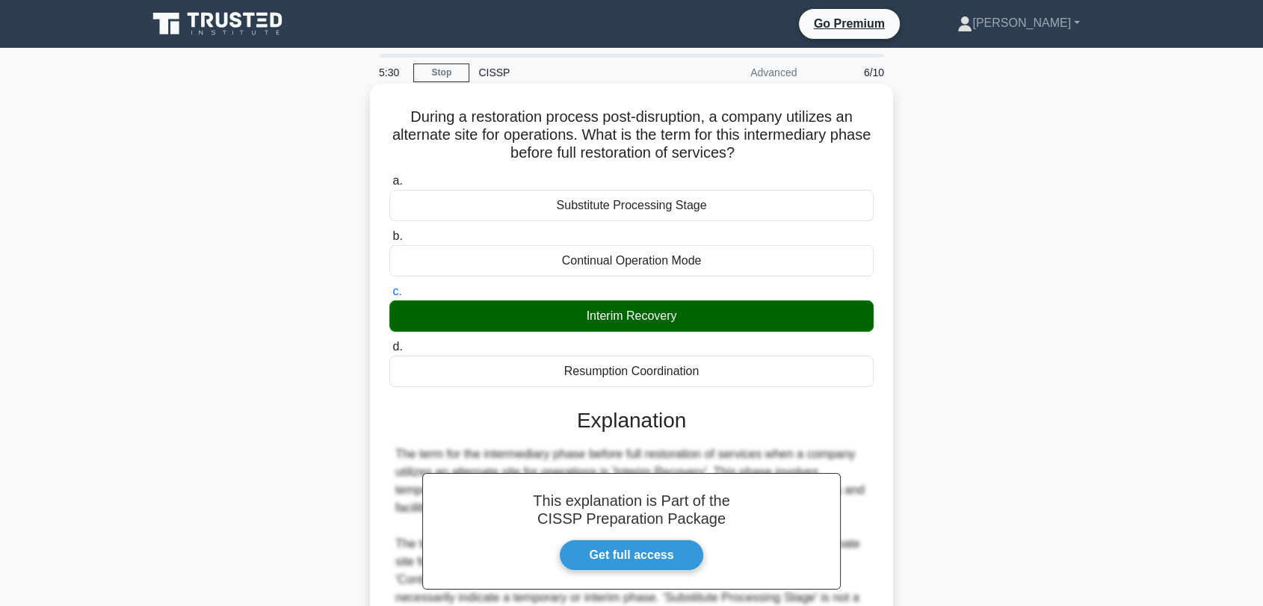
drag, startPoint x: 705, startPoint y: 318, endPoint x: 579, endPoint y: 318, distance: 125.5
click at [579, 318] on div "Interim Recovery" at bounding box center [631, 315] width 484 height 31
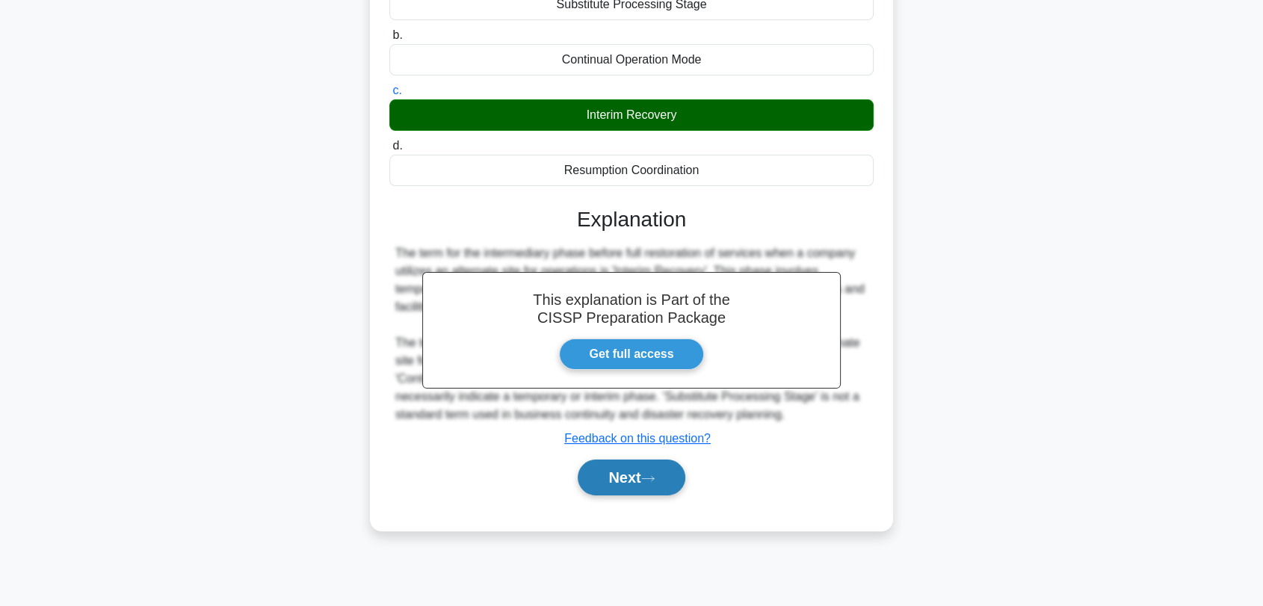
click at [645, 480] on button "Next" at bounding box center [631, 478] width 107 height 36
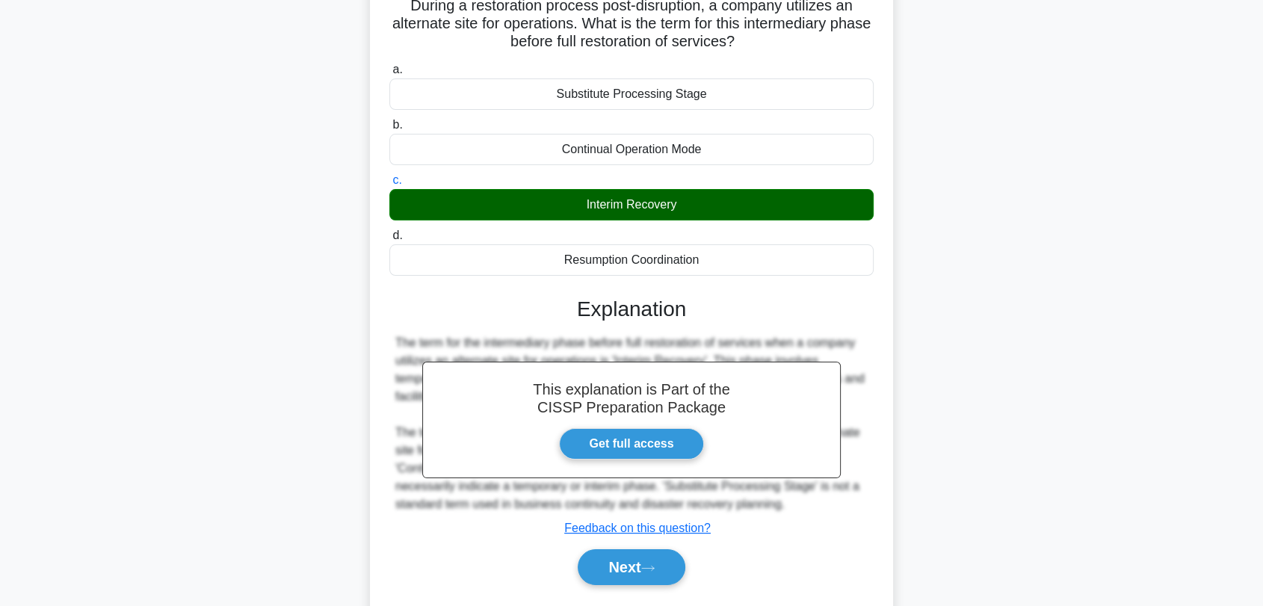
scroll to position [0, 0]
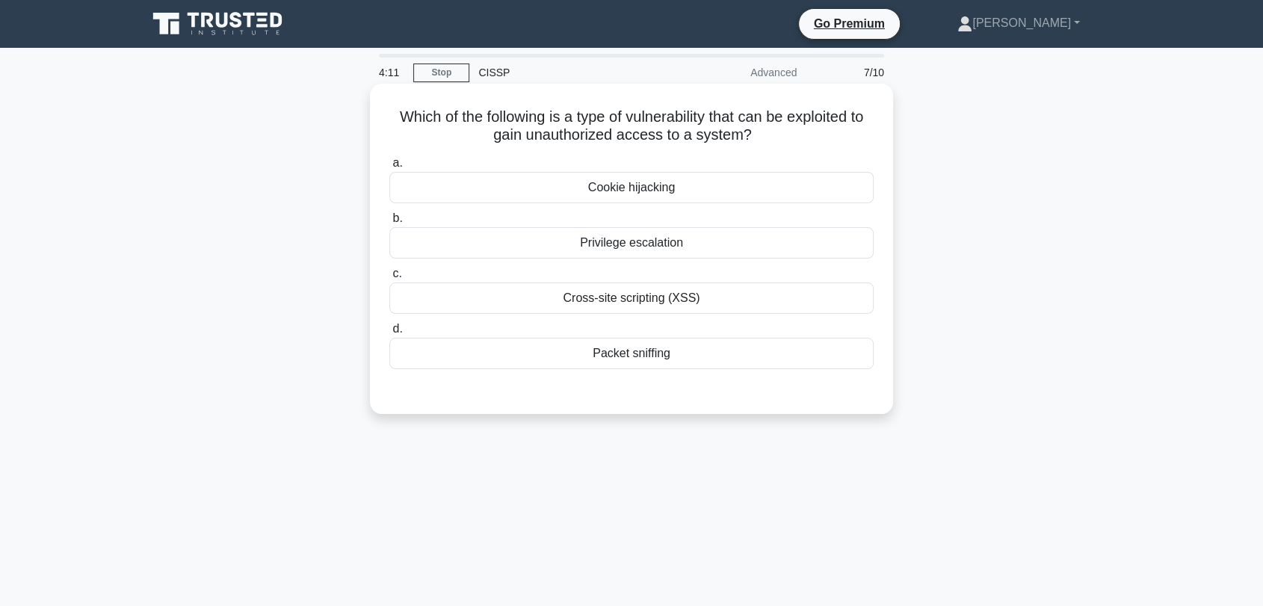
click at [635, 197] on div "Cookie hijacking" at bounding box center [631, 187] width 484 height 31
click at [389, 168] on input "a. Cookie hijacking" at bounding box center [389, 163] width 0 height 10
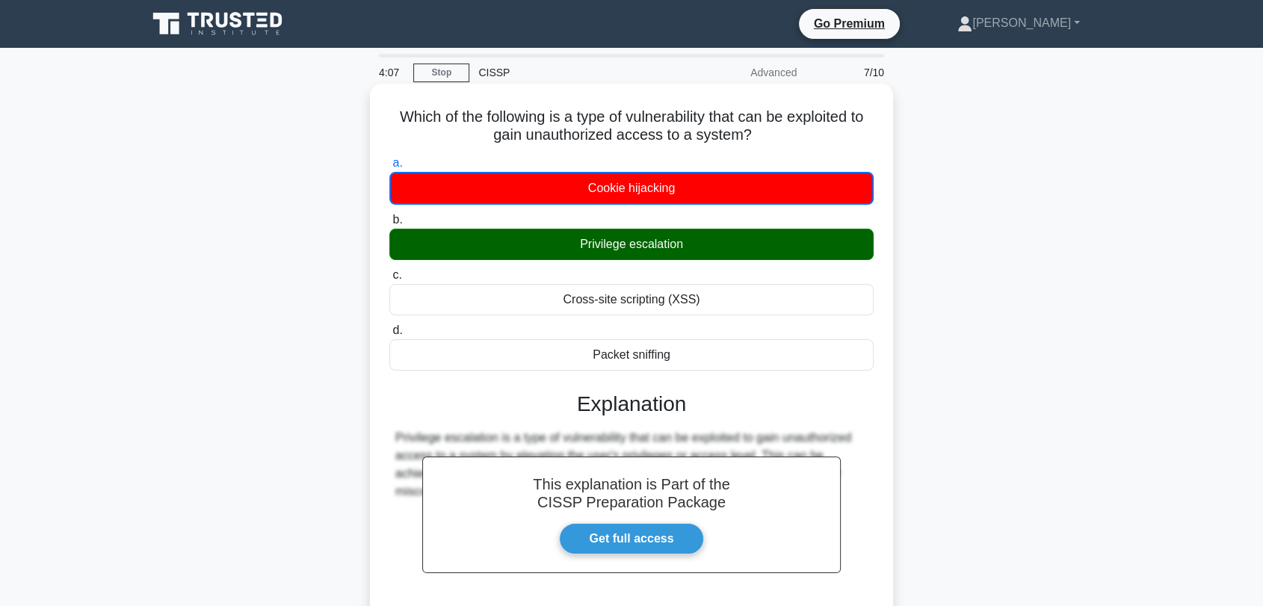
drag, startPoint x: 685, startPoint y: 247, endPoint x: 578, endPoint y: 247, distance: 107.6
click at [578, 247] on div "Privilege escalation" at bounding box center [631, 244] width 484 height 31
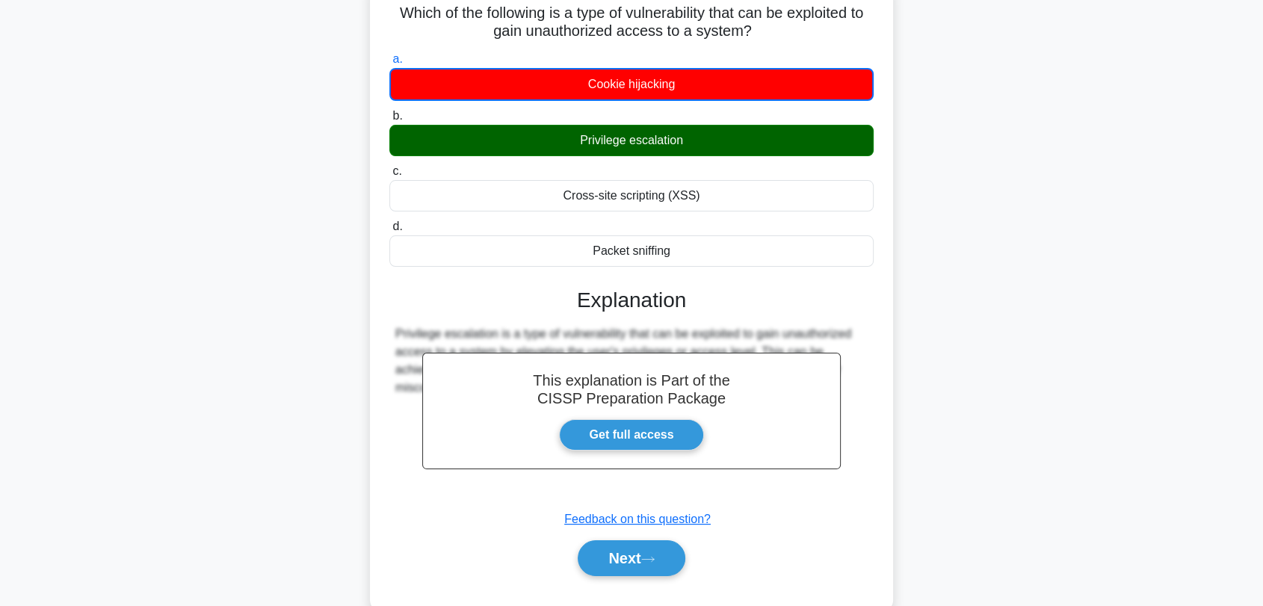
scroll to position [202, 0]
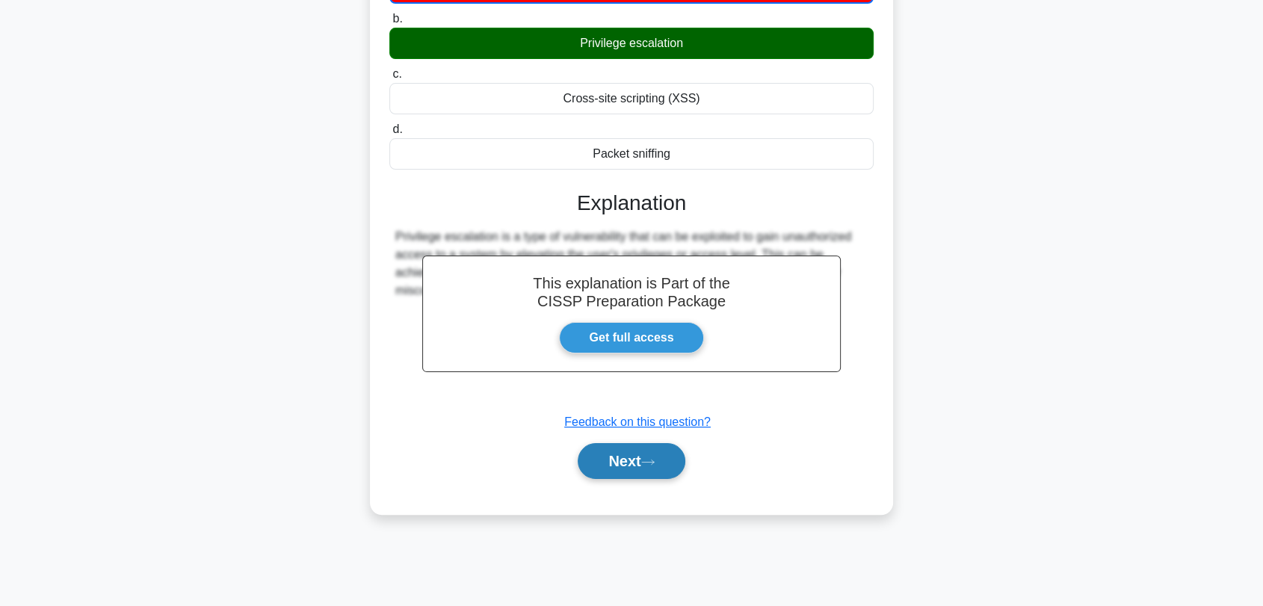
click at [644, 463] on button "Next" at bounding box center [631, 461] width 107 height 36
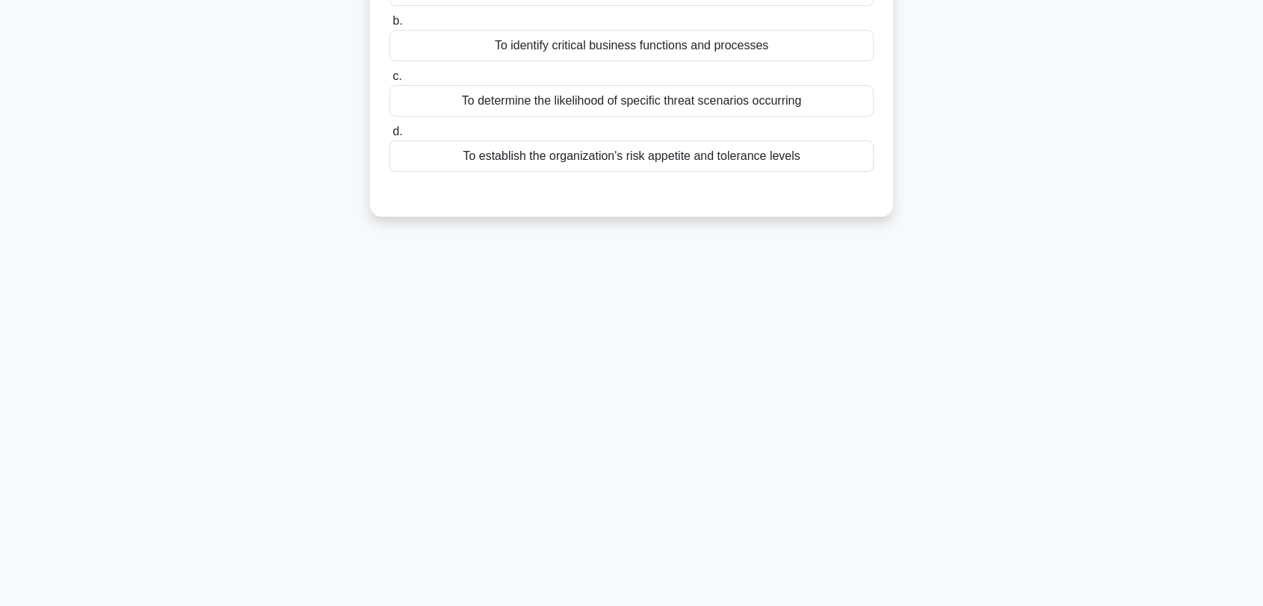
scroll to position [0, 0]
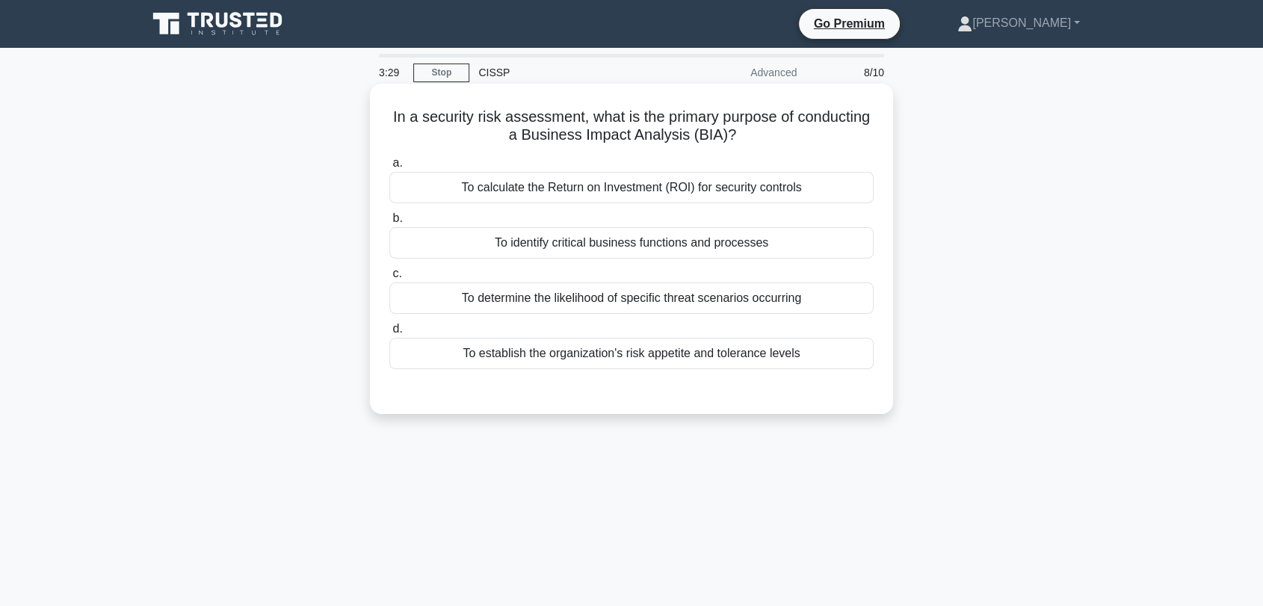
click at [551, 243] on div "To identify critical business functions and processes" at bounding box center [631, 242] width 484 height 31
click at [389, 223] on input "b. To identify critical business functions and processes" at bounding box center [389, 219] width 0 height 10
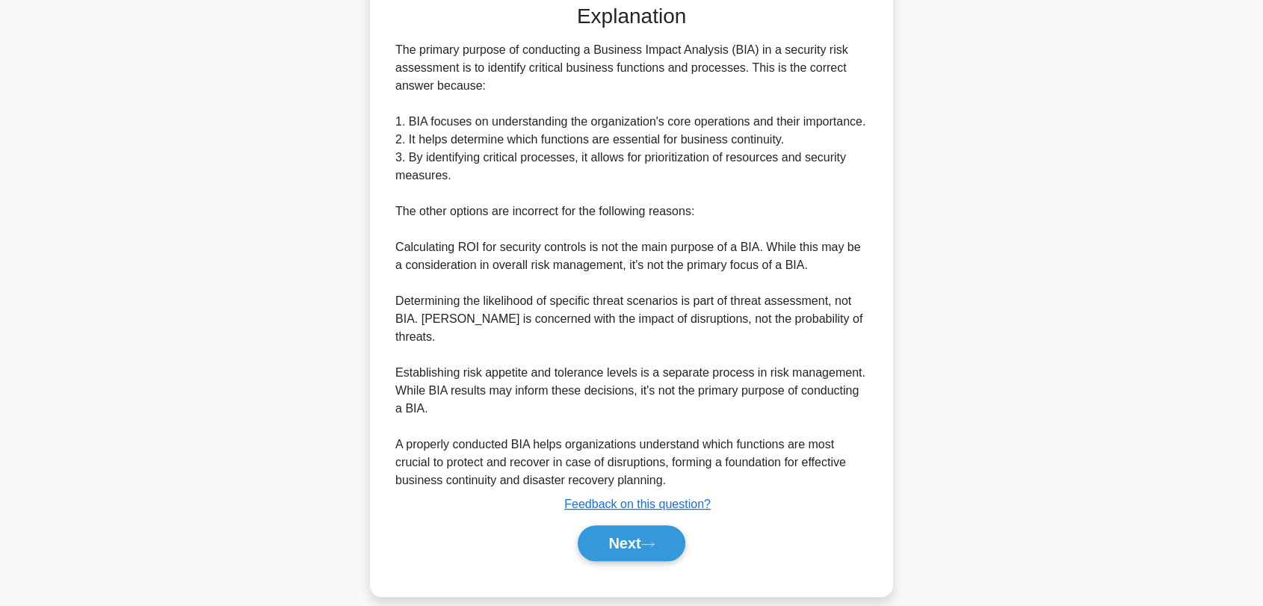
scroll to position [387, 0]
click at [631, 528] on button "Next" at bounding box center [631, 543] width 107 height 36
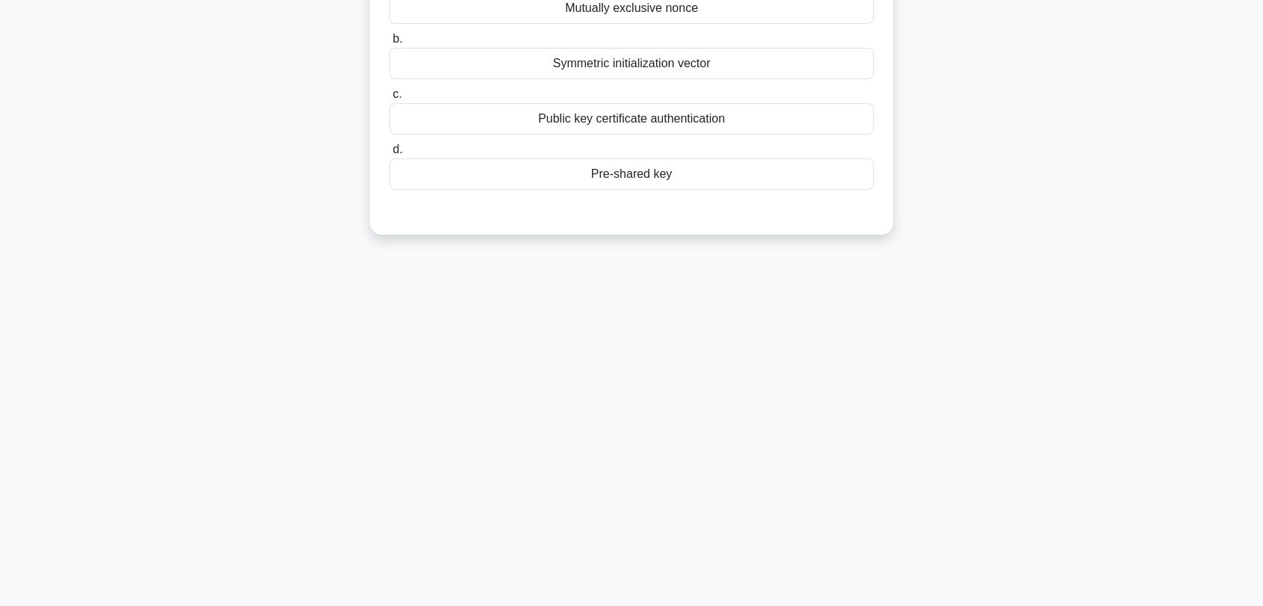
scroll to position [0, 0]
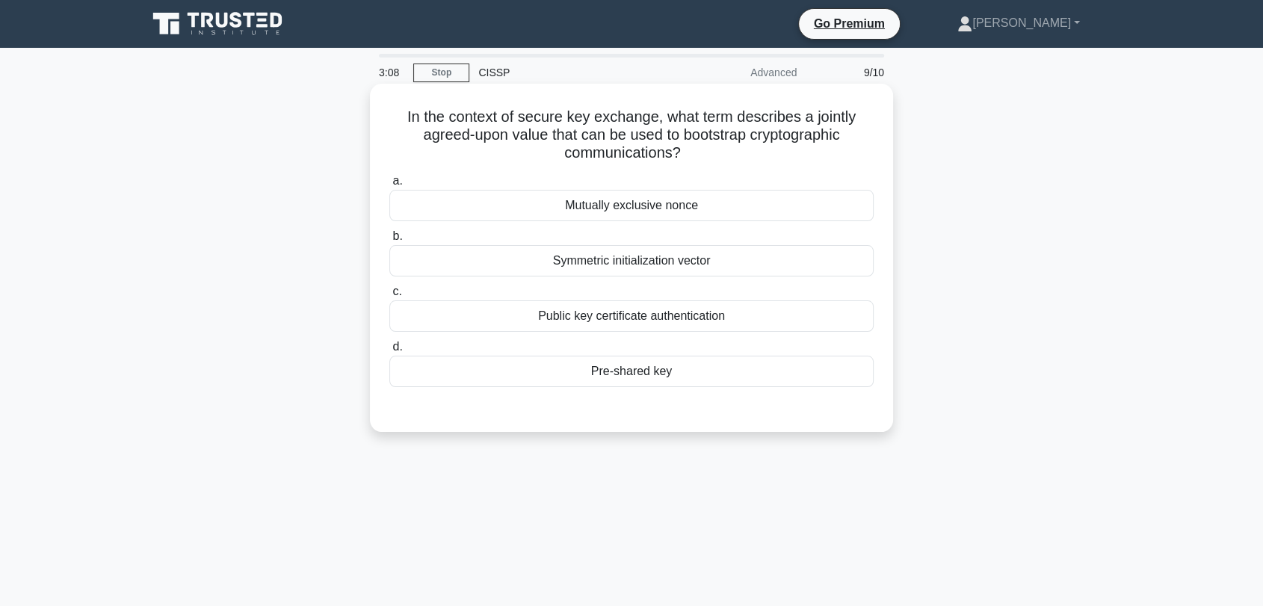
click at [687, 319] on div "Public key certificate authentication" at bounding box center [631, 315] width 484 height 31
click at [389, 297] on input "c. Public key certificate authentication" at bounding box center [389, 292] width 0 height 10
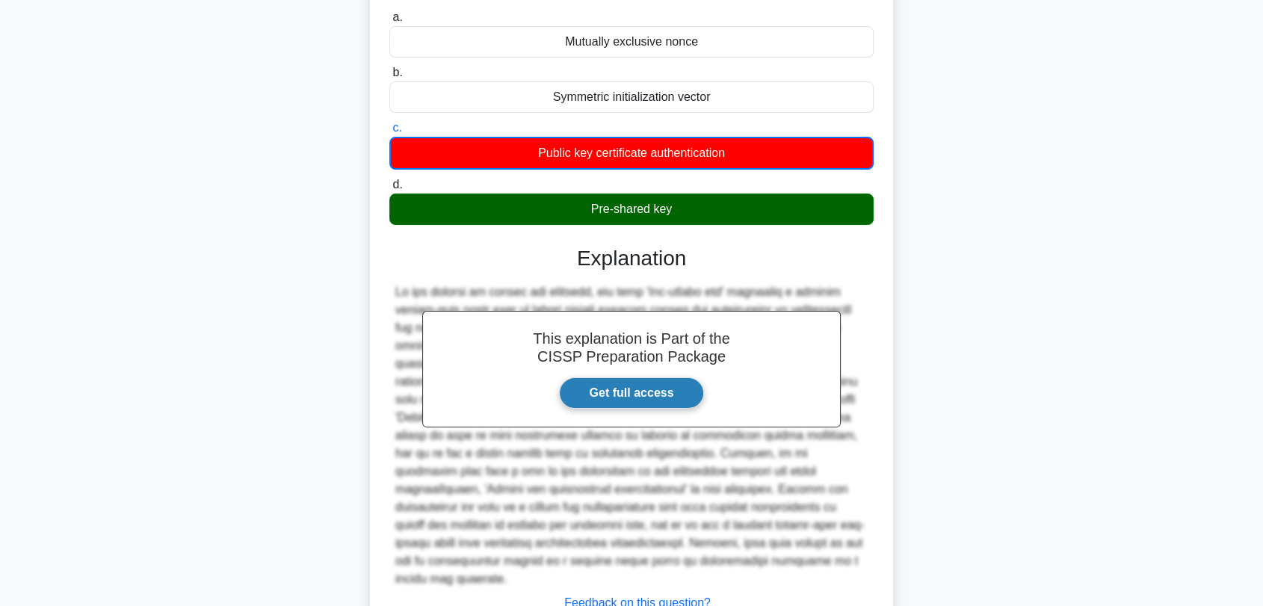
scroll to position [249, 0]
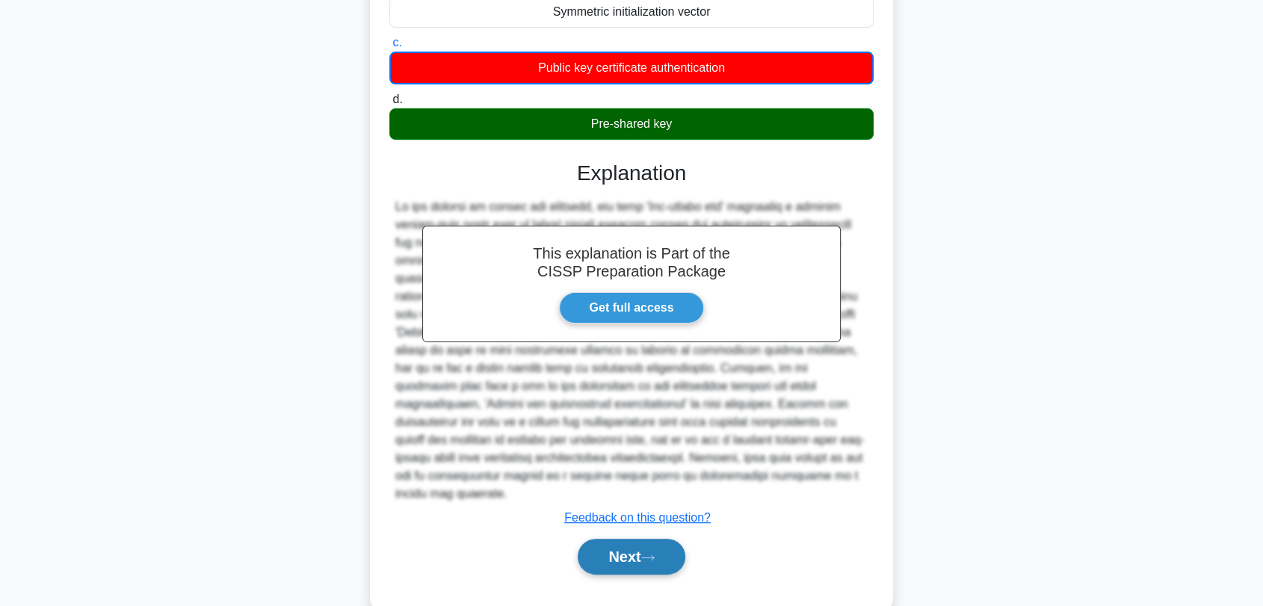
click at [632, 554] on button "Next" at bounding box center [631, 557] width 107 height 36
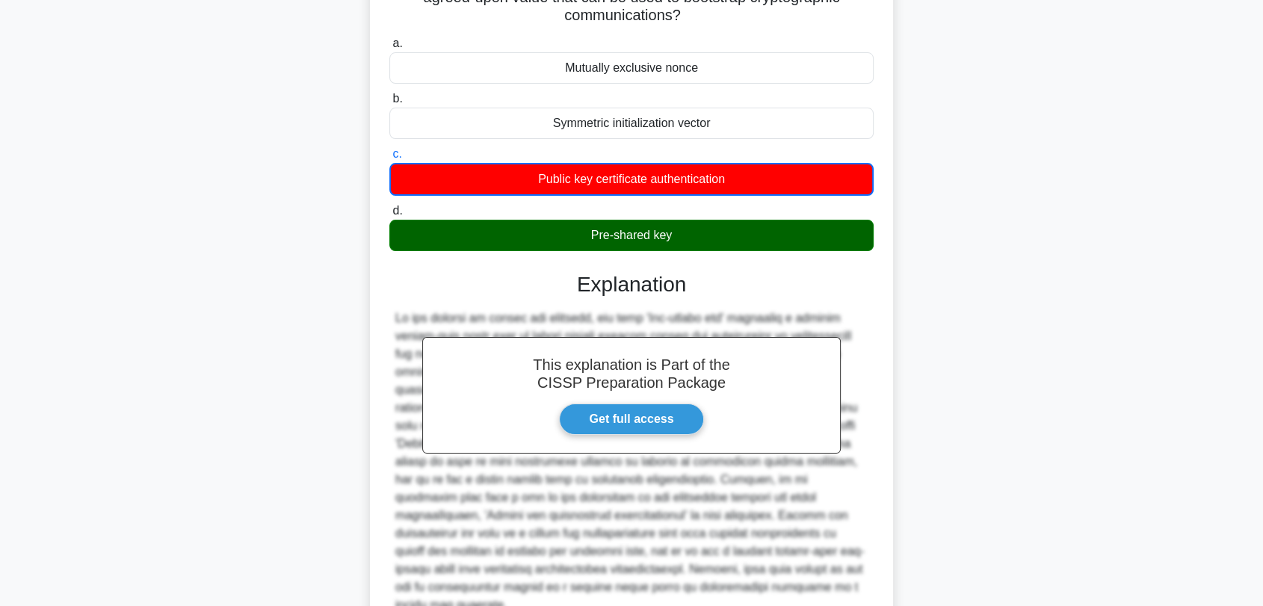
scroll to position [0, 0]
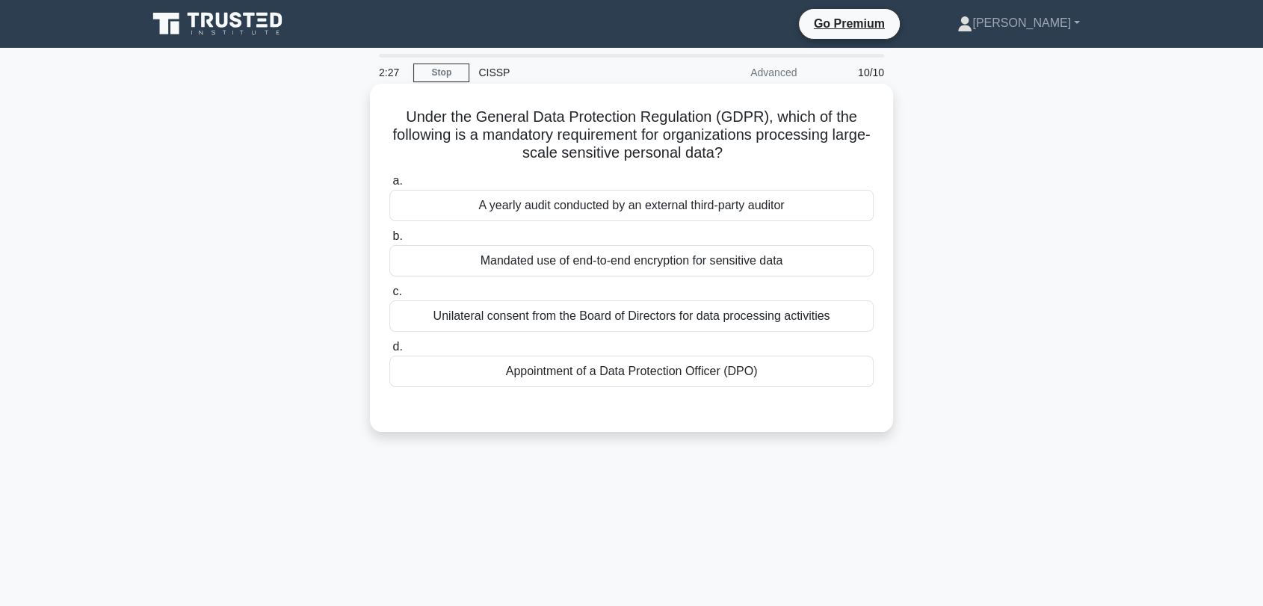
click at [616, 211] on div "A yearly audit conducted by an external third-party auditor" at bounding box center [631, 205] width 484 height 31
click at [389, 186] on input "a. A yearly audit conducted by an external third-party auditor" at bounding box center [389, 181] width 0 height 10
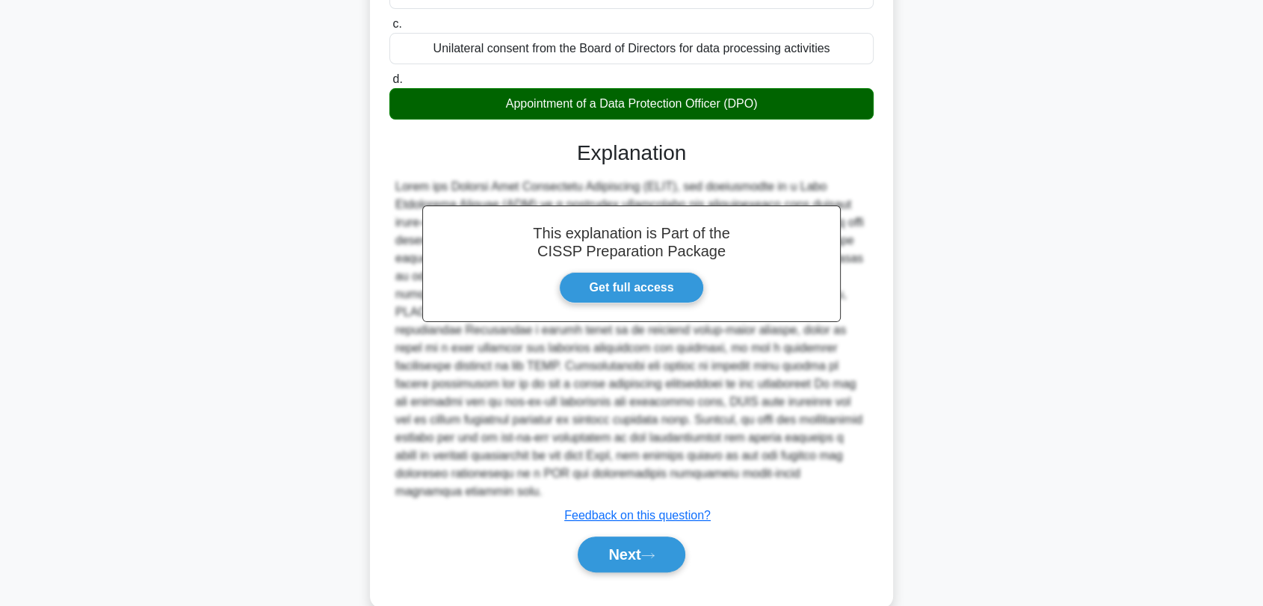
scroll to position [281, 0]
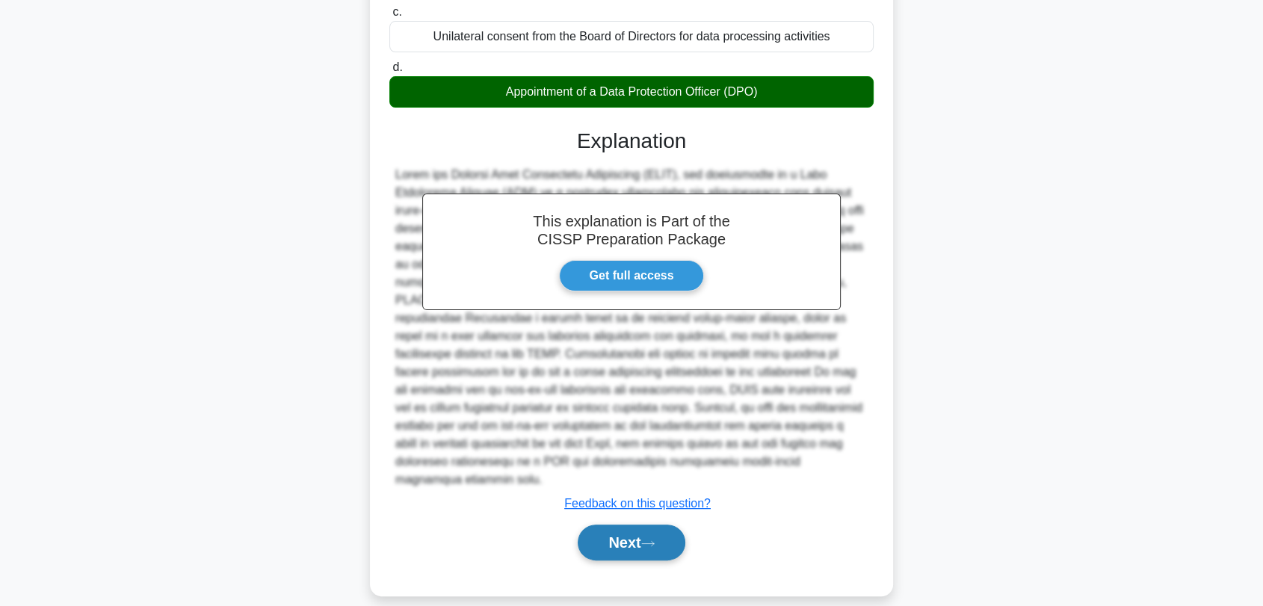
click at [581, 525] on button "Next" at bounding box center [631, 543] width 107 height 36
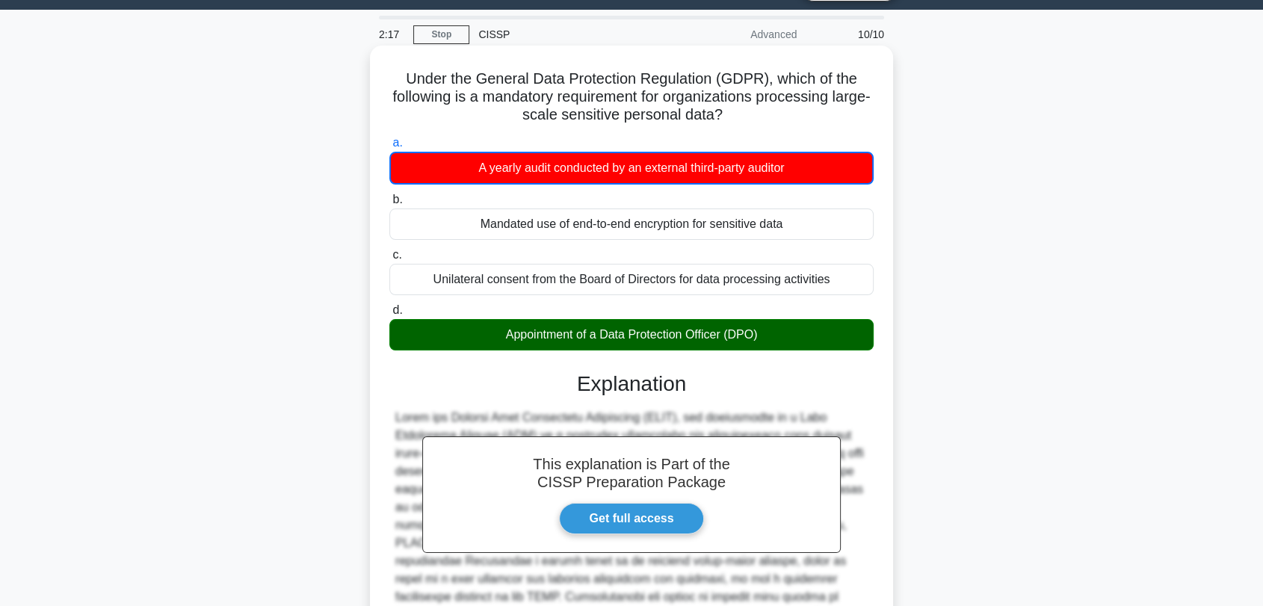
scroll to position [31, 0]
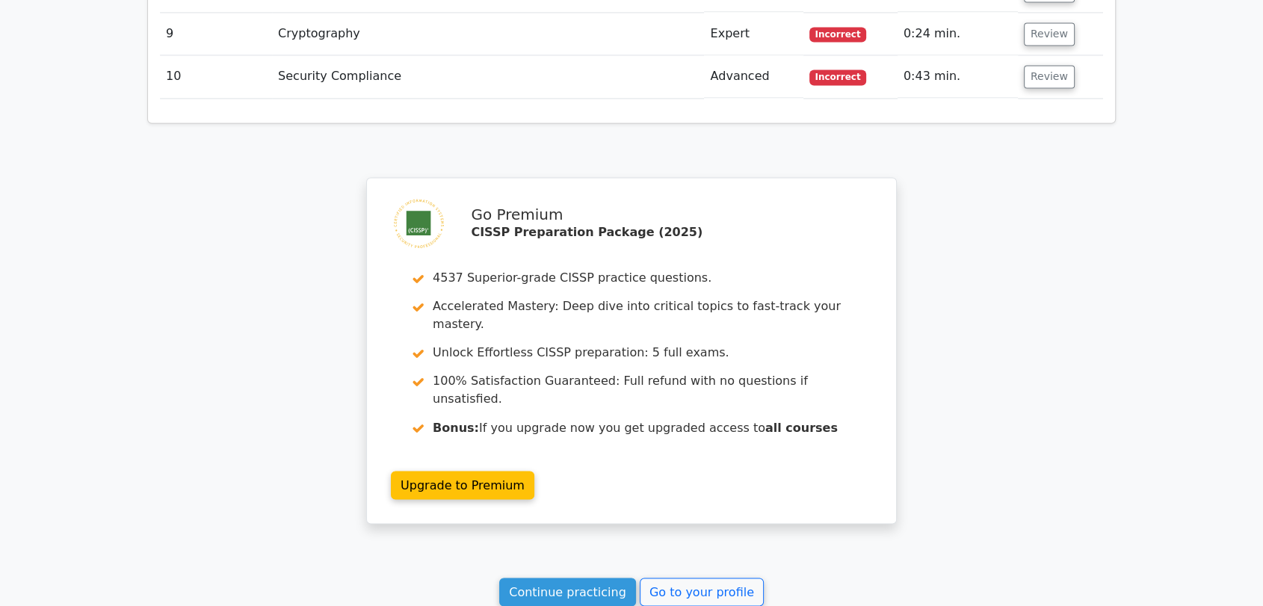
scroll to position [2537, 0]
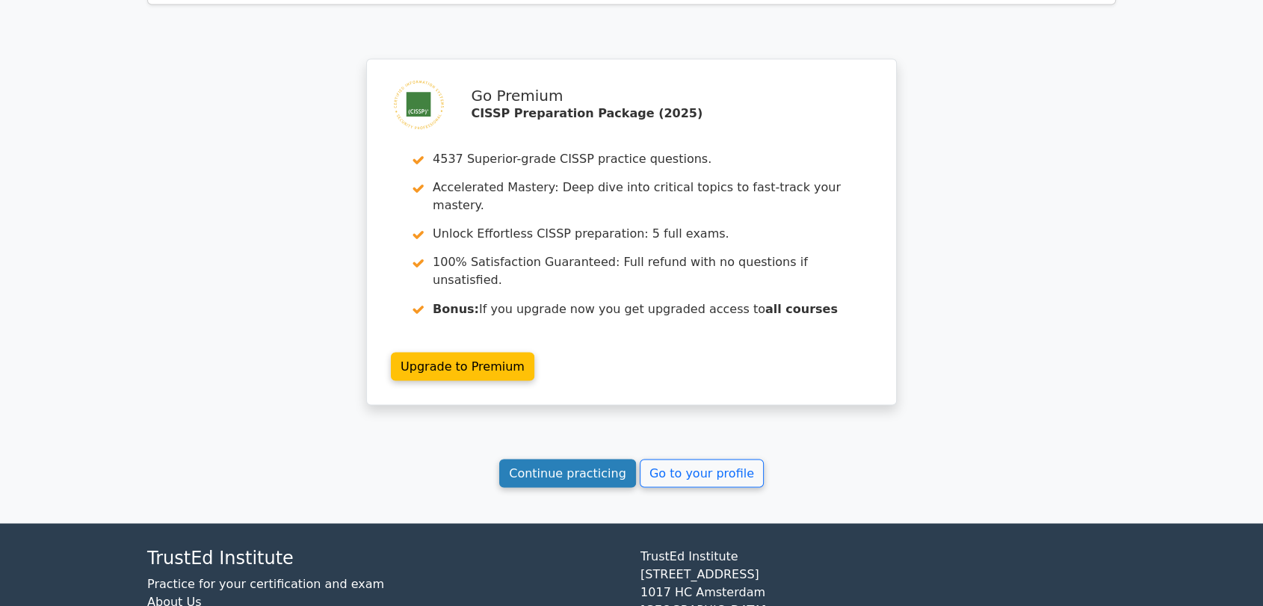
click at [603, 459] on link "Continue practicing" at bounding box center [567, 473] width 137 height 28
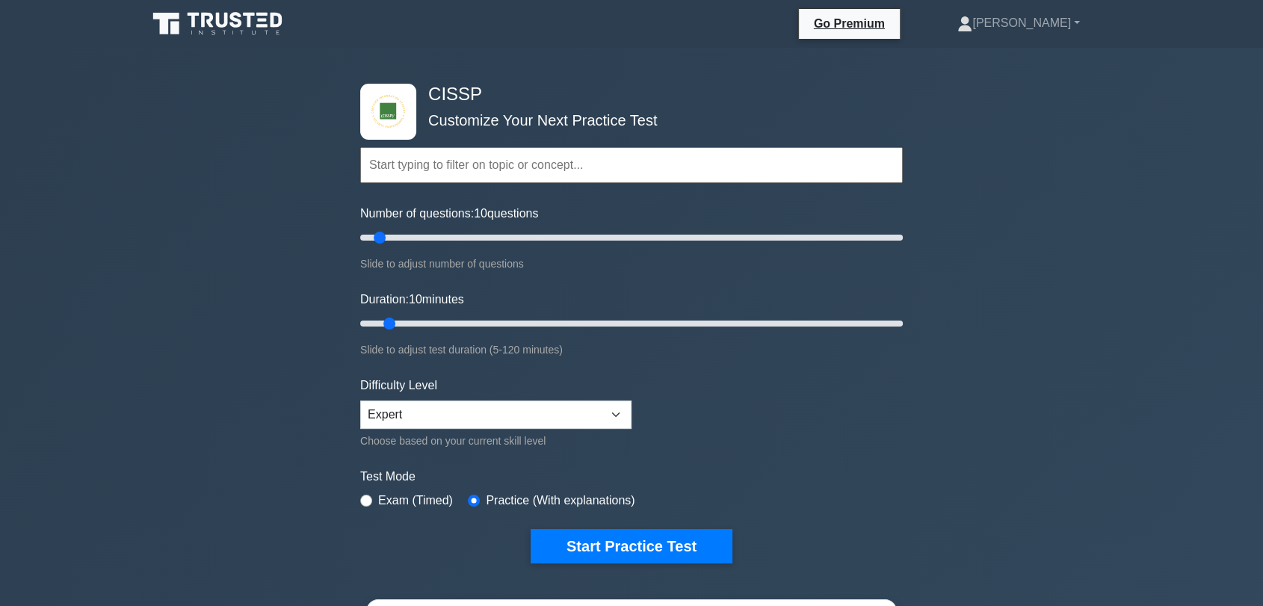
click at [702, 527] on form "Topics Security and Risk Management Asset Security Security Architecture and En…" at bounding box center [631, 333] width 542 height 462
click at [698, 545] on button "Start Practice Test" at bounding box center [632, 546] width 202 height 34
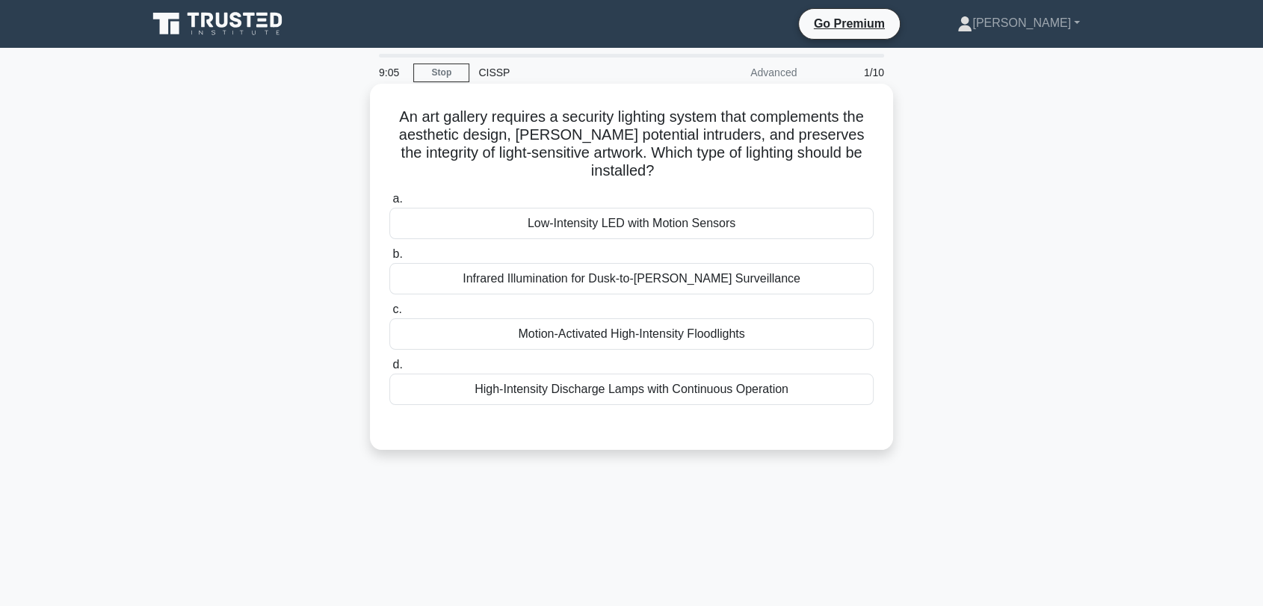
click at [608, 282] on div "Infrared Illumination for Dusk-to-[PERSON_NAME] Surveillance" at bounding box center [631, 278] width 484 height 31
click at [389, 259] on input "b. Infrared Illumination for Dusk-to-[PERSON_NAME] Surveillance" at bounding box center [389, 255] width 0 height 10
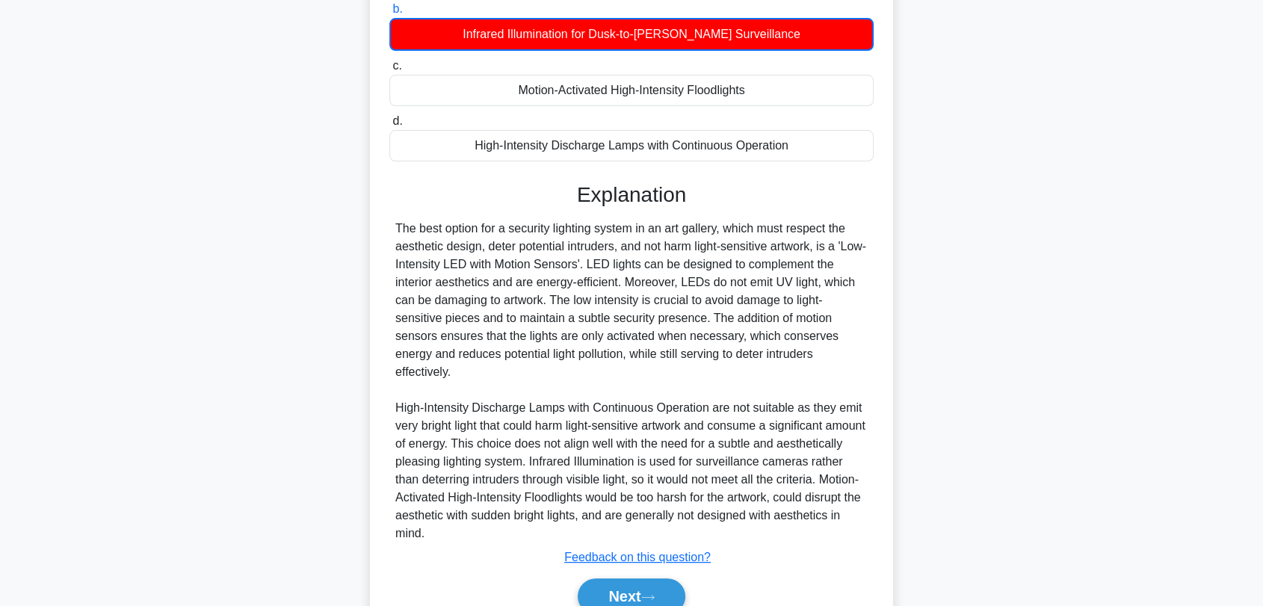
scroll to position [249, 0]
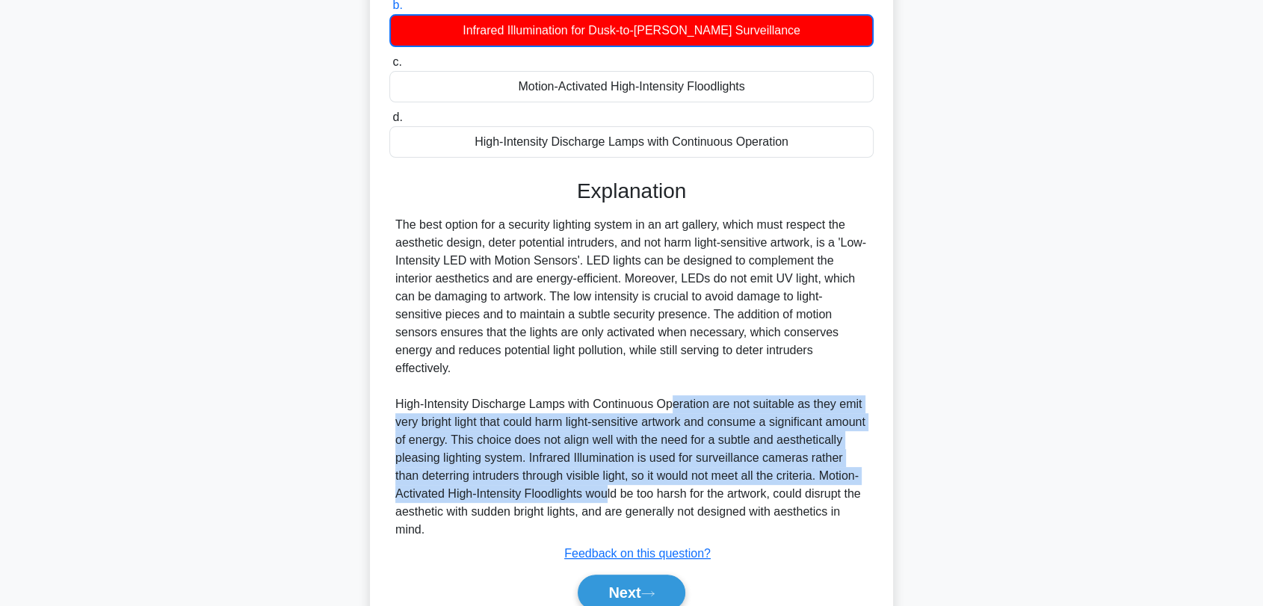
drag, startPoint x: 670, startPoint y: 408, endPoint x: 689, endPoint y: 491, distance: 85.2
click at [691, 491] on div "The best option for a security lighting system in an art gallery, which must re…" at bounding box center [631, 377] width 472 height 323
click at [675, 584] on button "Next" at bounding box center [631, 593] width 107 height 36
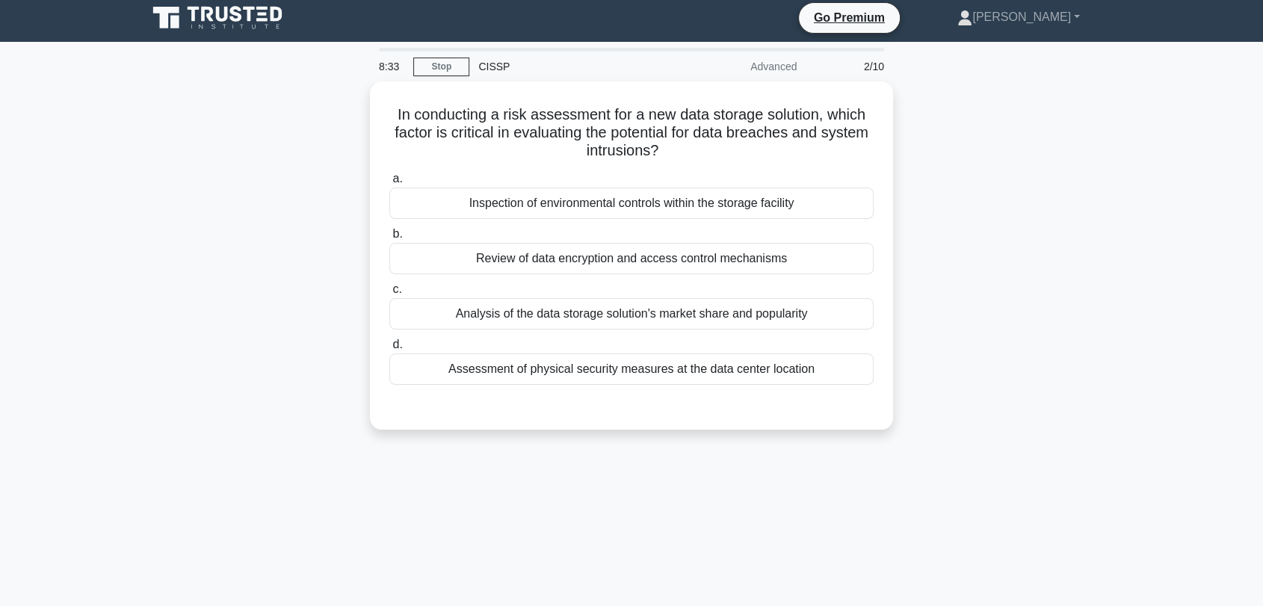
scroll to position [0, 0]
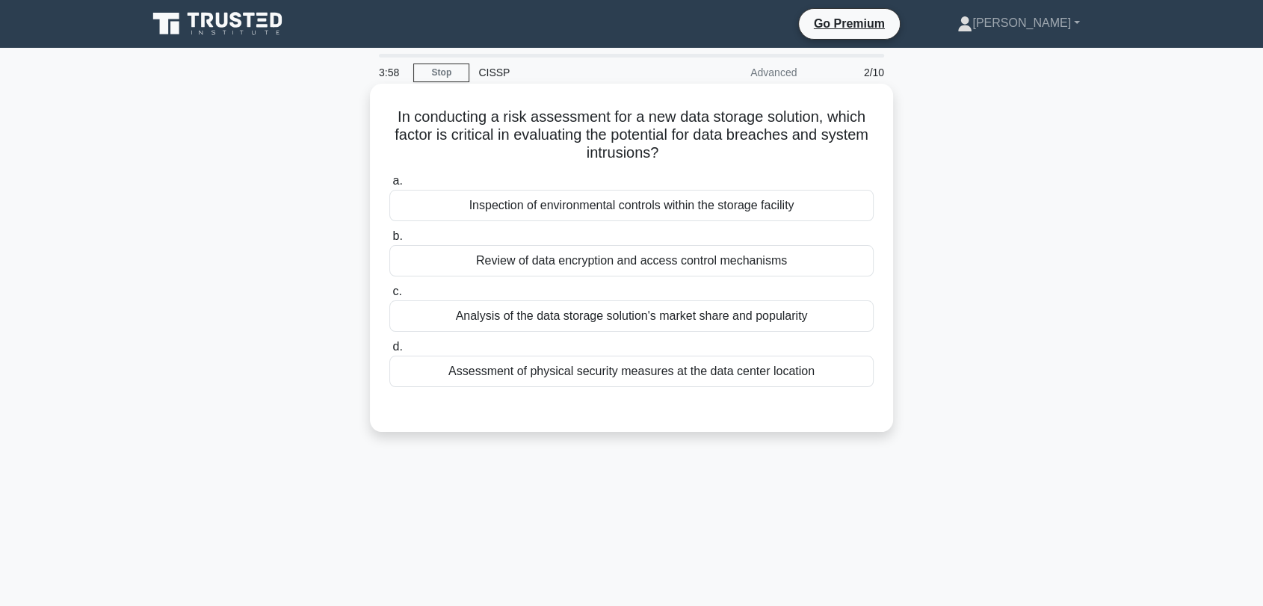
click at [539, 366] on div "Assessment of physical security measures at the data center location" at bounding box center [631, 371] width 484 height 31
click at [389, 352] on input "d. Assessment of physical security measures at the data center location" at bounding box center [389, 347] width 0 height 10
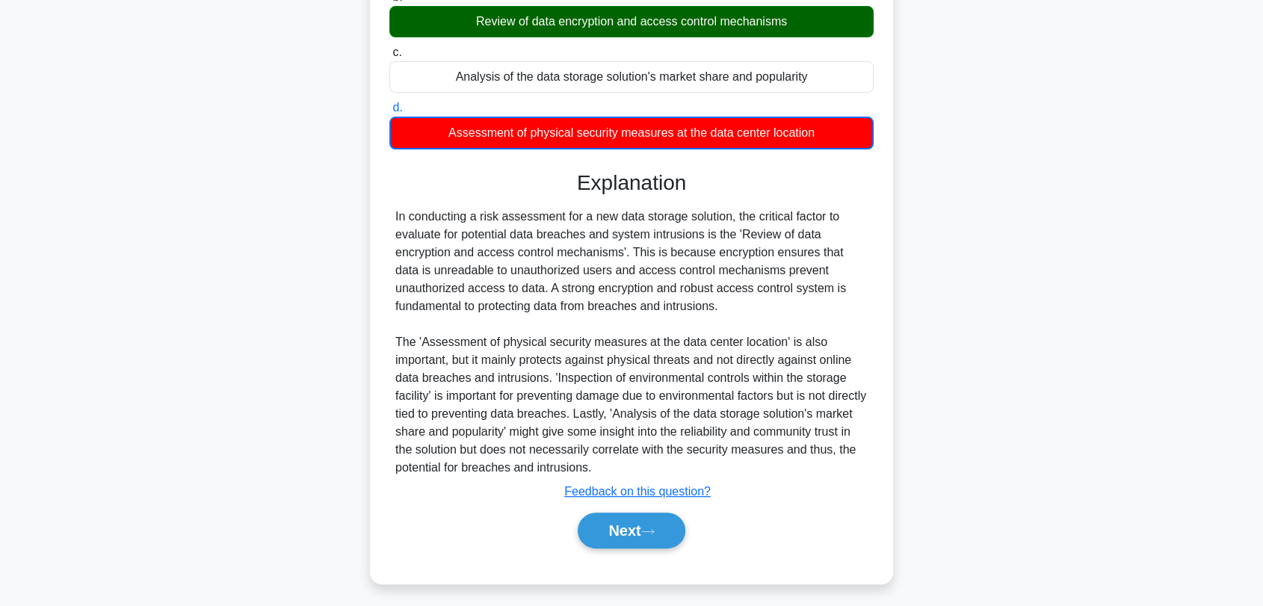
scroll to position [245, 0]
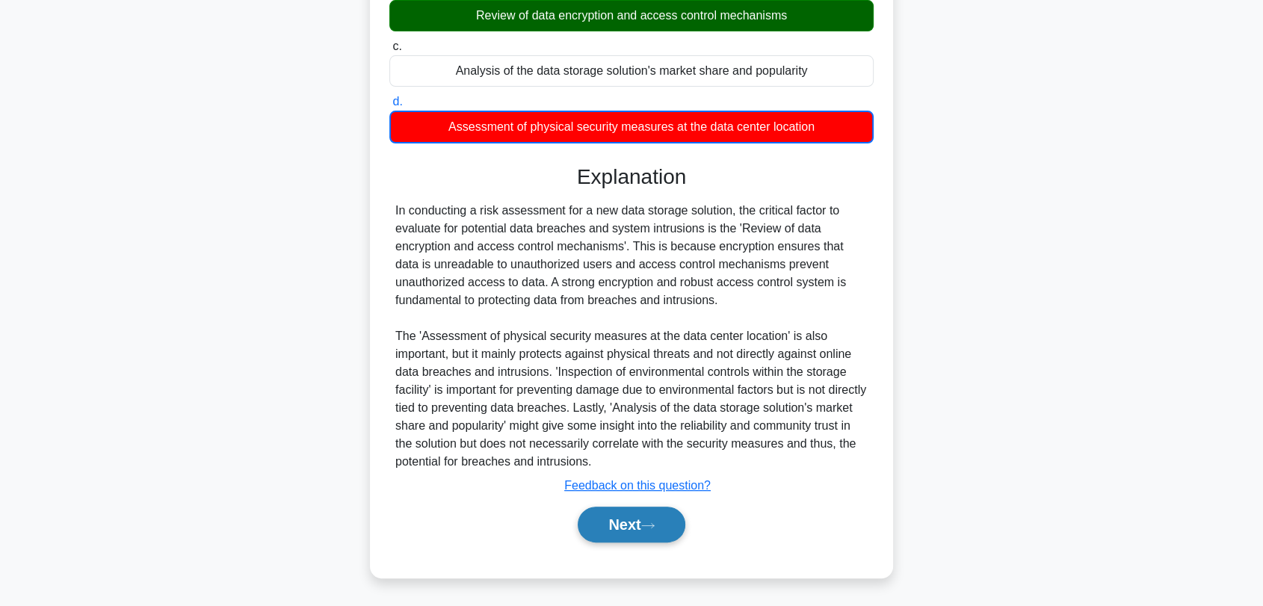
click at [599, 528] on button "Next" at bounding box center [631, 525] width 107 height 36
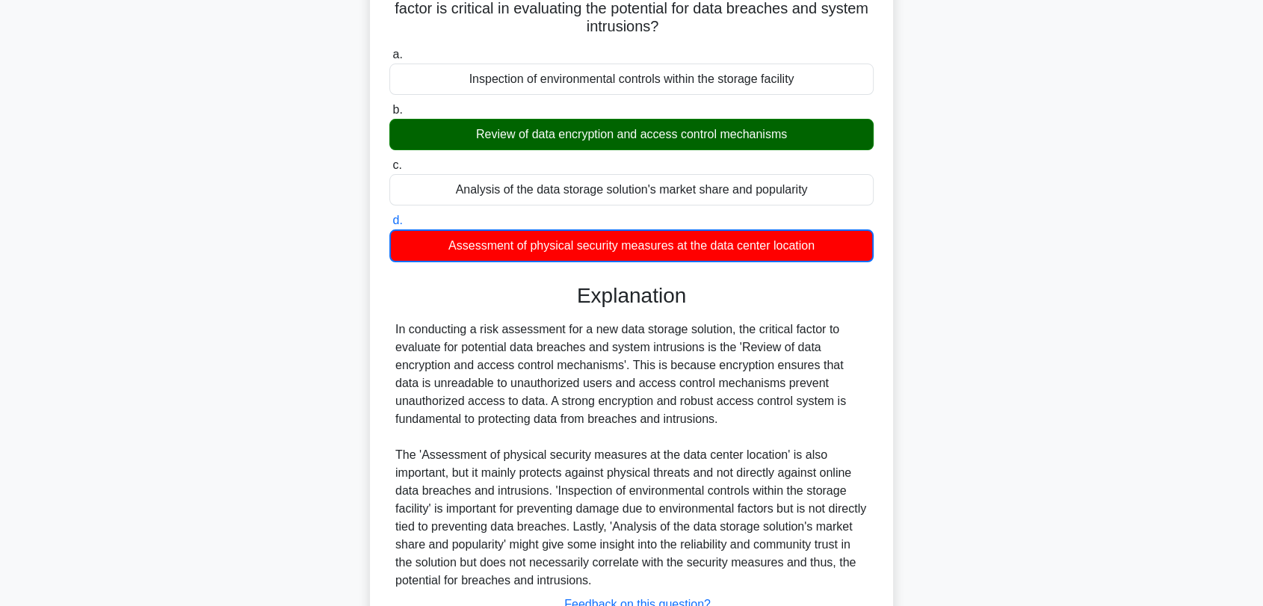
scroll to position [0, 0]
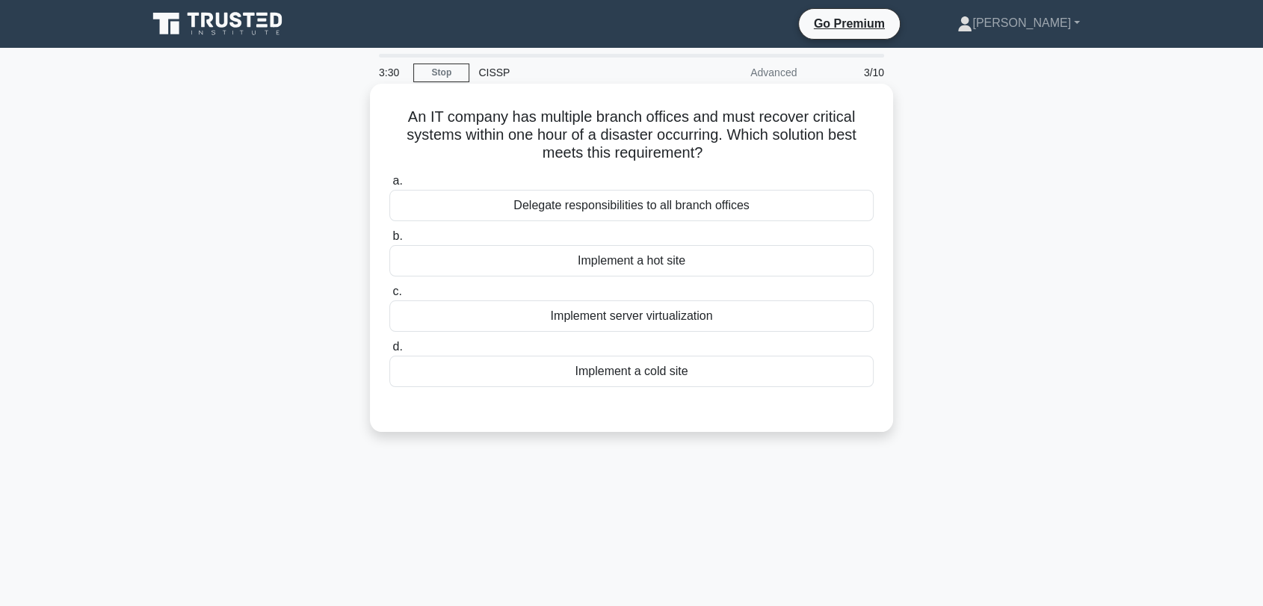
drag, startPoint x: 448, startPoint y: 117, endPoint x: 729, endPoint y: 155, distance: 283.4
click at [729, 155] on h5 "An IT company has multiple branch offices and must recover critical systems wit…" at bounding box center [631, 135] width 487 height 55
click at [723, 256] on div "Implement a hot site" at bounding box center [631, 260] width 484 height 31
click at [389, 241] on input "b. Implement a hot site" at bounding box center [389, 237] width 0 height 10
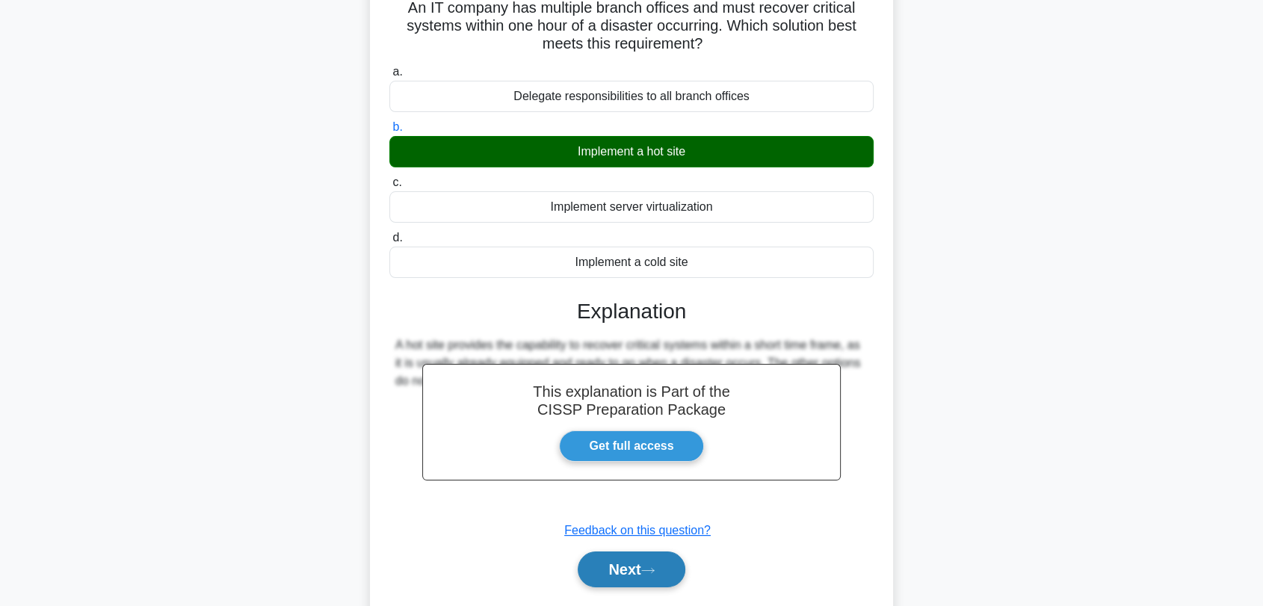
scroll to position [202, 0]
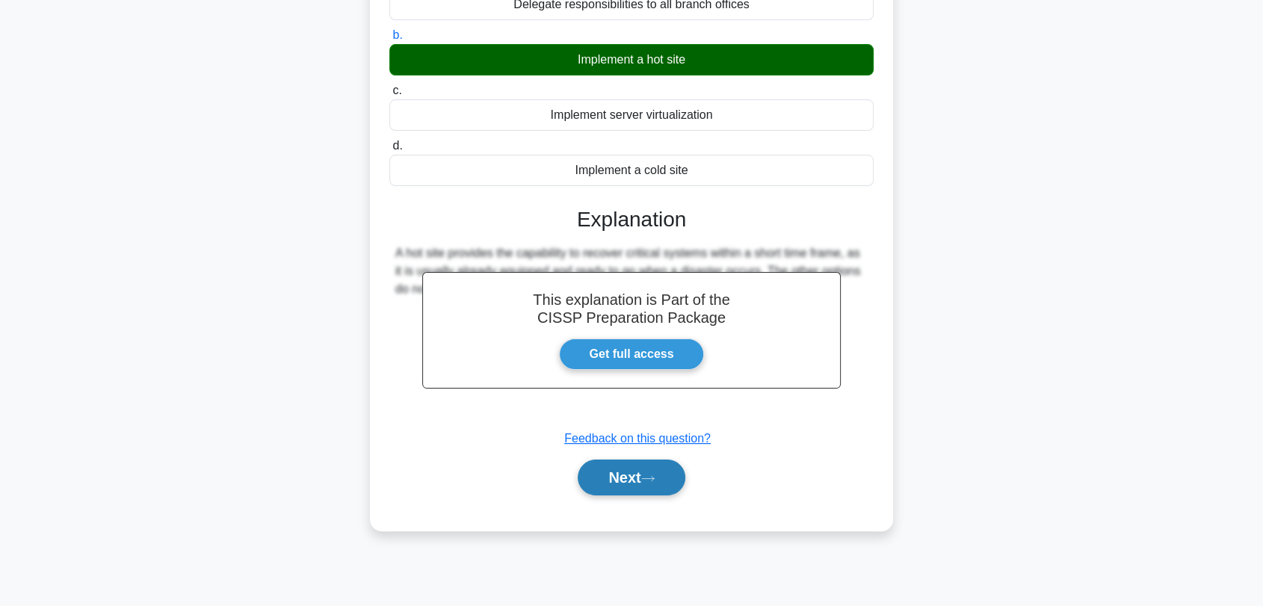
click at [646, 482] on button "Next" at bounding box center [631, 478] width 107 height 36
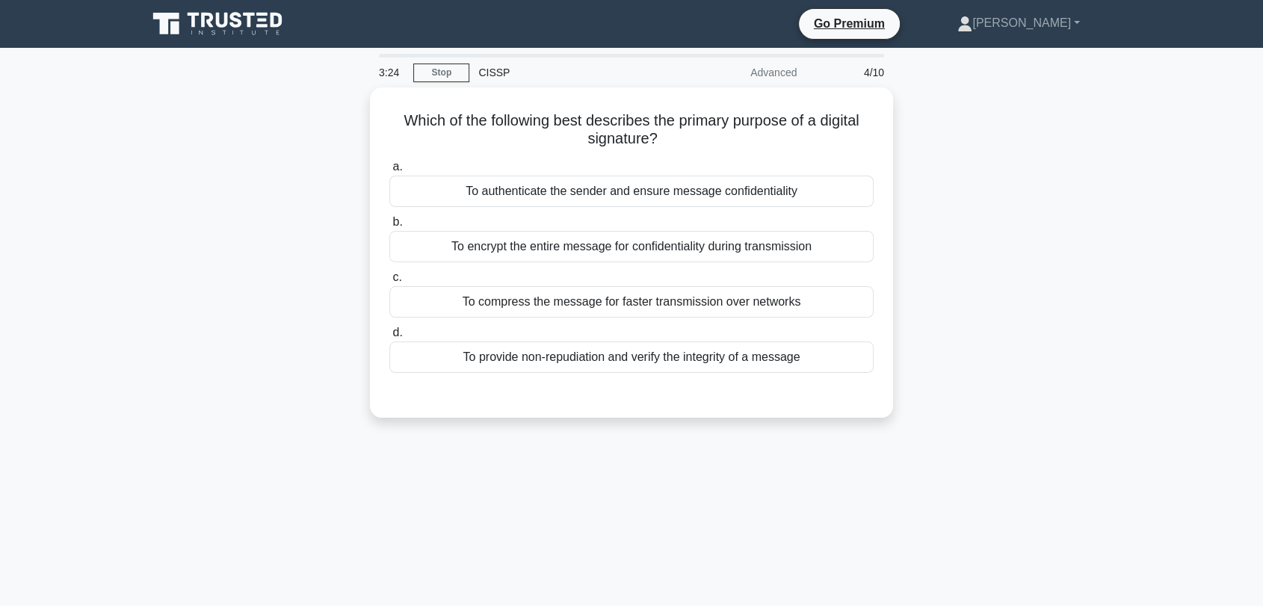
scroll to position [0, 0]
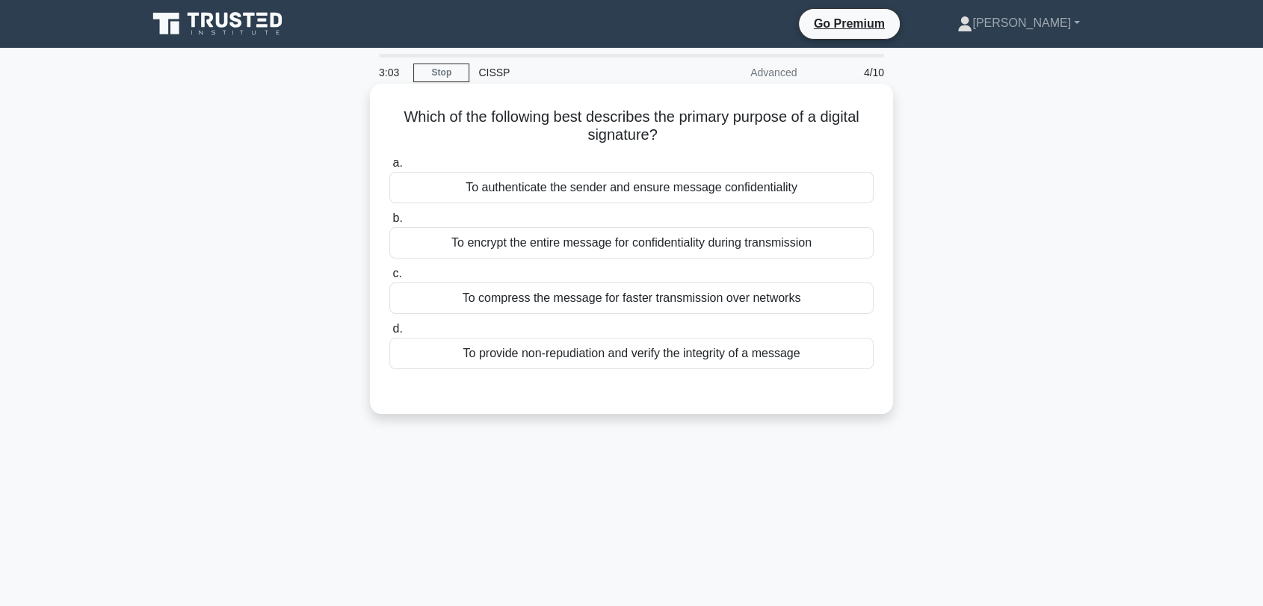
click at [630, 350] on div "To provide non-repudiation and verify the integrity of a message" at bounding box center [631, 353] width 484 height 31
click at [389, 334] on input "d. To provide non-repudiation and verify the integrity of a message" at bounding box center [389, 329] width 0 height 10
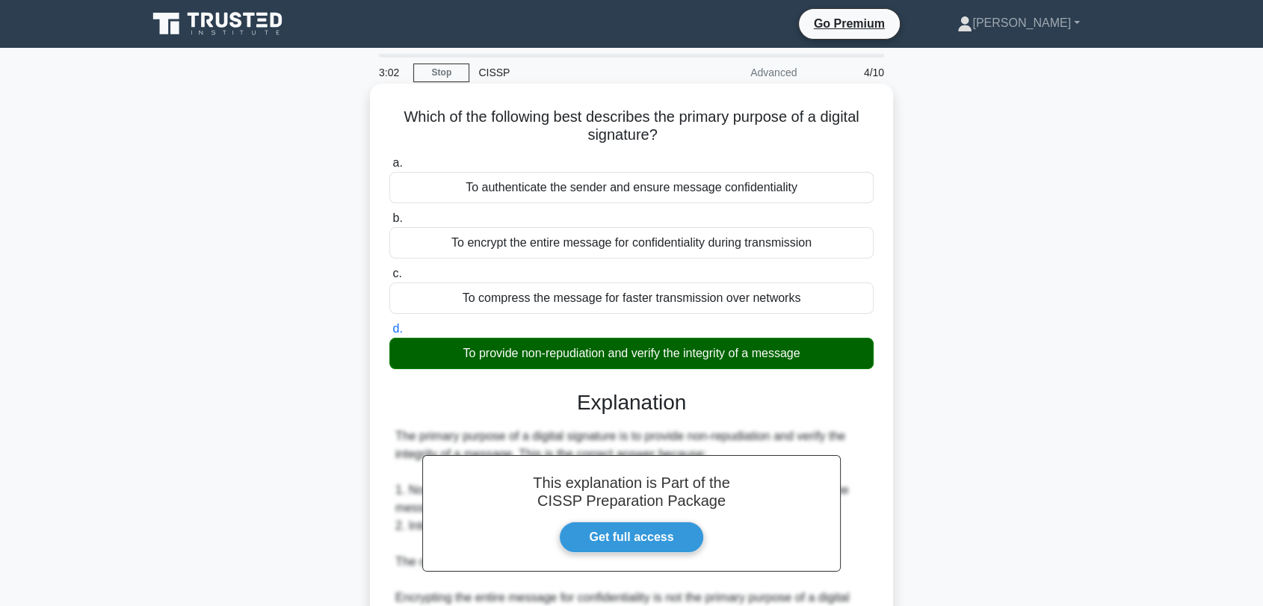
scroll to position [315, 0]
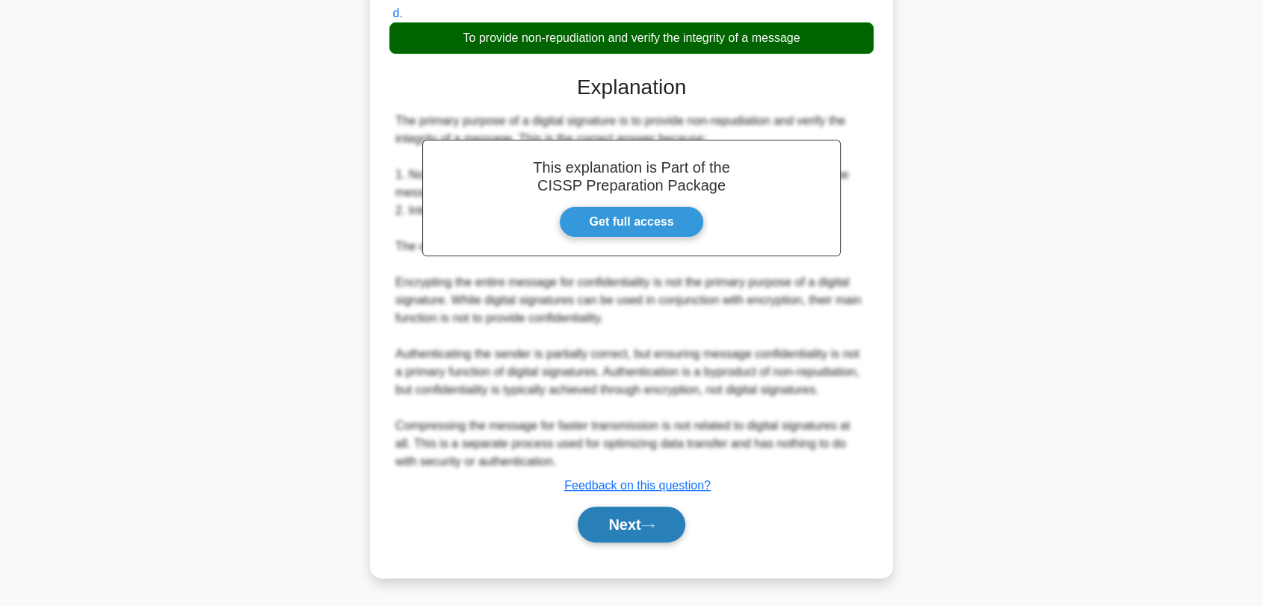
click at [662, 513] on button "Next" at bounding box center [631, 525] width 107 height 36
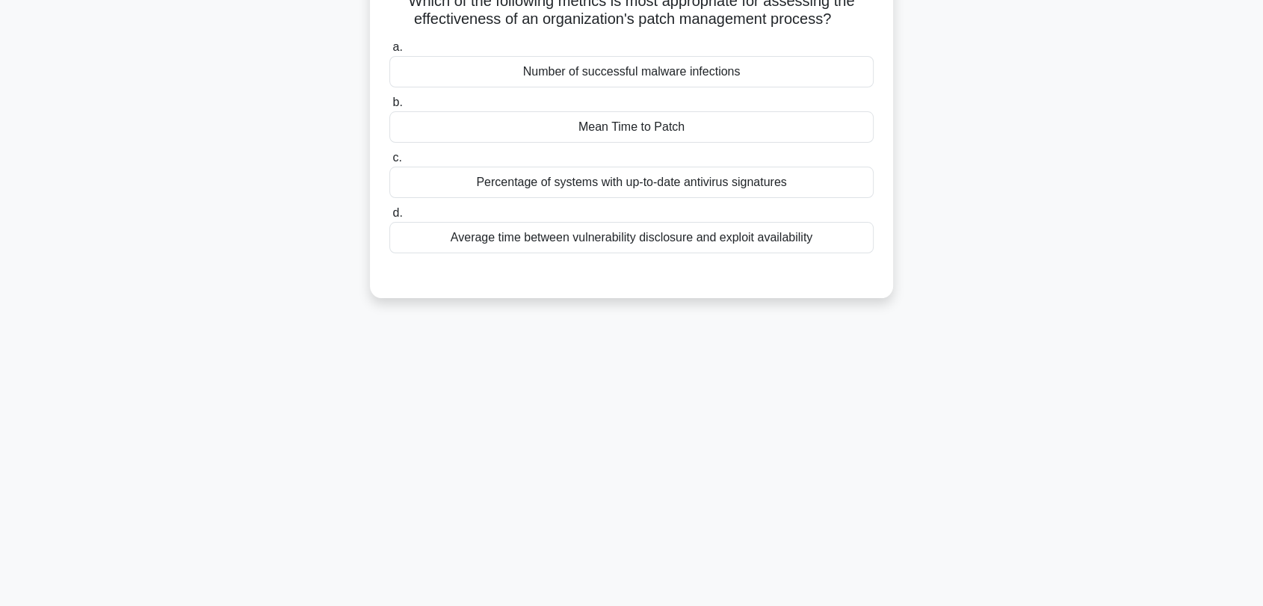
scroll to position [0, 0]
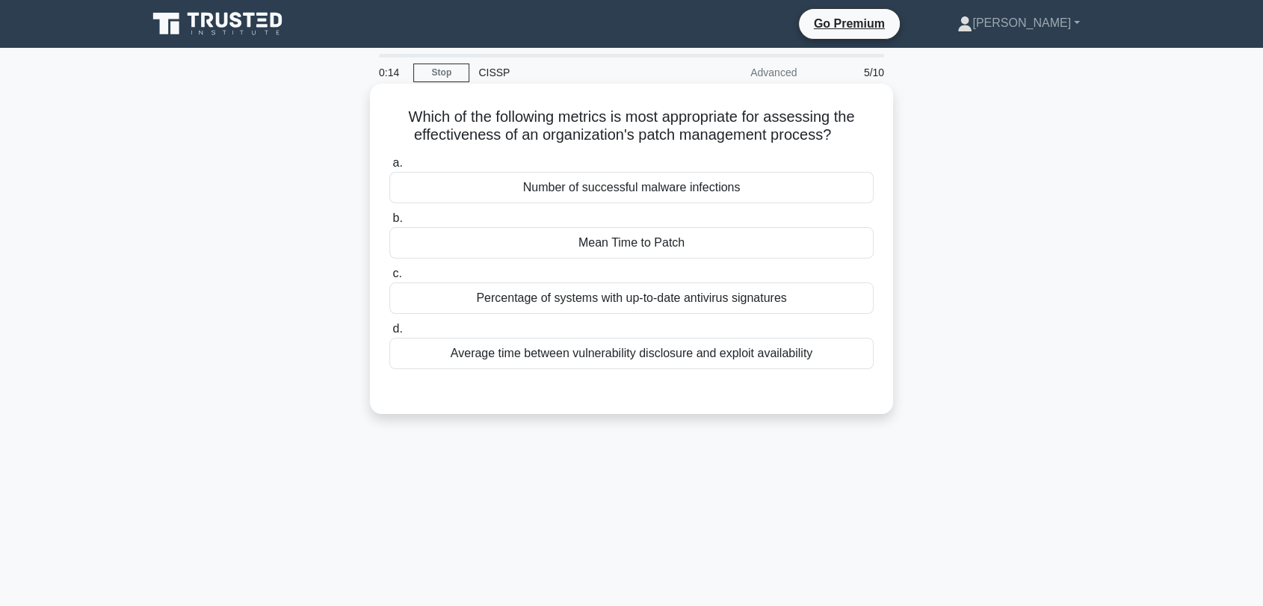
click at [497, 257] on div "Mean Time to Patch" at bounding box center [631, 242] width 484 height 31
click at [389, 223] on input "b. Mean Time to Patch" at bounding box center [389, 219] width 0 height 10
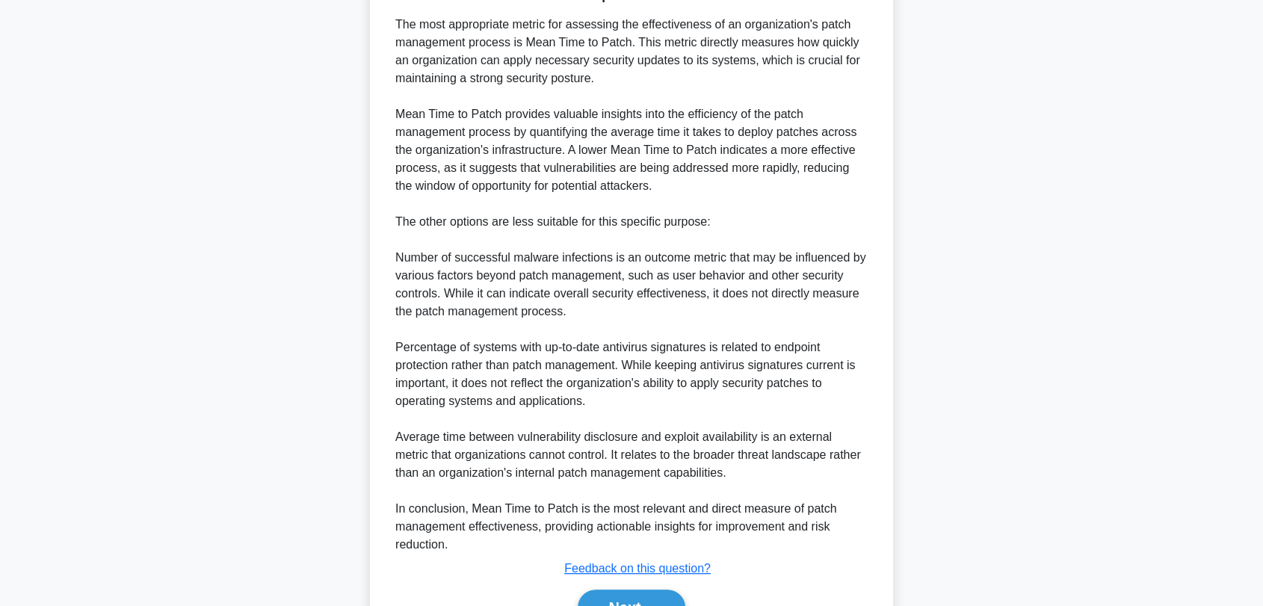
scroll to position [495, 0]
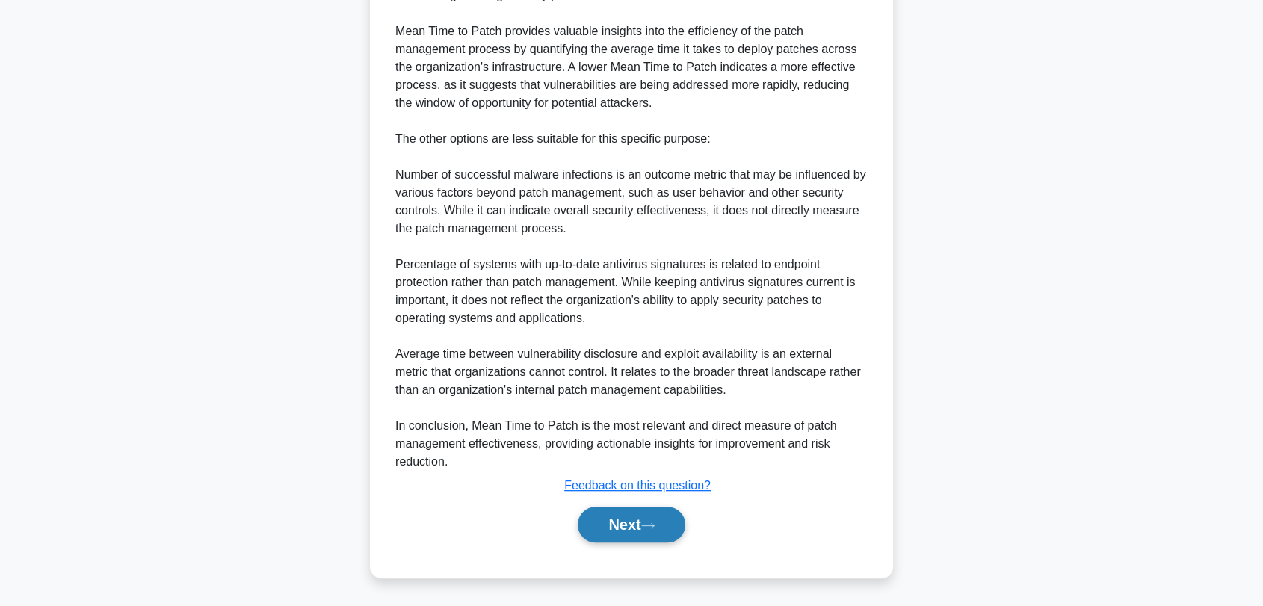
click at [648, 540] on button "Next" at bounding box center [631, 525] width 107 height 36
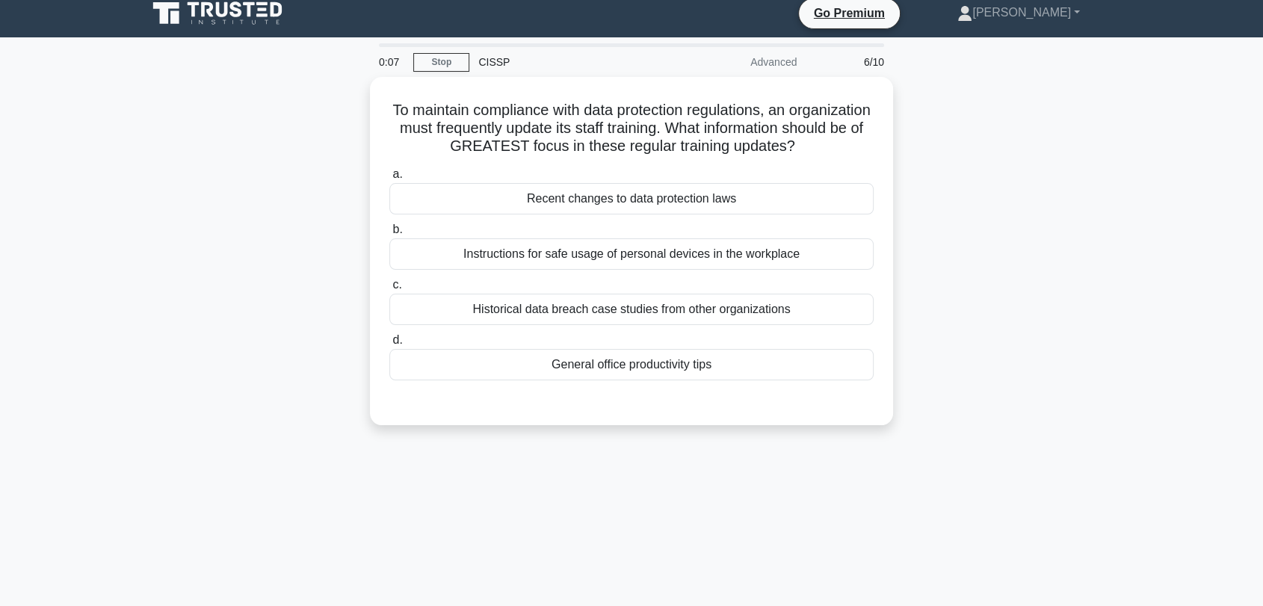
scroll to position [0, 0]
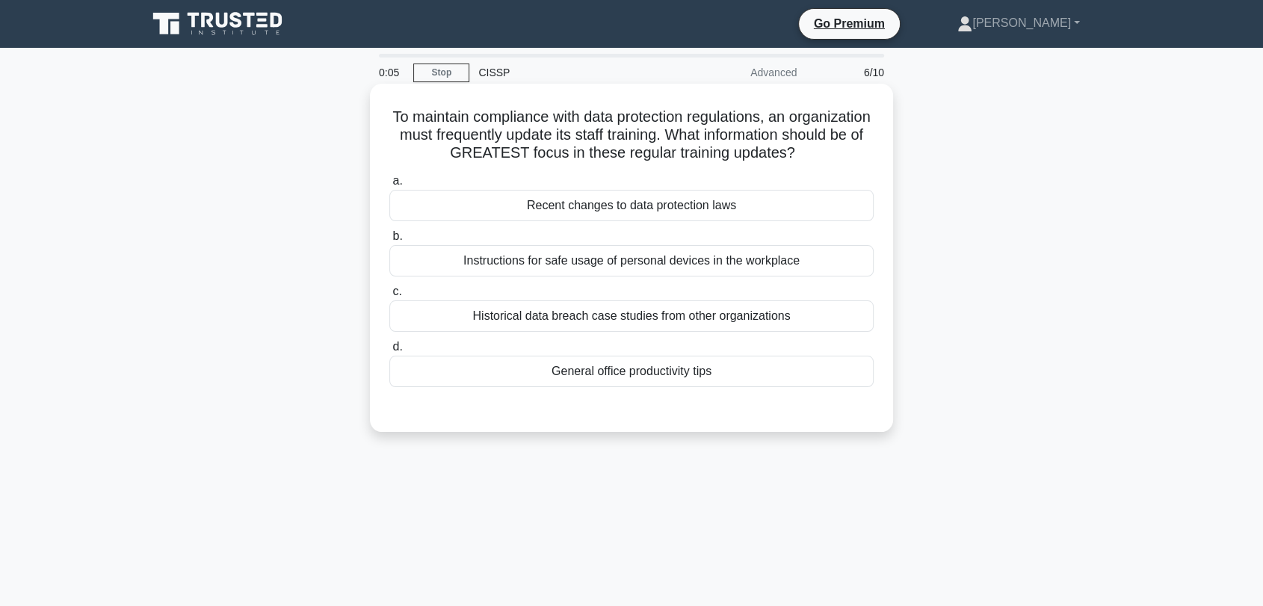
click at [672, 276] on div "Instructions for safe usage of personal devices in the workplace" at bounding box center [631, 260] width 484 height 31
click at [389, 241] on input "b. Instructions for safe usage of personal devices in the workplace" at bounding box center [389, 237] width 0 height 10
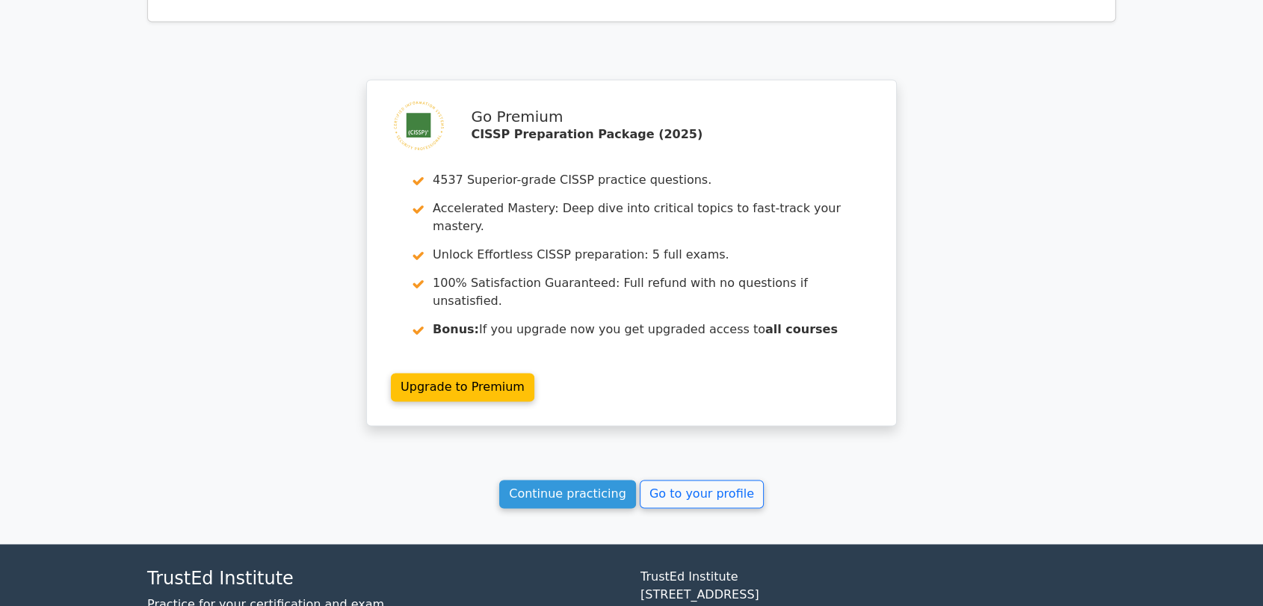
scroll to position [2168, 0]
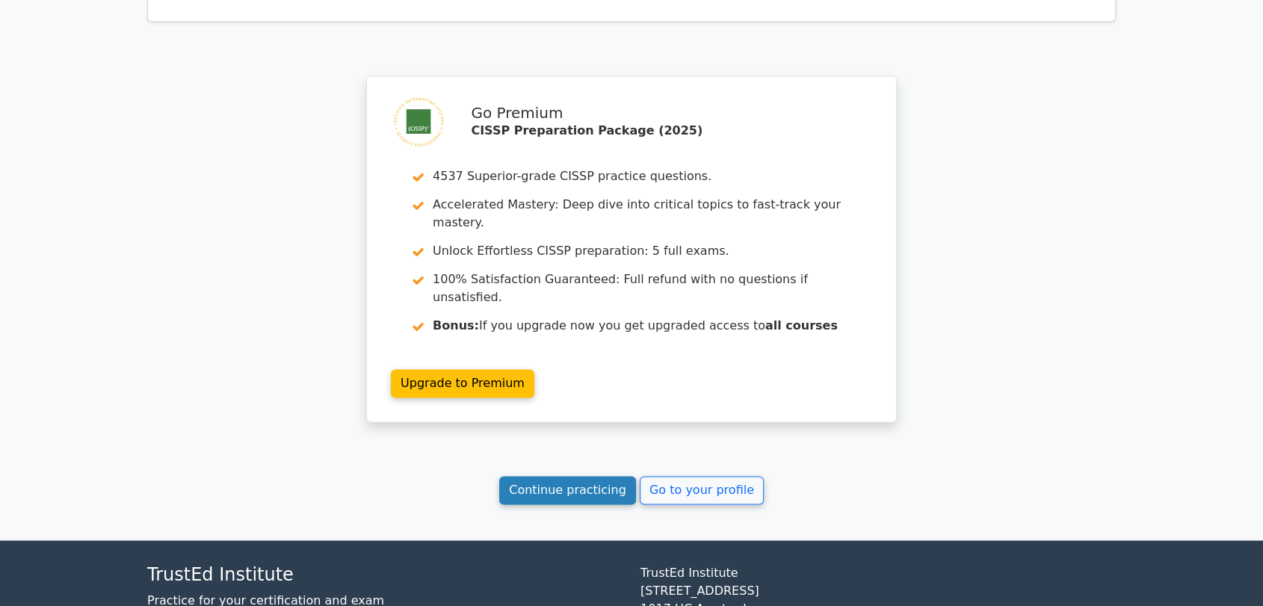
click at [565, 476] on link "Continue practicing" at bounding box center [567, 490] width 137 height 28
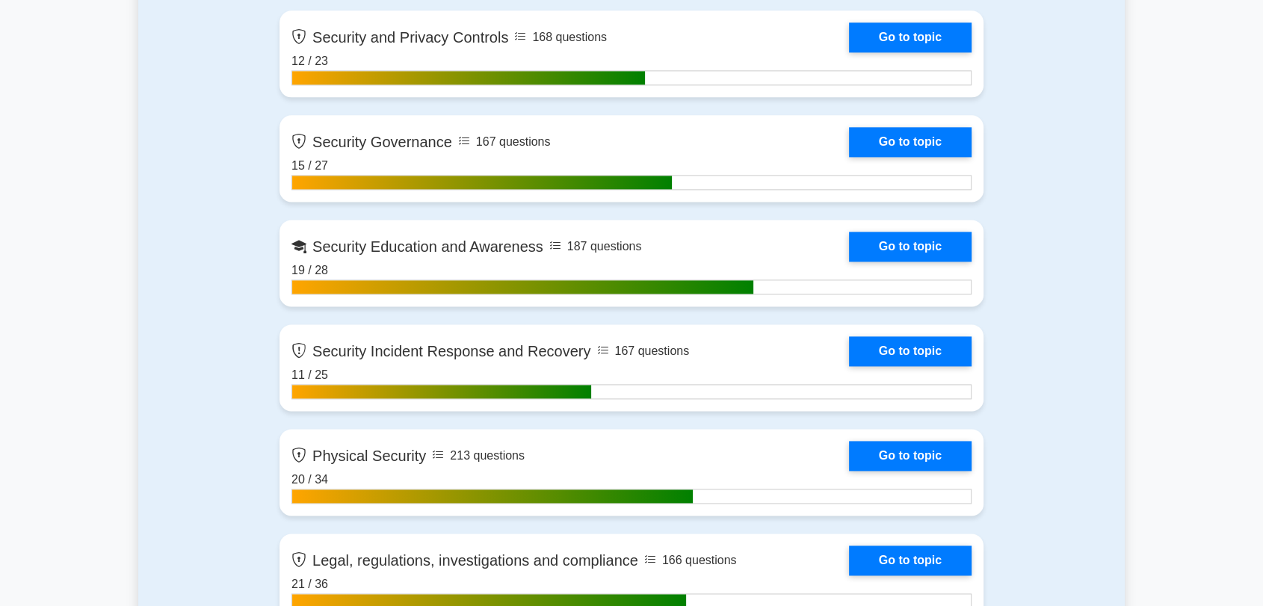
scroll to position [1992, 0]
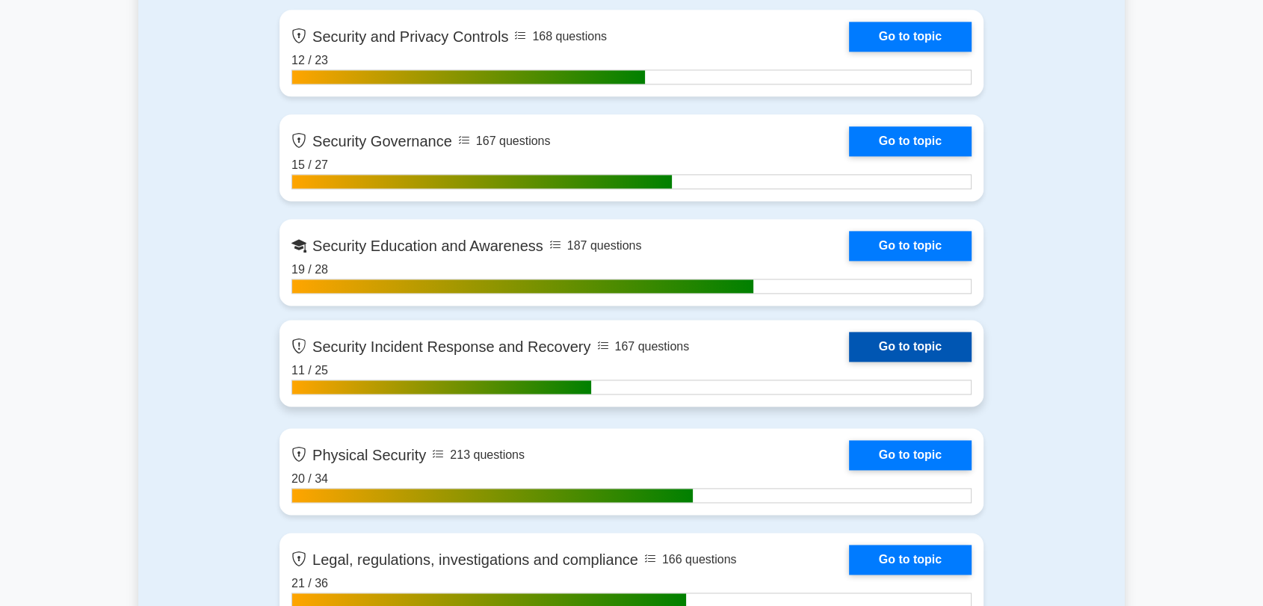
click at [942, 353] on link "Go to topic" at bounding box center [910, 347] width 123 height 30
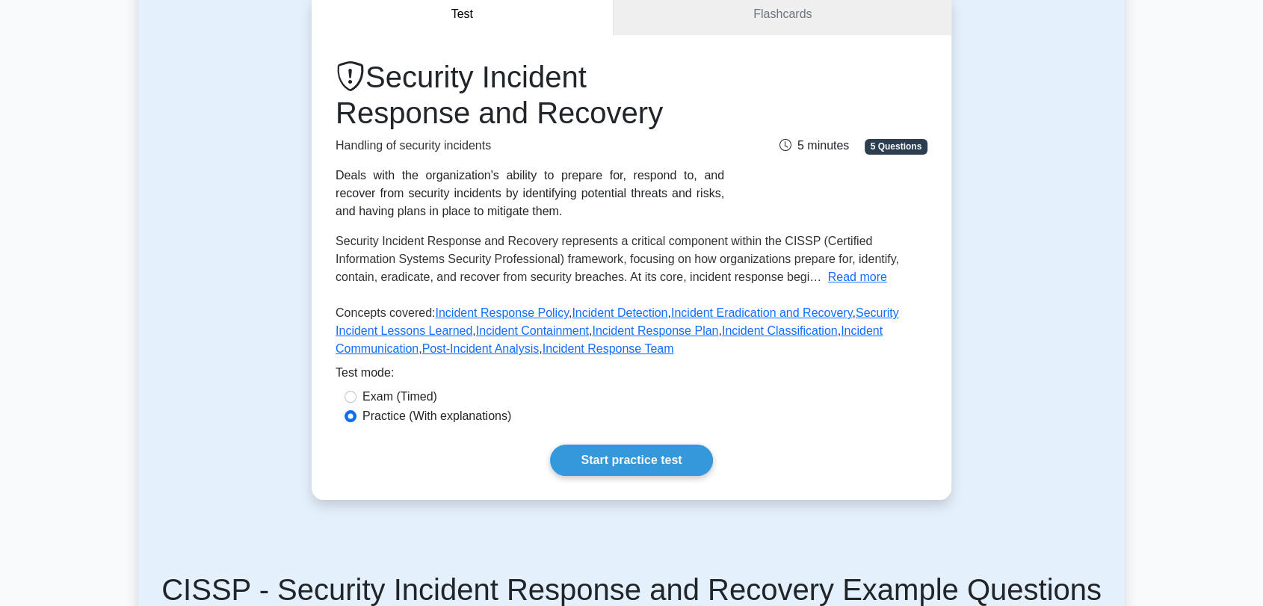
scroll to position [332, 0]
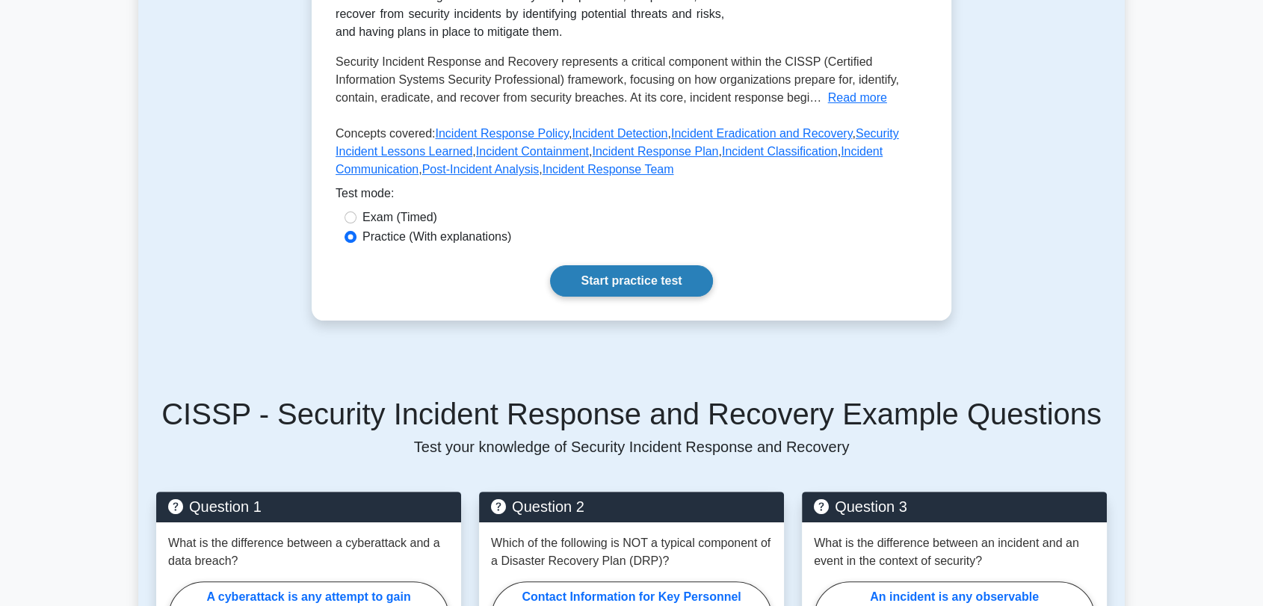
click at [652, 278] on link "Start practice test" at bounding box center [631, 280] width 162 height 31
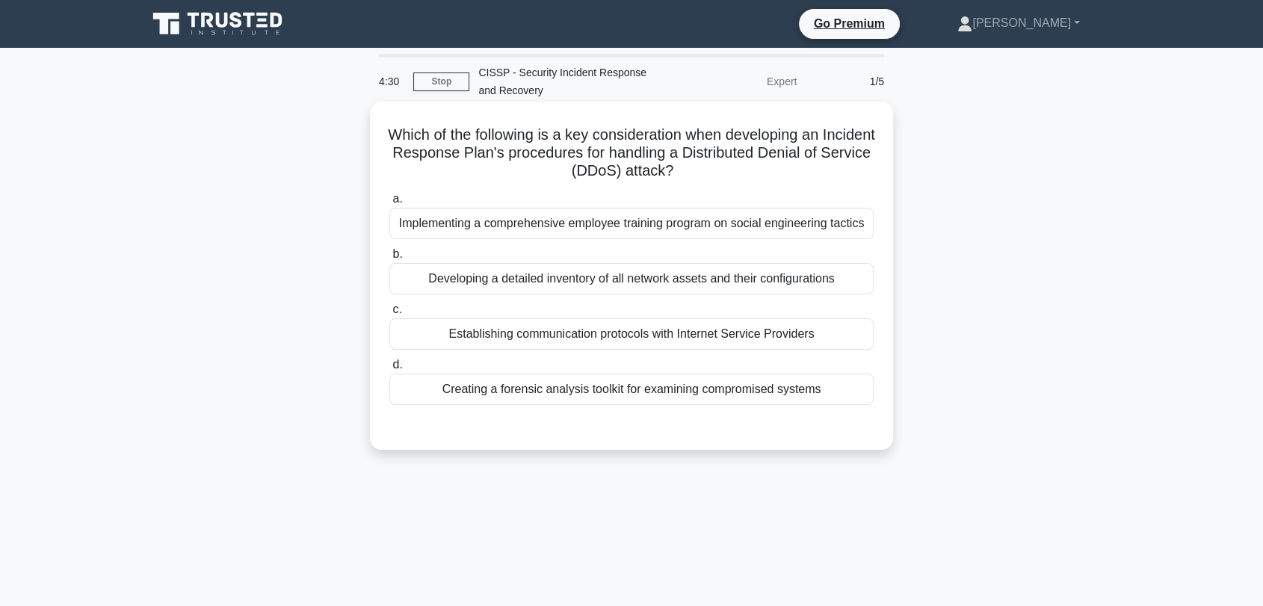
click at [628, 221] on div "Implementing a comprehensive employee training program on social engineering ta…" at bounding box center [631, 223] width 484 height 31
click at [389, 204] on input "a. Implementing a comprehensive employee training program on social engineering…" at bounding box center [389, 199] width 0 height 10
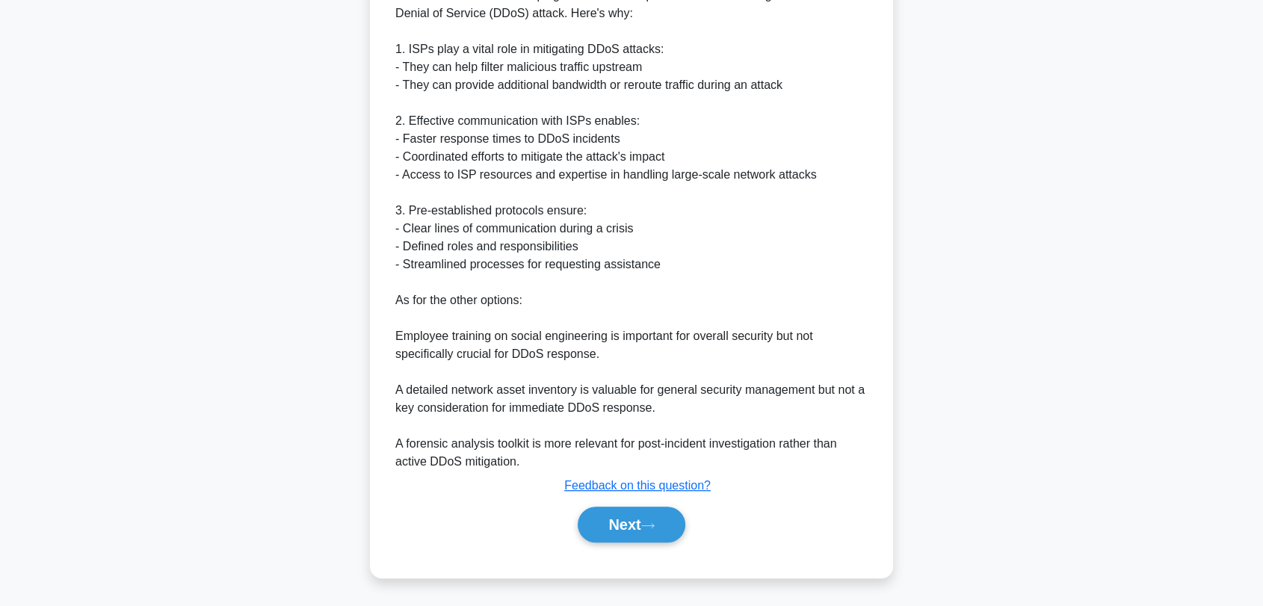
scroll to position [514, 0]
click at [621, 504] on div "Next" at bounding box center [631, 525] width 484 height 48
click at [622, 507] on button "Next" at bounding box center [631, 525] width 107 height 36
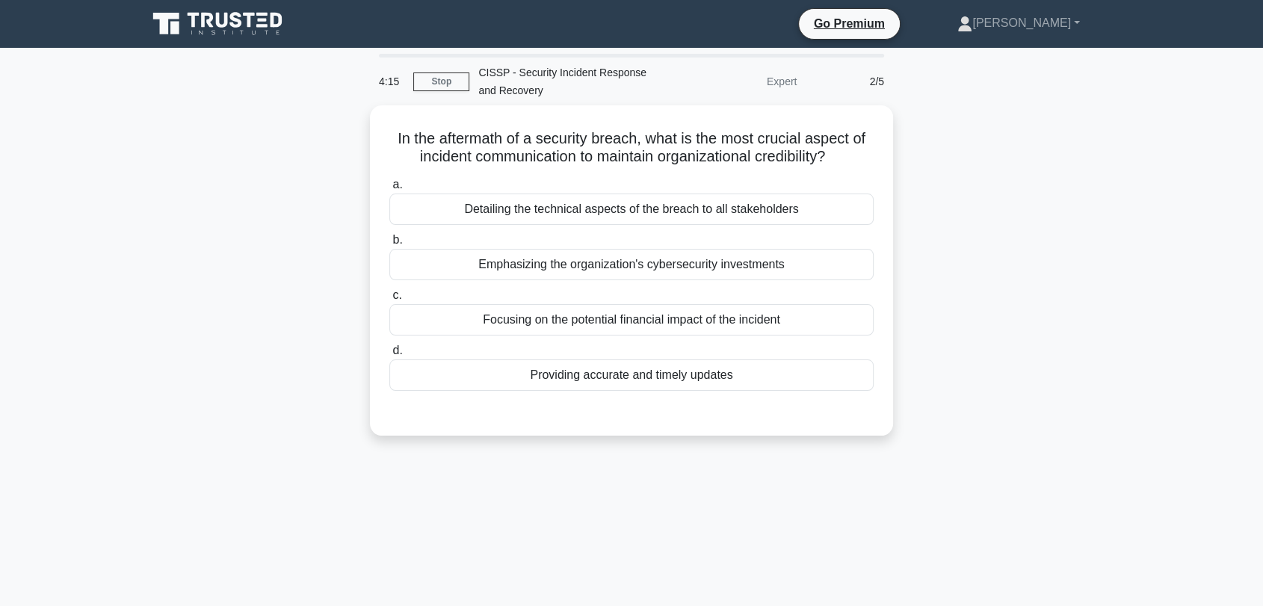
scroll to position [0, 0]
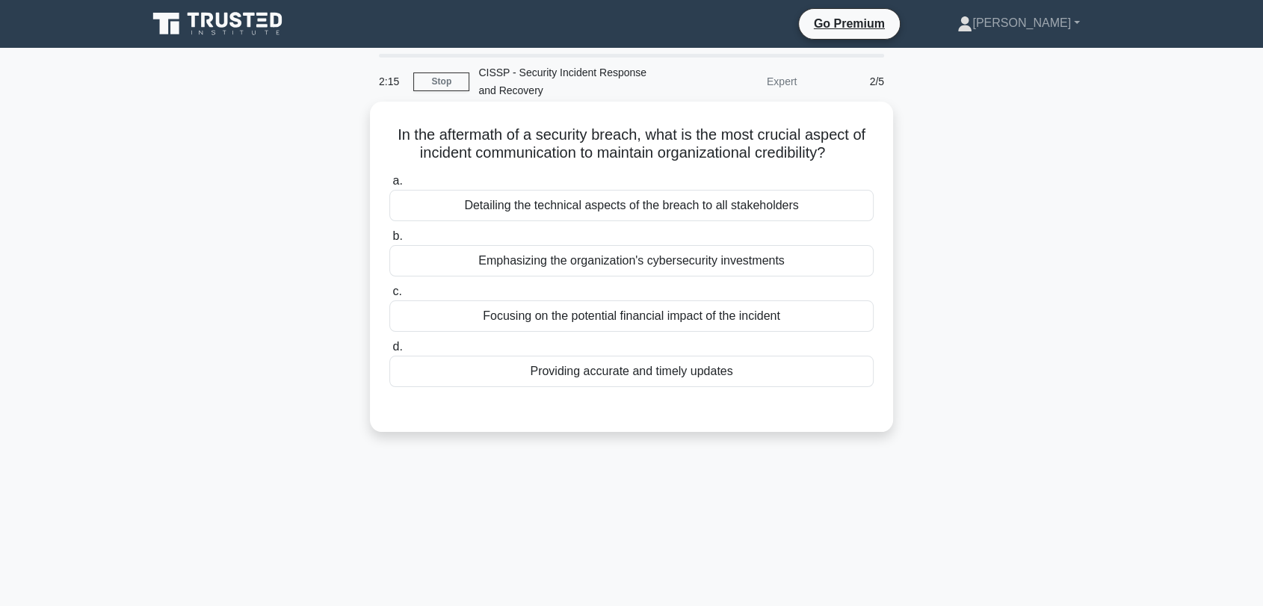
click at [744, 319] on div "Focusing on the potential financial impact of the incident" at bounding box center [631, 315] width 484 height 31
click at [389, 297] on input "c. Focusing on the potential financial impact of the incident" at bounding box center [389, 292] width 0 height 10
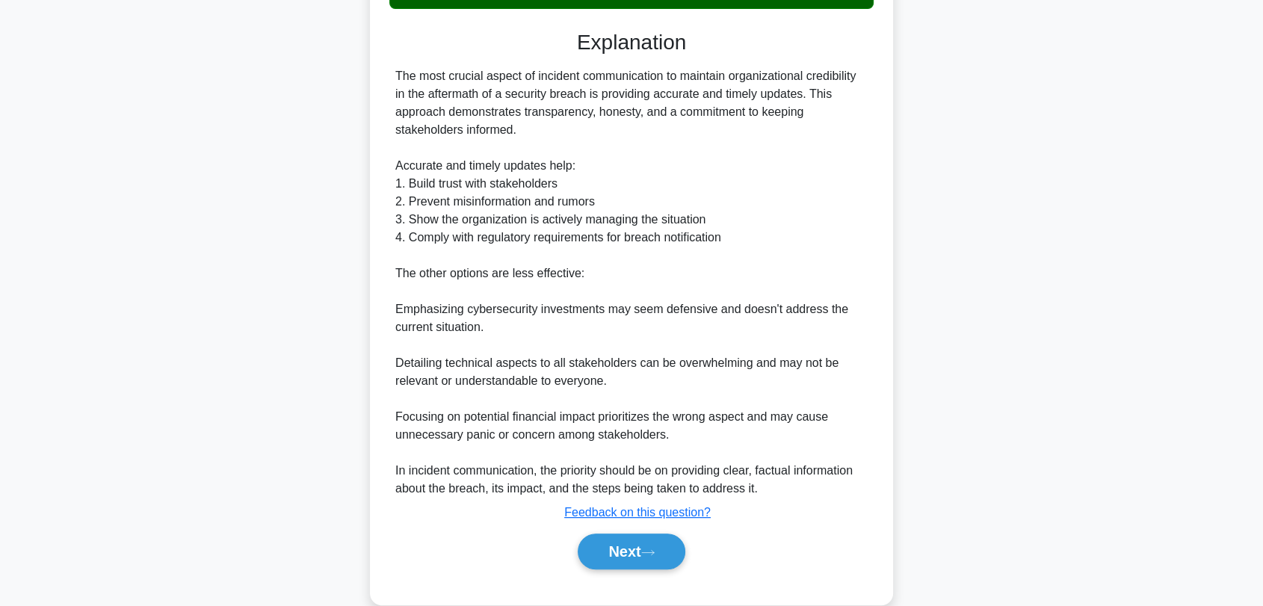
scroll to position [406, 0]
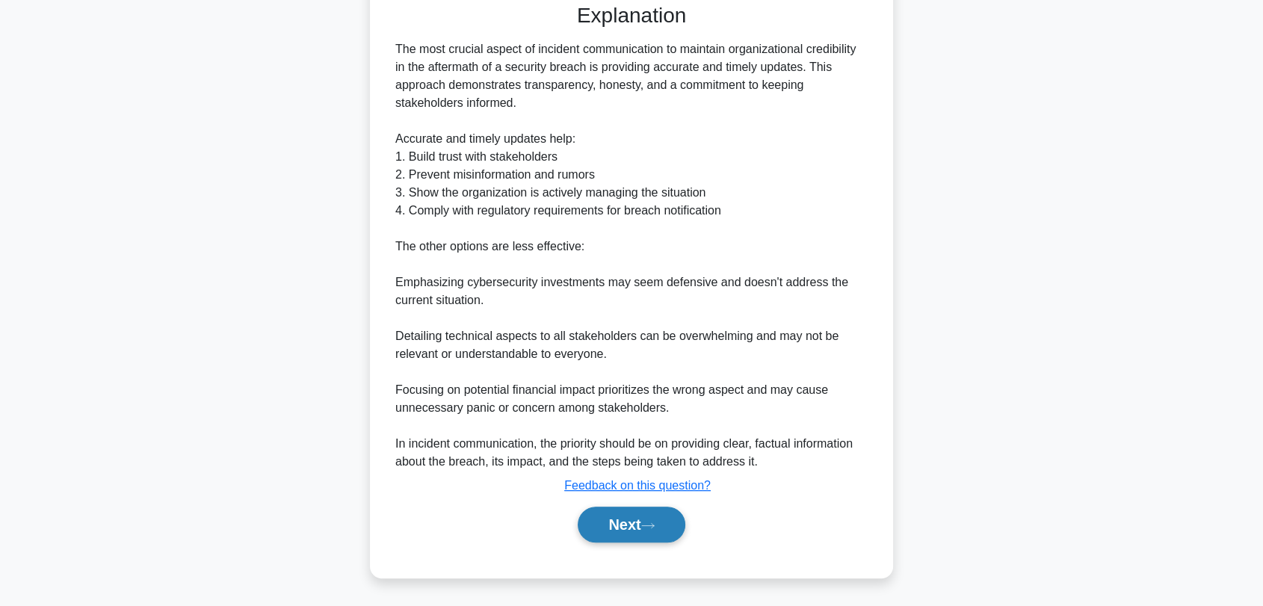
click at [625, 535] on button "Next" at bounding box center [631, 525] width 107 height 36
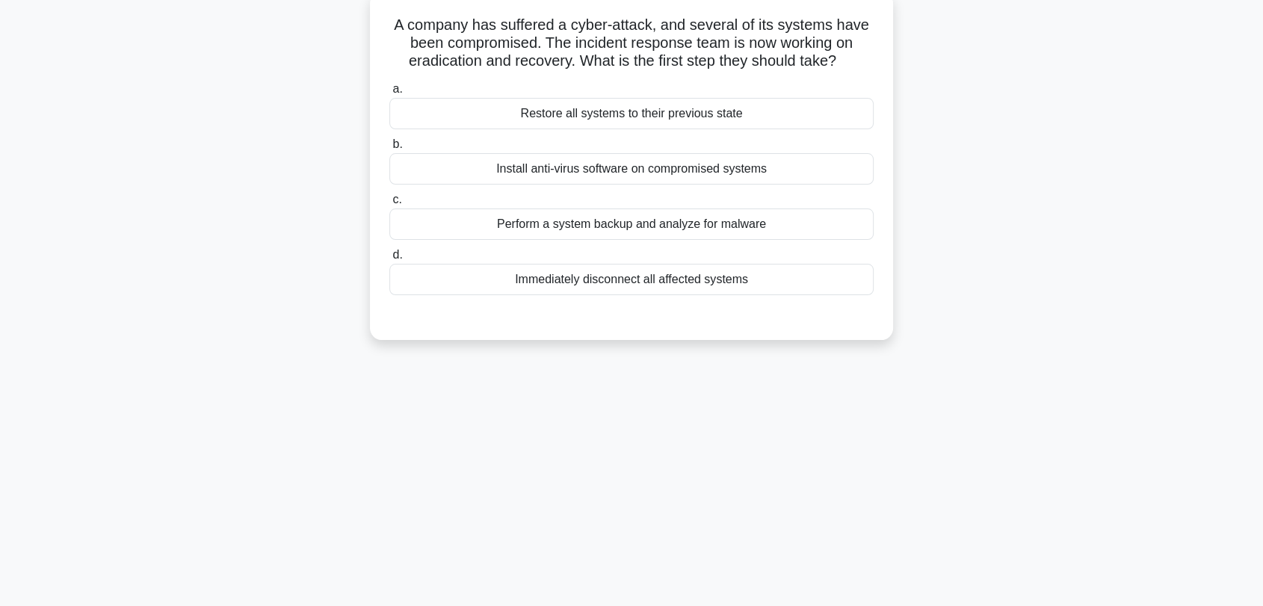
scroll to position [0, 0]
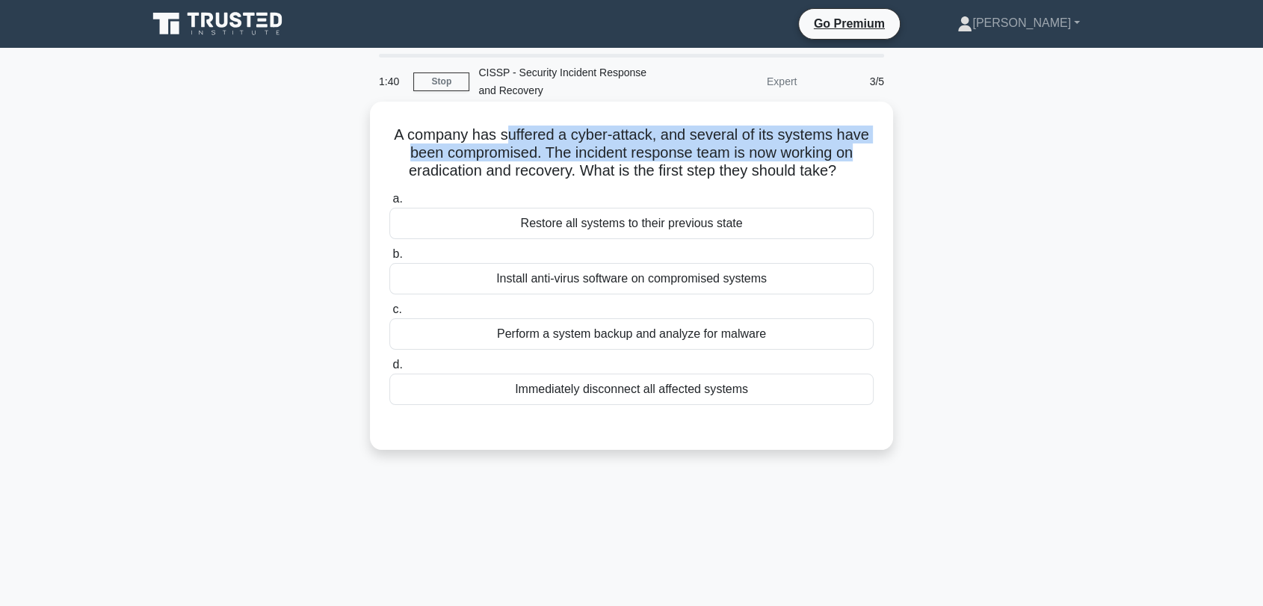
drag, startPoint x: 505, startPoint y: 133, endPoint x: 868, endPoint y: 154, distance: 363.8
click at [868, 154] on h5 "A company has suffered a cyber-attack, and several of its systems have been com…" at bounding box center [631, 153] width 487 height 55
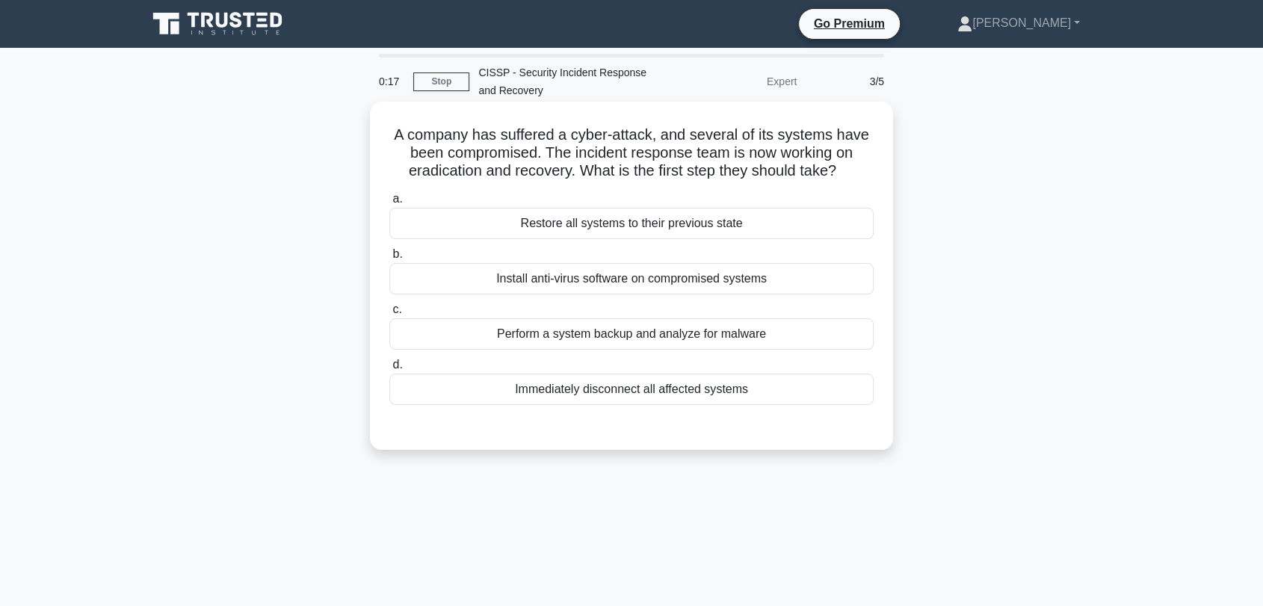
click at [545, 399] on div "Immediately disconnect all affected systems" at bounding box center [631, 389] width 484 height 31
click at [389, 370] on input "d. Immediately disconnect all affected systems" at bounding box center [389, 365] width 0 height 10
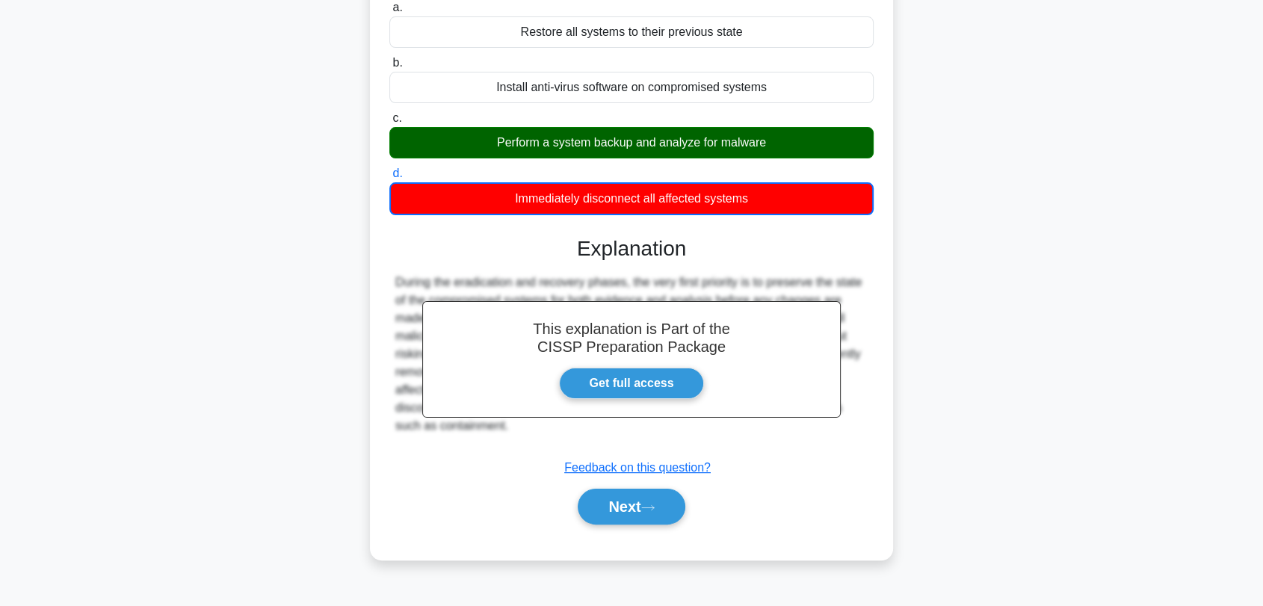
scroll to position [202, 0]
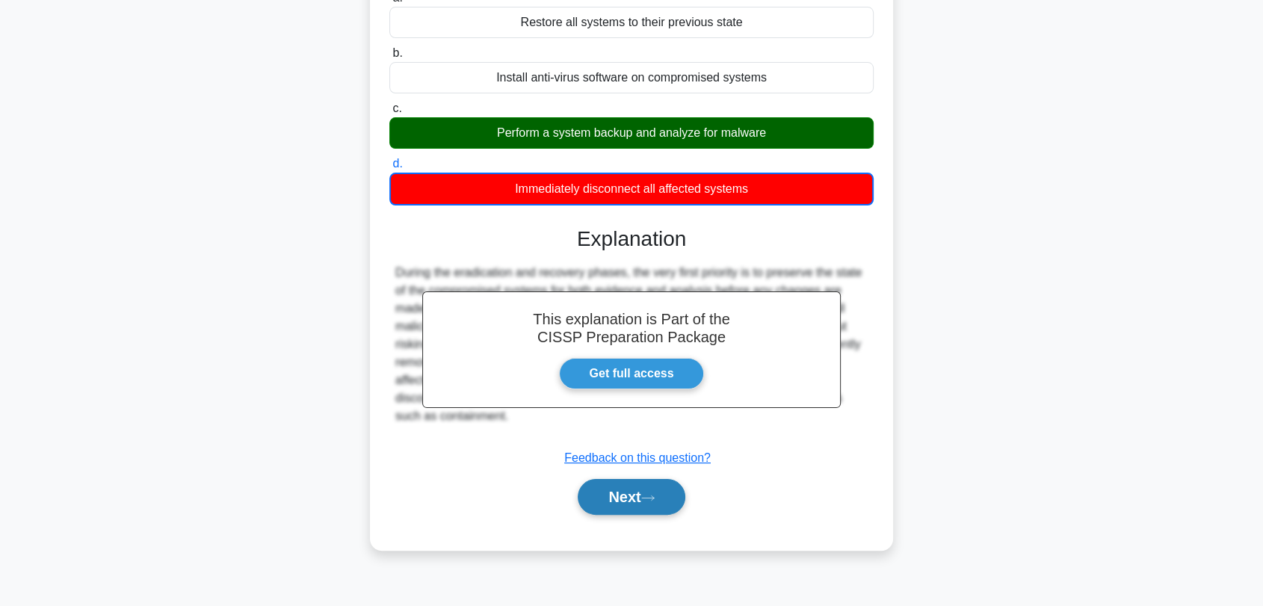
click at [655, 494] on icon at bounding box center [647, 498] width 13 height 8
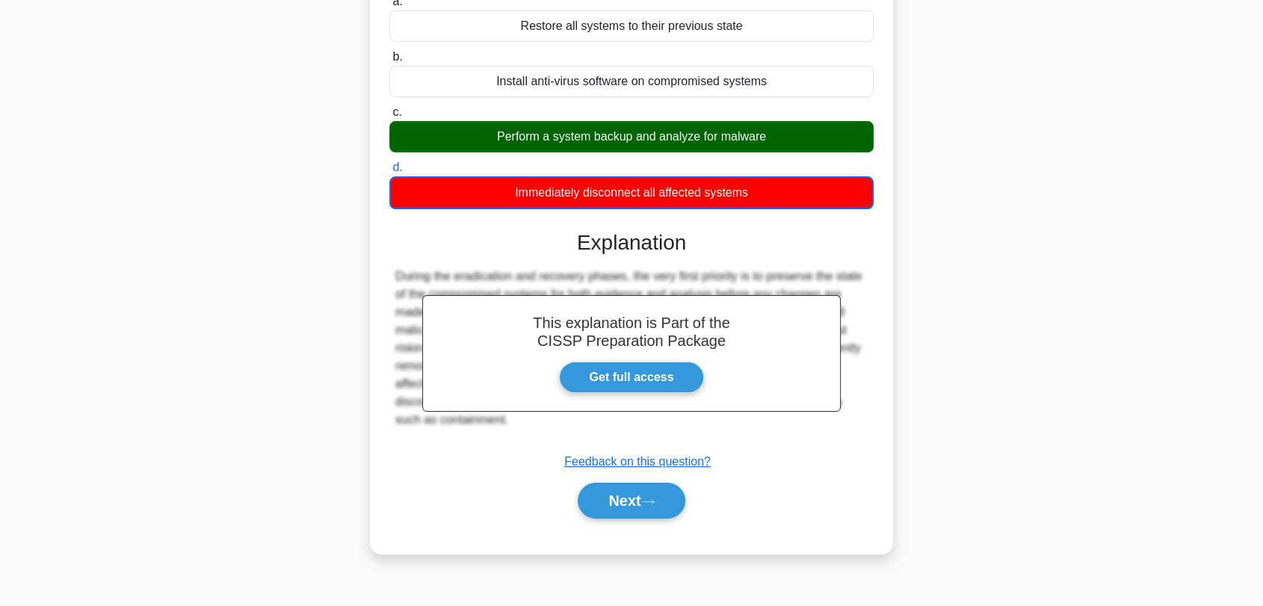
scroll to position [0, 0]
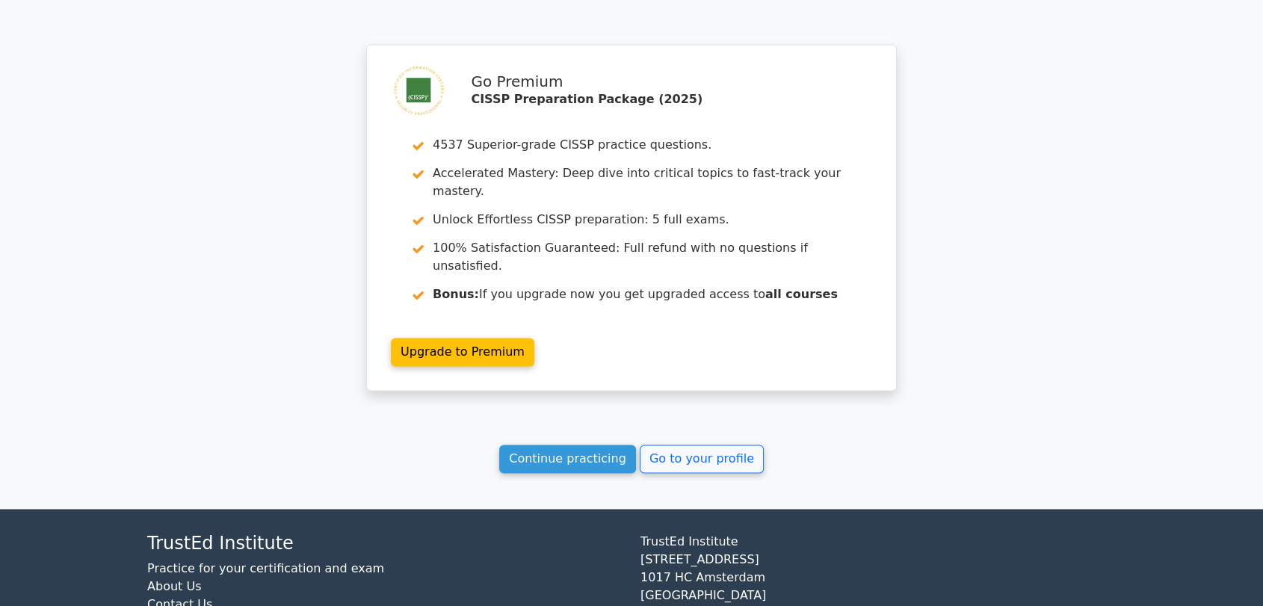
scroll to position [2218, 0]
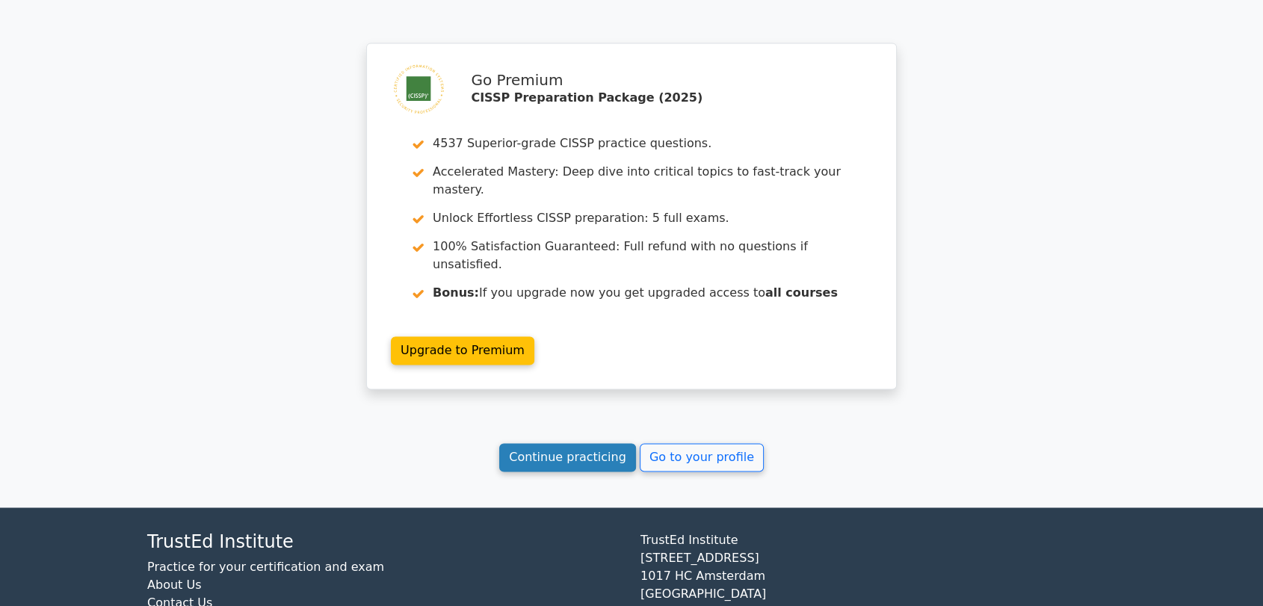
click at [553, 443] on link "Continue practicing" at bounding box center [567, 457] width 137 height 28
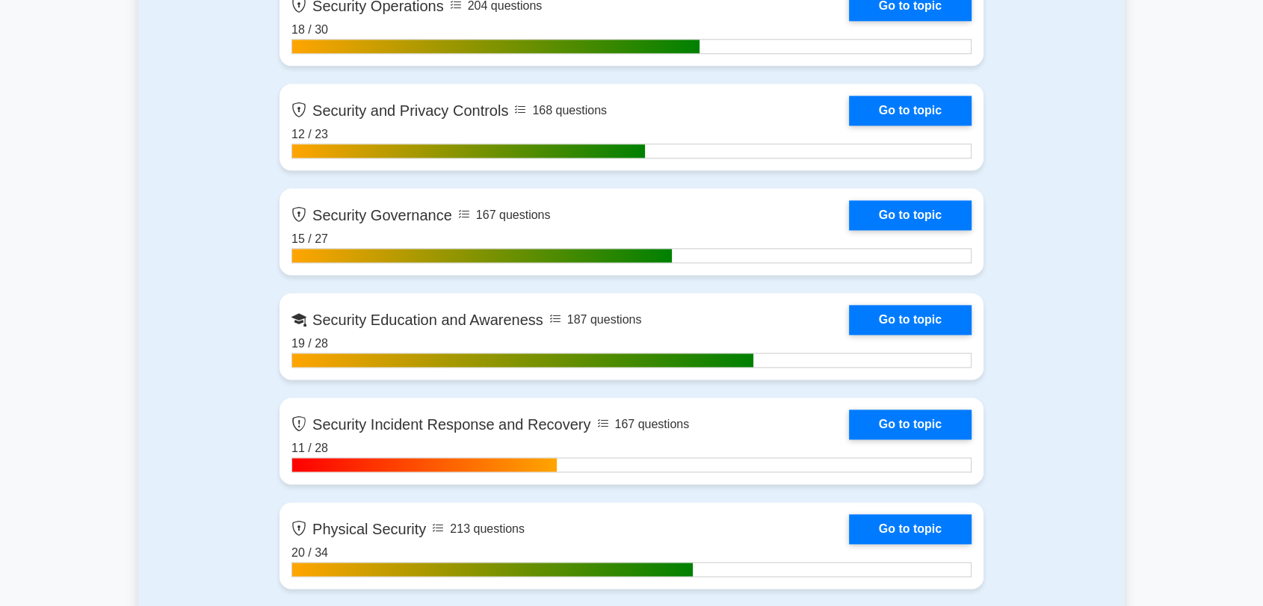
scroll to position [2075, 0]
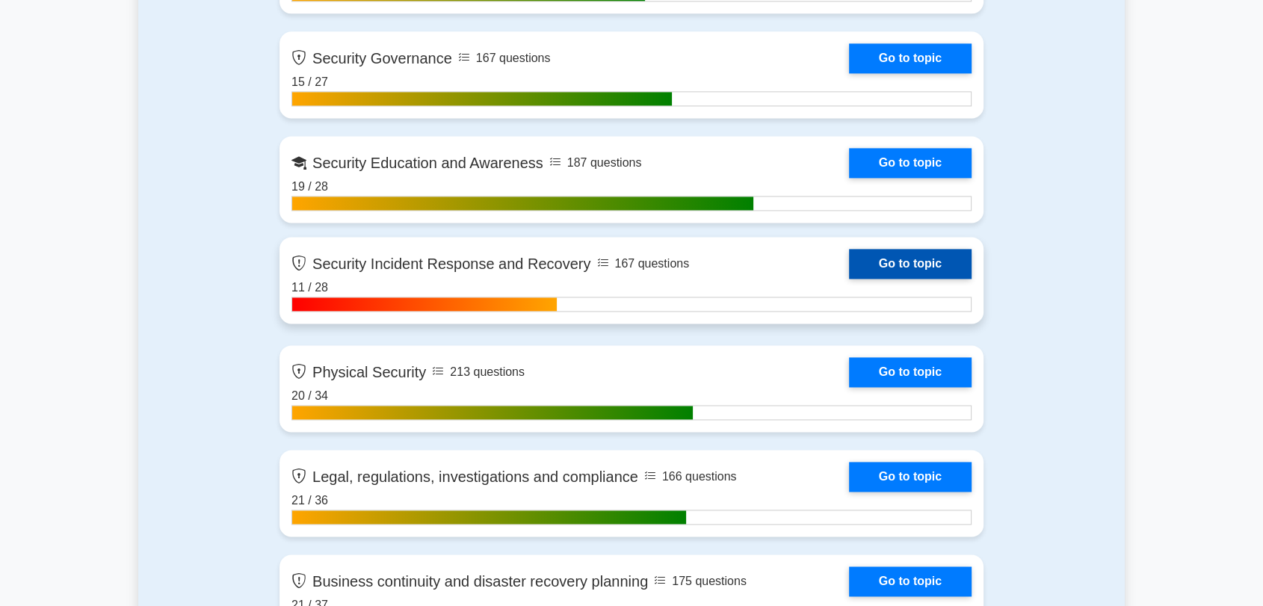
click at [890, 261] on link "Go to topic" at bounding box center [910, 264] width 123 height 30
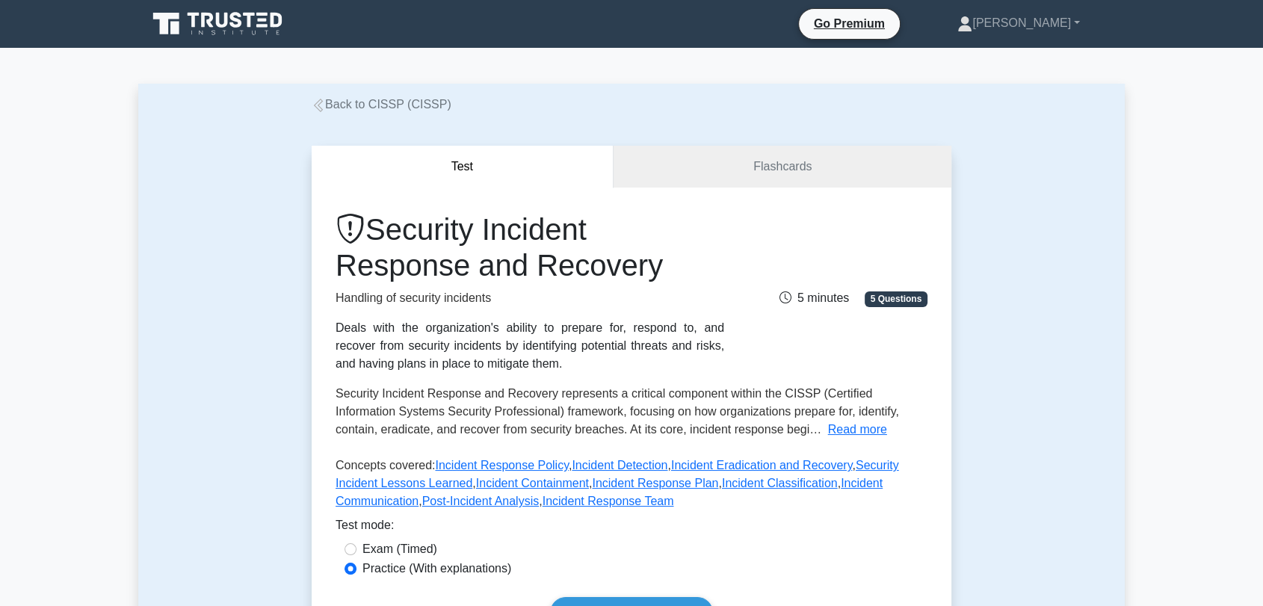
scroll to position [332, 0]
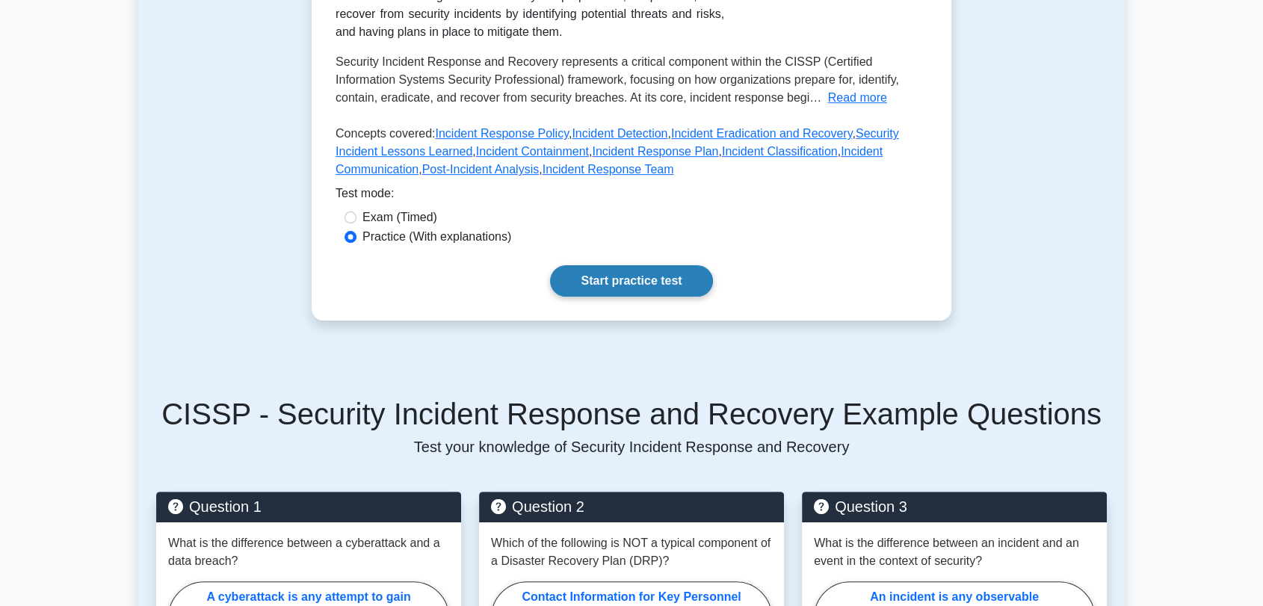
click at [646, 292] on link "Start practice test" at bounding box center [631, 280] width 162 height 31
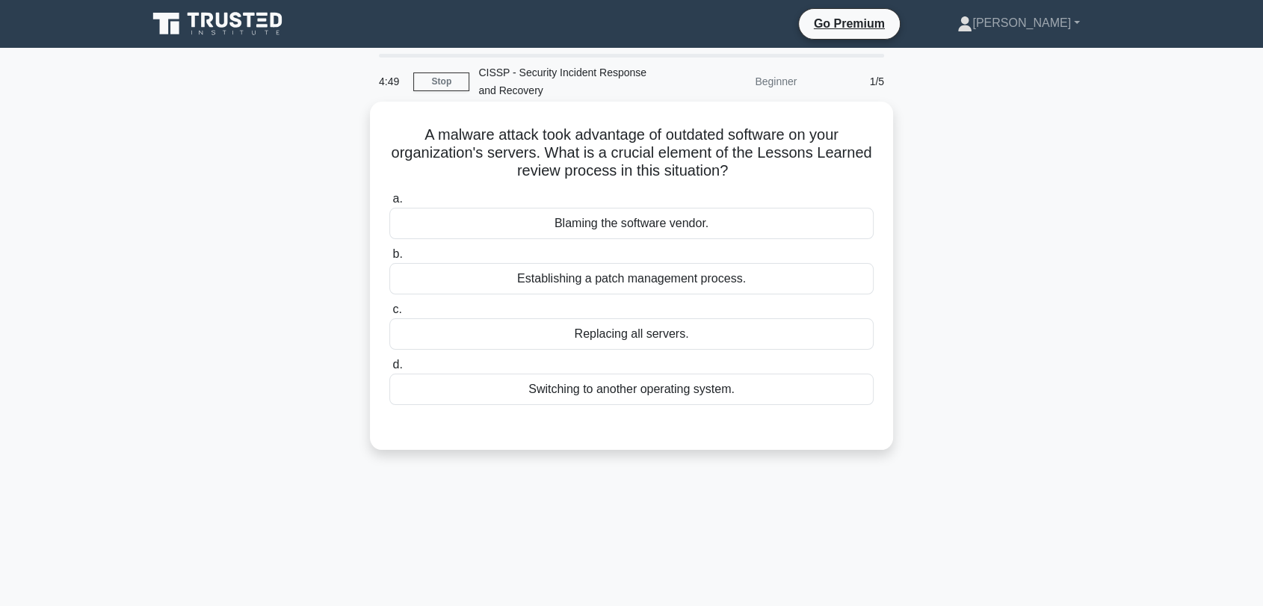
click at [670, 277] on div "Establishing a patch management process." at bounding box center [631, 278] width 484 height 31
click at [389, 259] on input "b. Establishing a patch management process." at bounding box center [389, 255] width 0 height 10
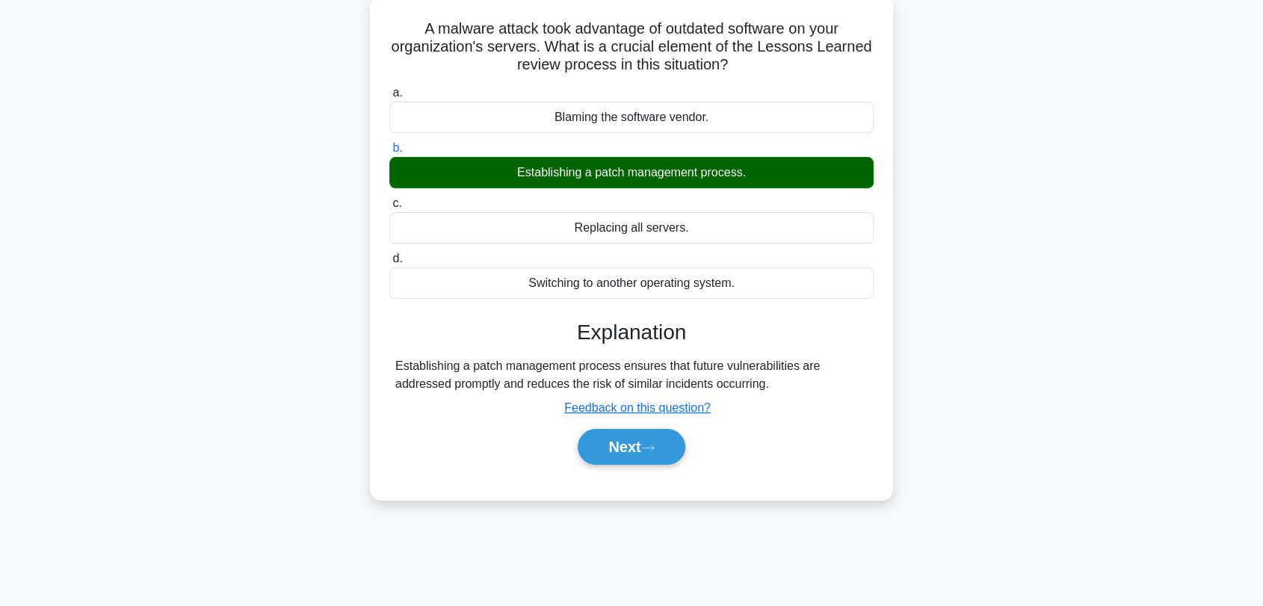
scroll to position [202, 0]
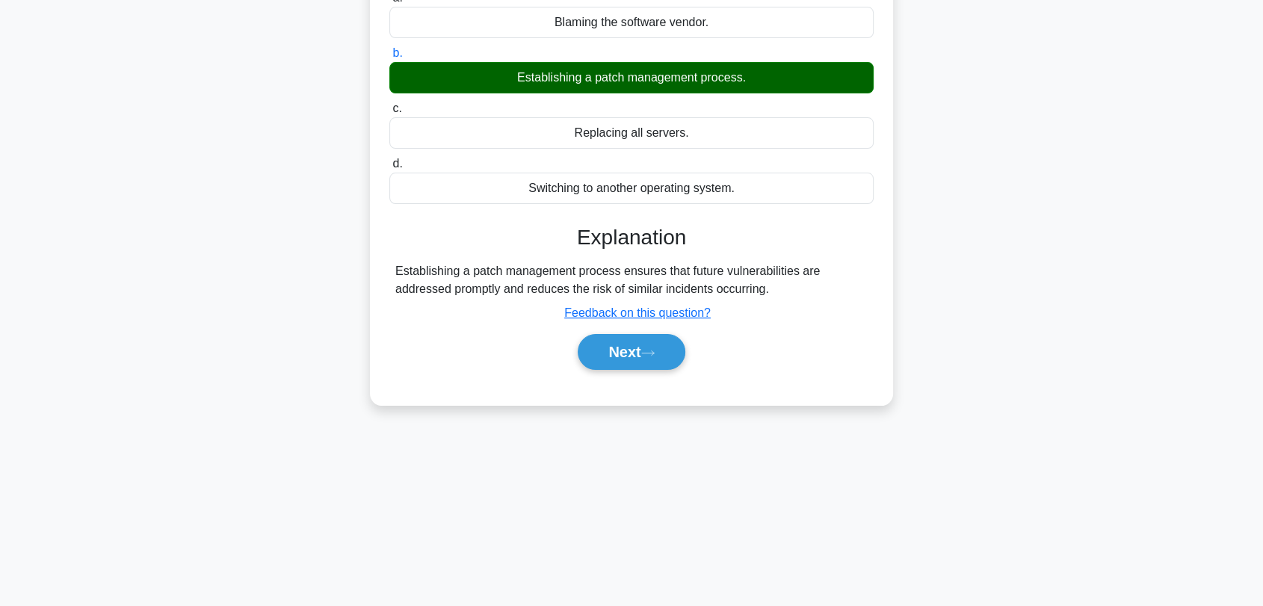
click at [640, 332] on div "Next" at bounding box center [631, 352] width 484 height 48
click at [637, 350] on button "Next" at bounding box center [631, 352] width 107 height 36
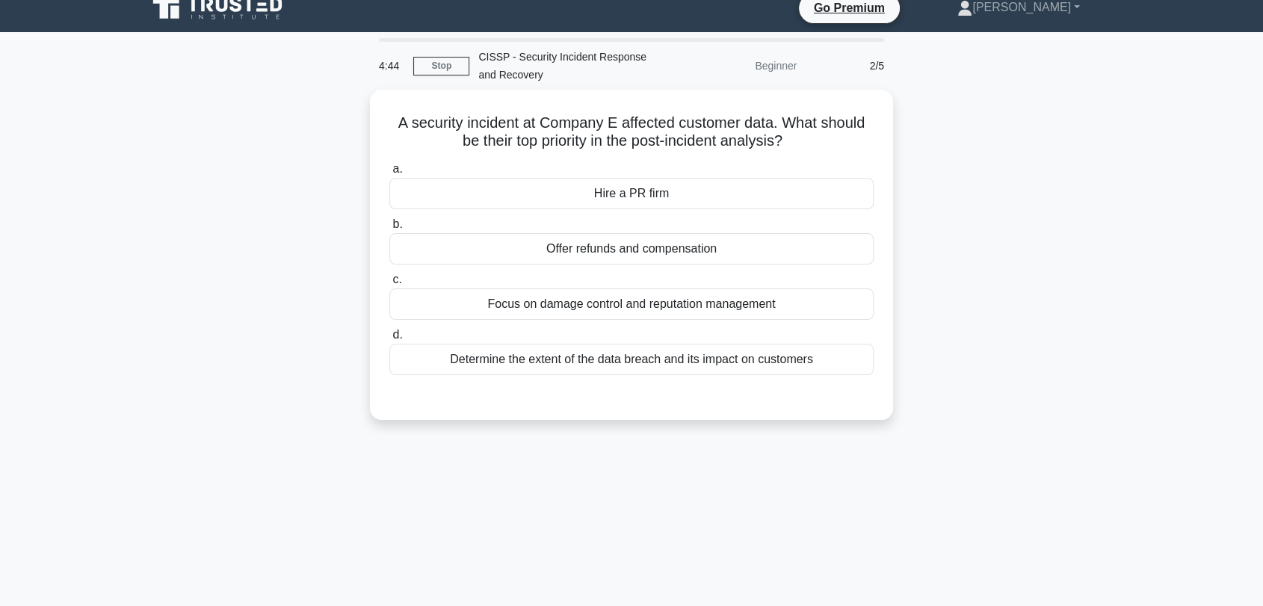
scroll to position [0, 0]
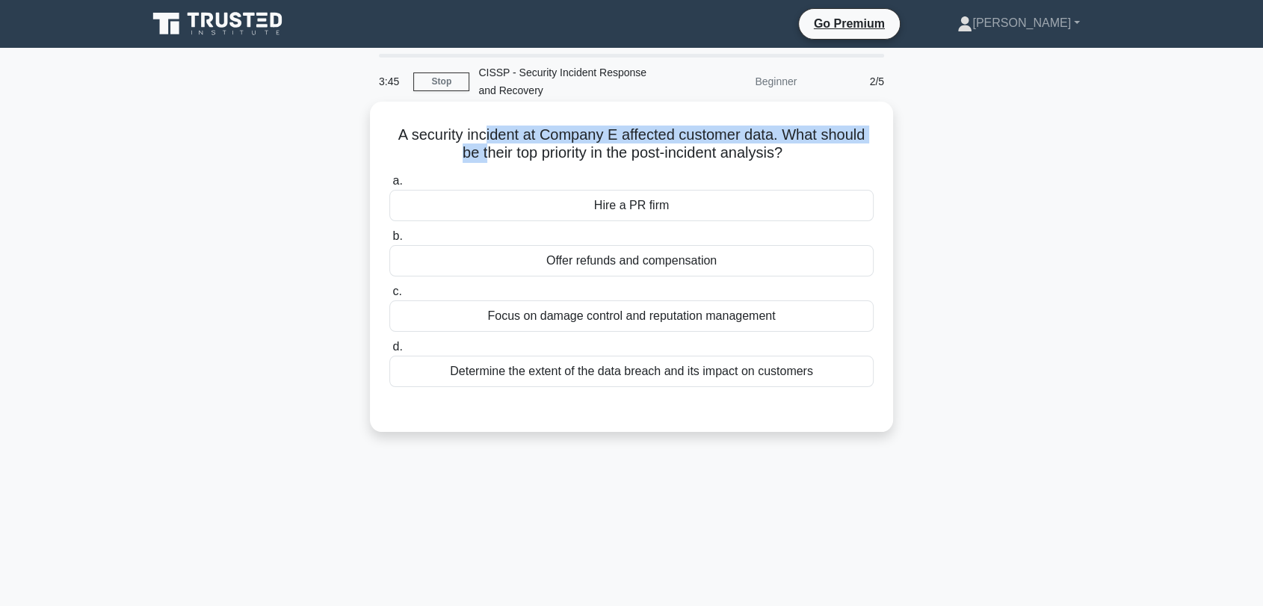
drag, startPoint x: 480, startPoint y: 128, endPoint x: 478, endPoint y: 151, distance: 23.2
click at [478, 151] on h5 "A security incident at Company E affected customer data. What should be their t…" at bounding box center [631, 144] width 487 height 37
click at [477, 368] on div "Determine the extent of the data breach and its impact on customers" at bounding box center [631, 371] width 484 height 31
click at [389, 352] on input "d. Determine the extent of the data breach and its impact on customers" at bounding box center [389, 347] width 0 height 10
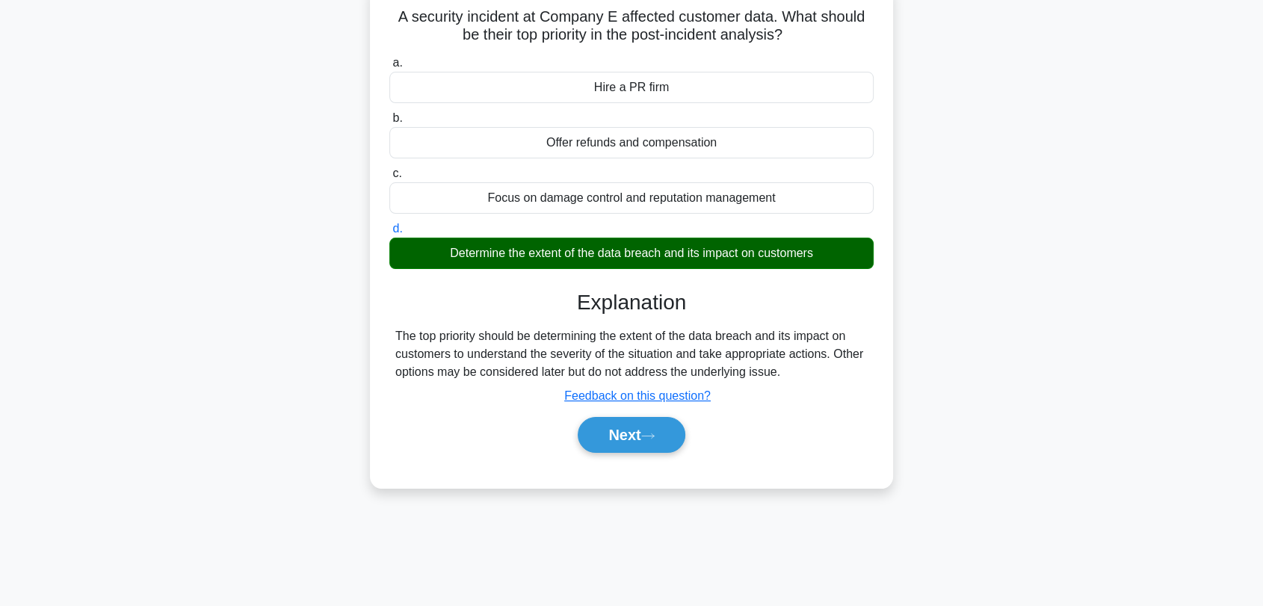
scroll to position [202, 0]
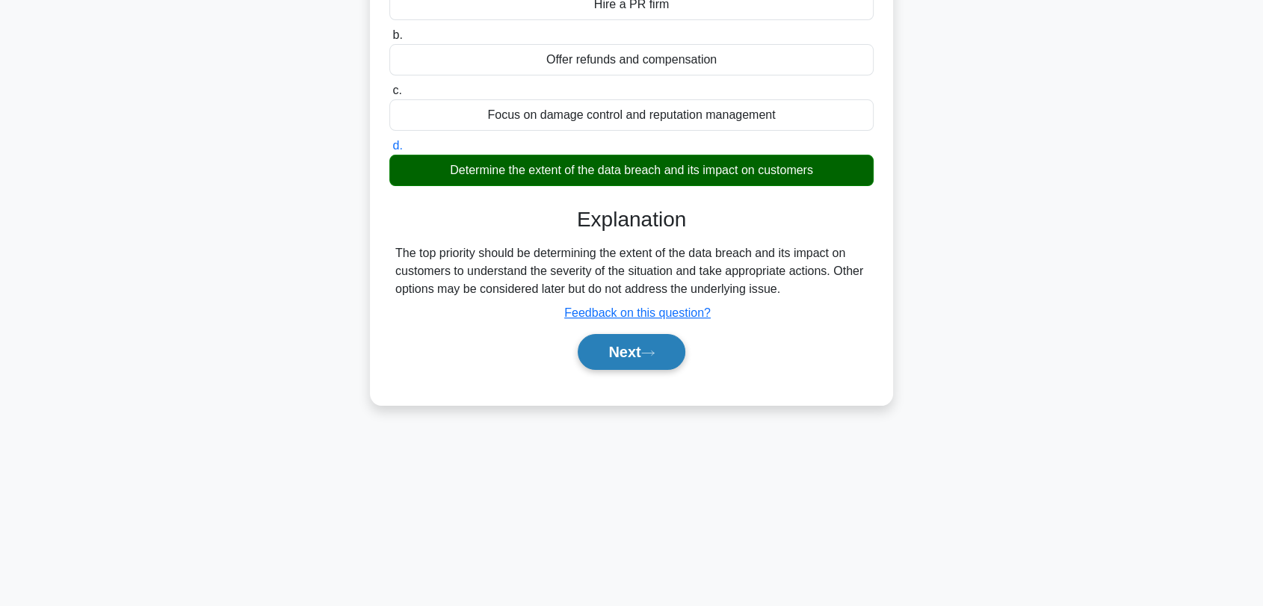
click at [643, 351] on button "Next" at bounding box center [631, 352] width 107 height 36
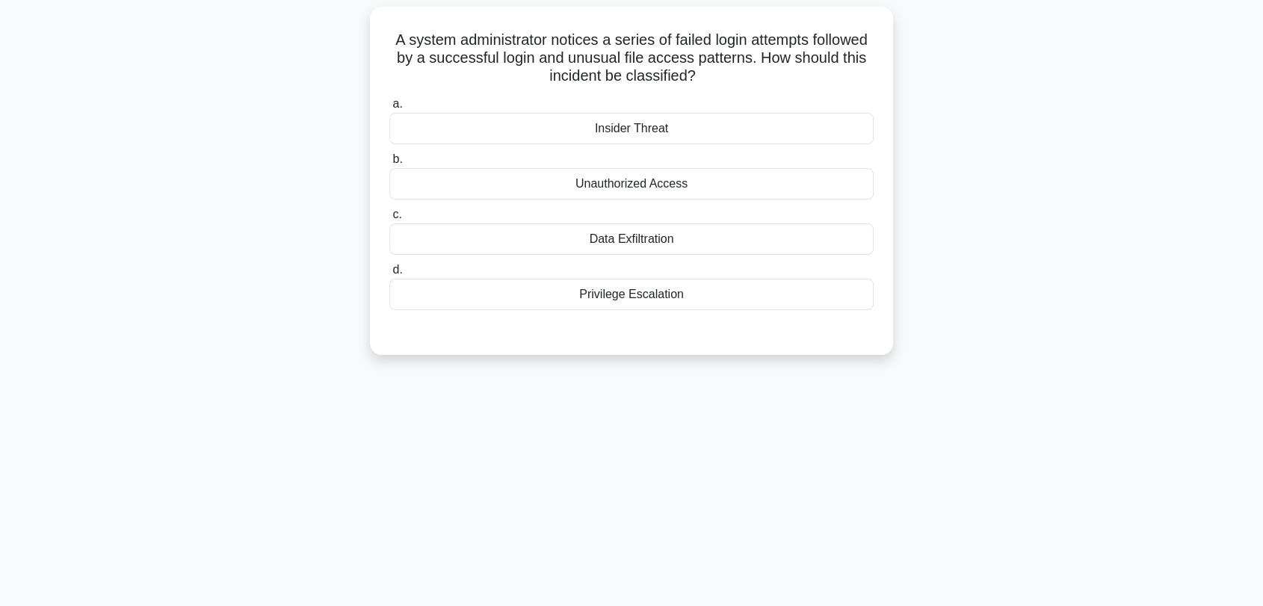
scroll to position [0, 0]
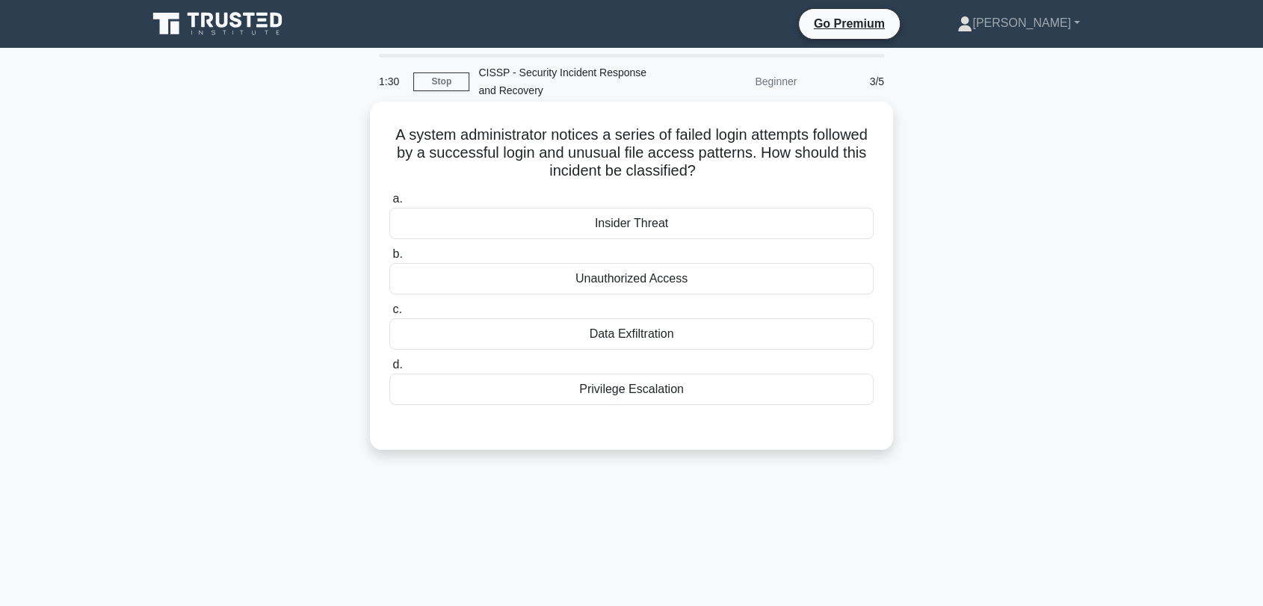
click at [538, 269] on div "Unauthorized Access" at bounding box center [631, 278] width 484 height 31
click at [389, 259] on input "b. Unauthorized Access" at bounding box center [389, 255] width 0 height 10
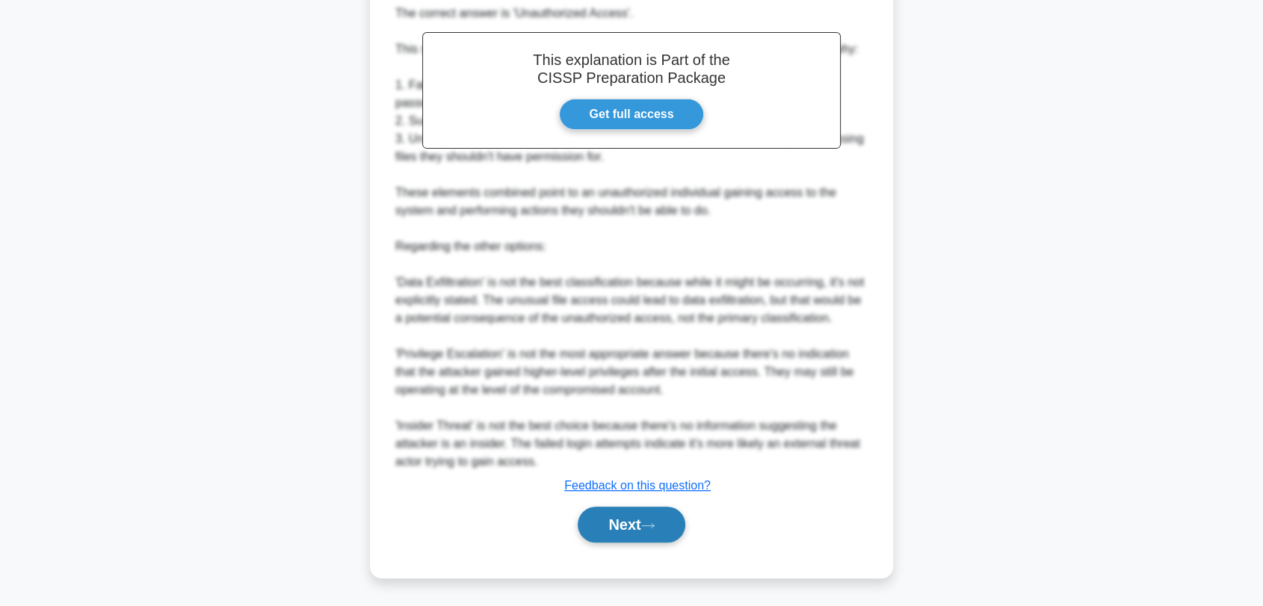
click at [646, 531] on button "Next" at bounding box center [631, 525] width 107 height 36
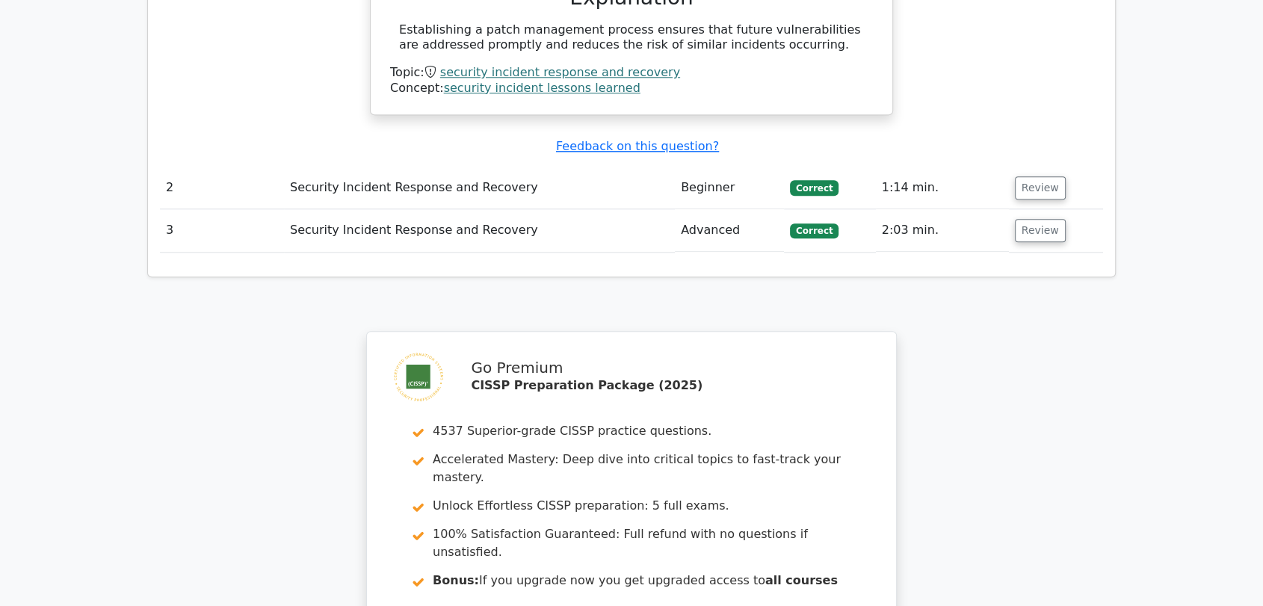
scroll to position [1799, 0]
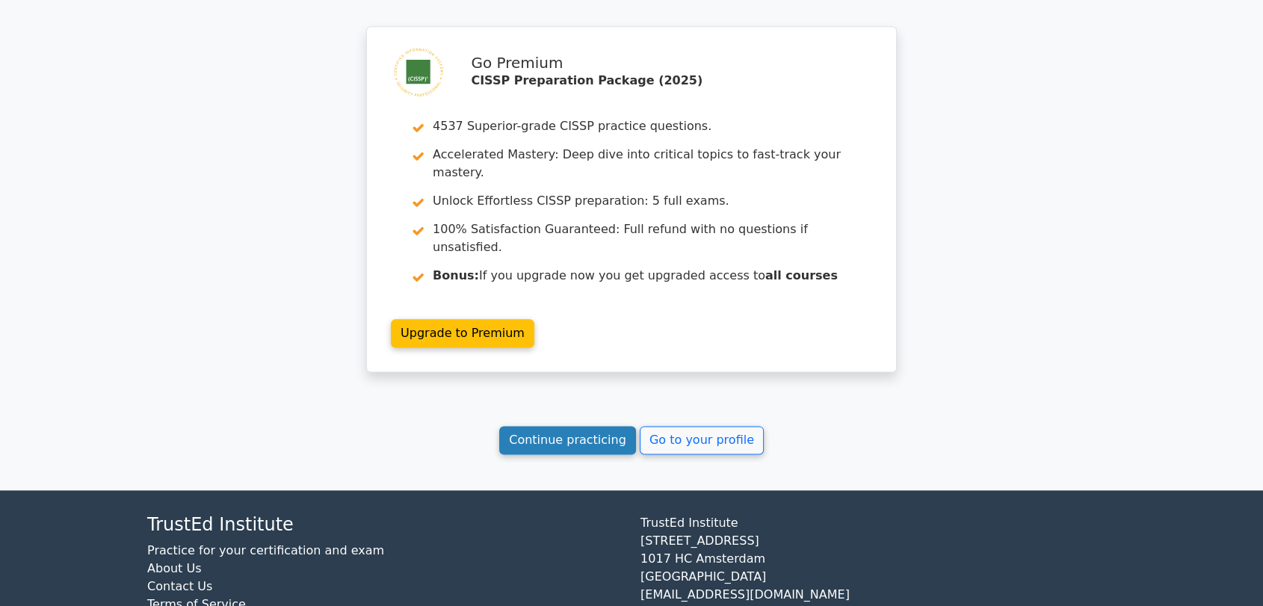
click at [581, 426] on link "Continue practicing" at bounding box center [567, 440] width 137 height 28
